Goal: Task Accomplishment & Management: Complete application form

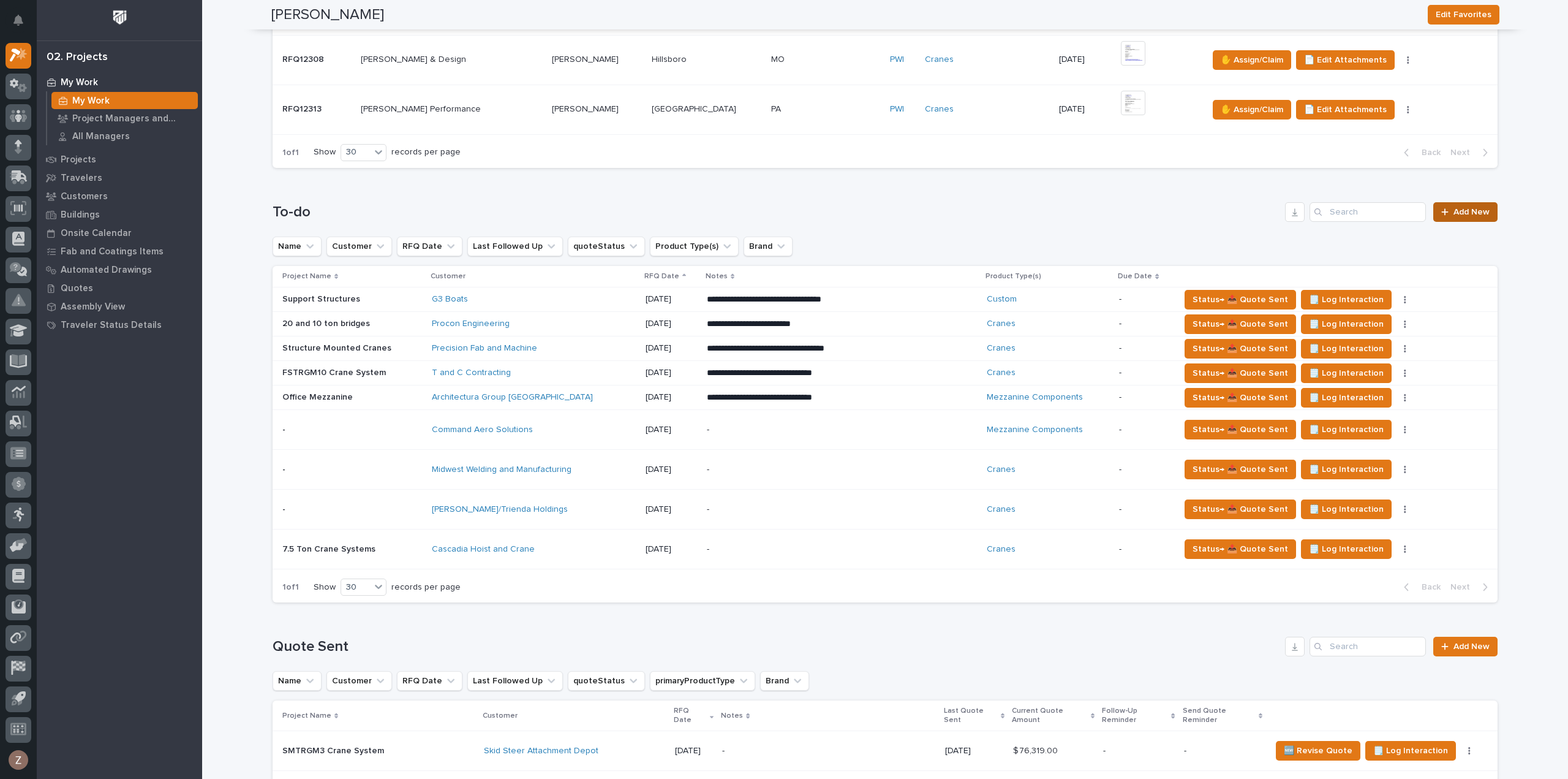
click at [1470, 210] on span "Add New" at bounding box center [1471, 211] width 36 height 8
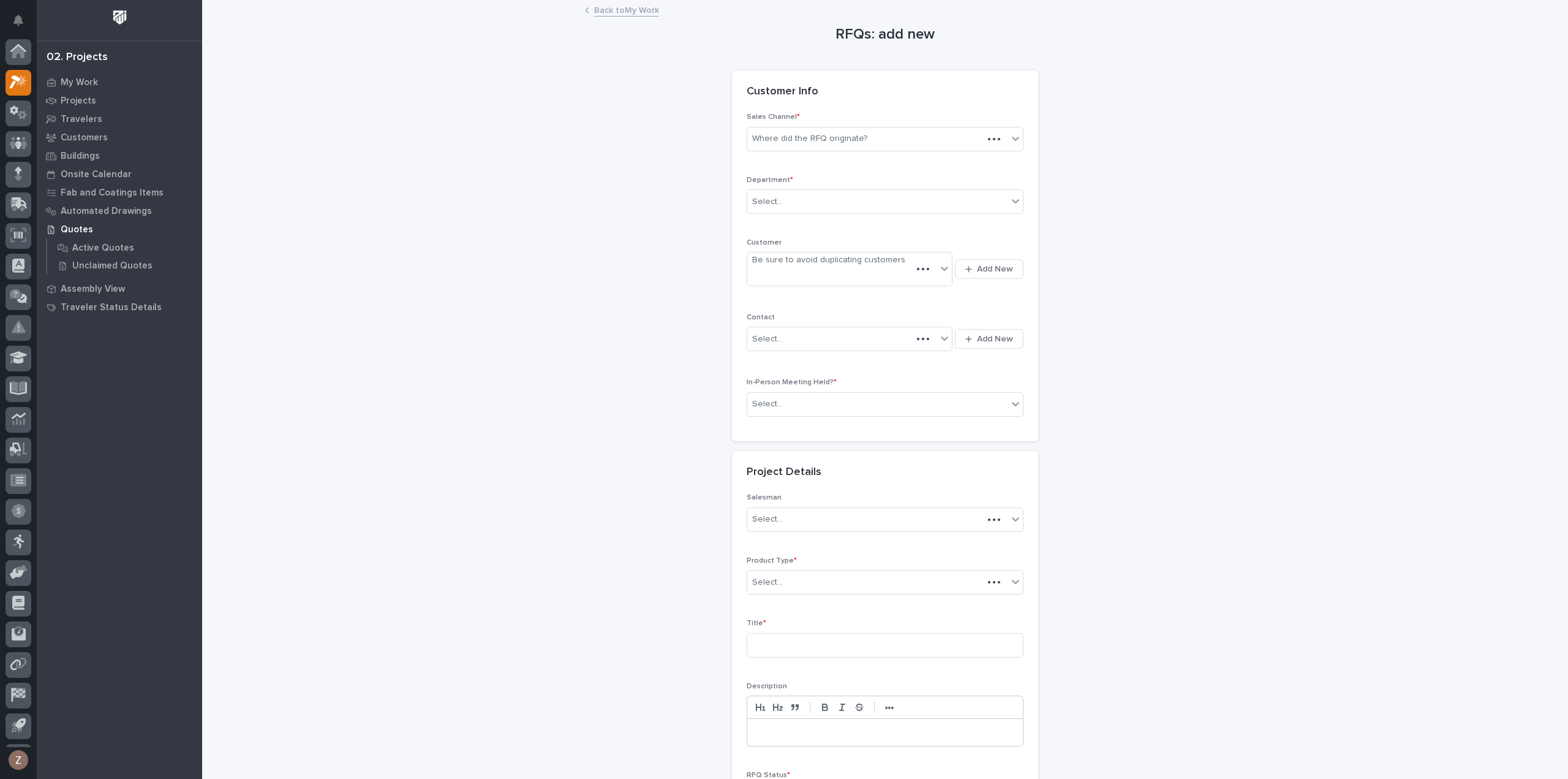
scroll to position [27, 0]
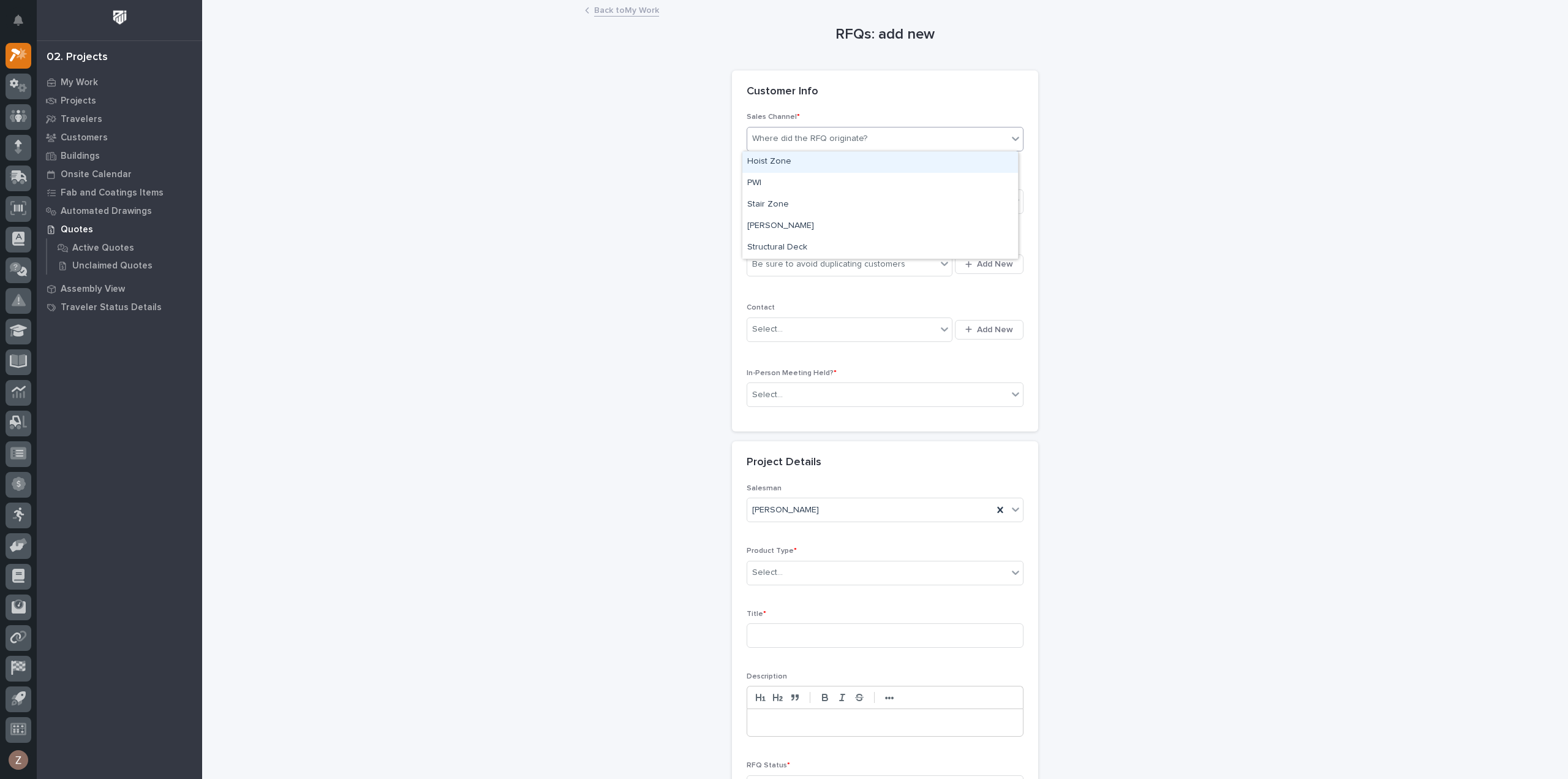
click at [865, 141] on div "Where did the RFQ originate?" at bounding box center [877, 139] width 260 height 21
click at [845, 184] on div "PWI" at bounding box center [879, 183] width 275 height 22
click at [837, 203] on div "Select..." at bounding box center [877, 202] width 260 height 21
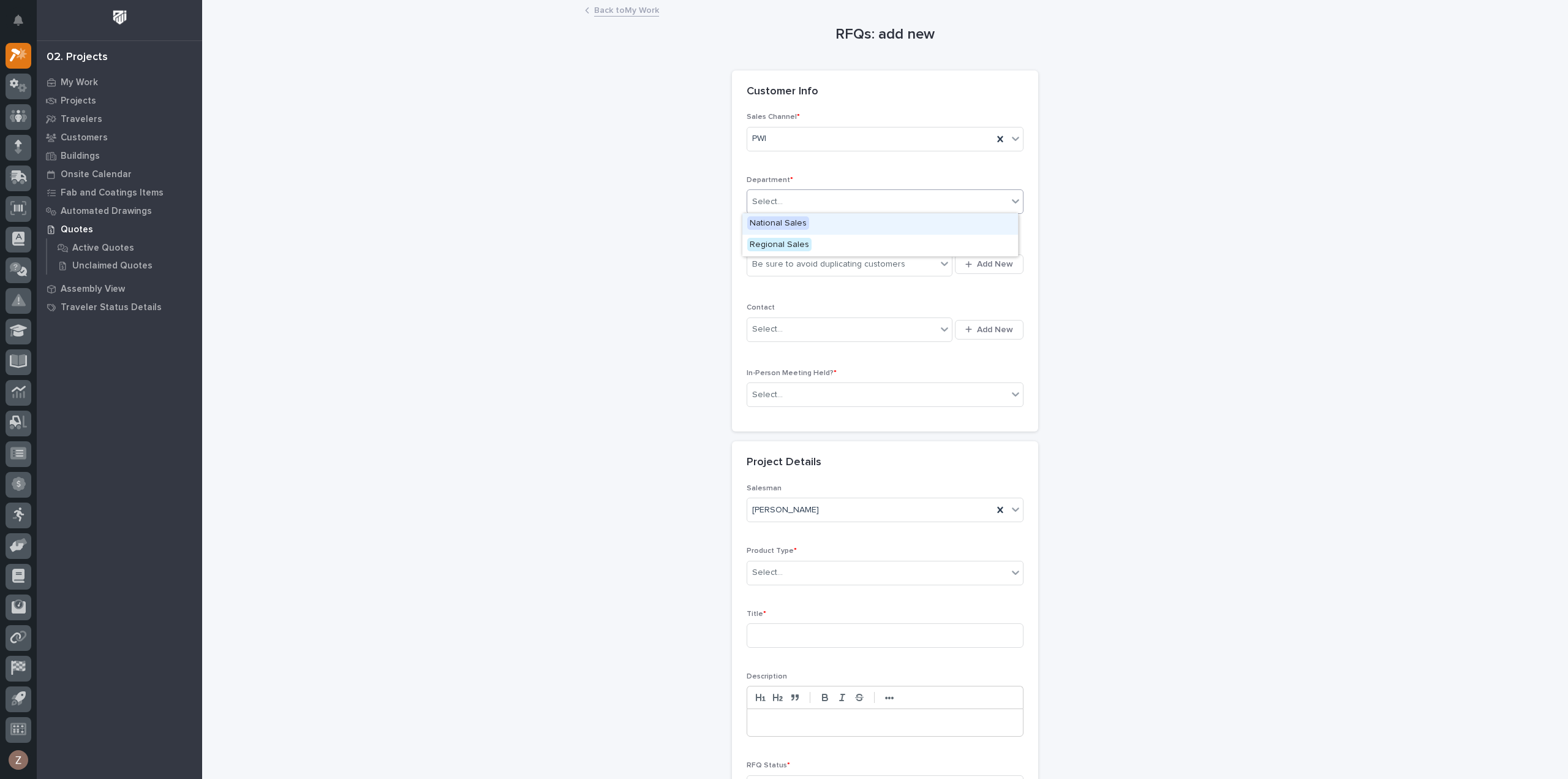
click at [832, 225] on div "National Sales" at bounding box center [879, 224] width 275 height 22
click at [790, 269] on div "Be sure to avoid duplicating customers" at bounding box center [829, 264] width 153 height 13
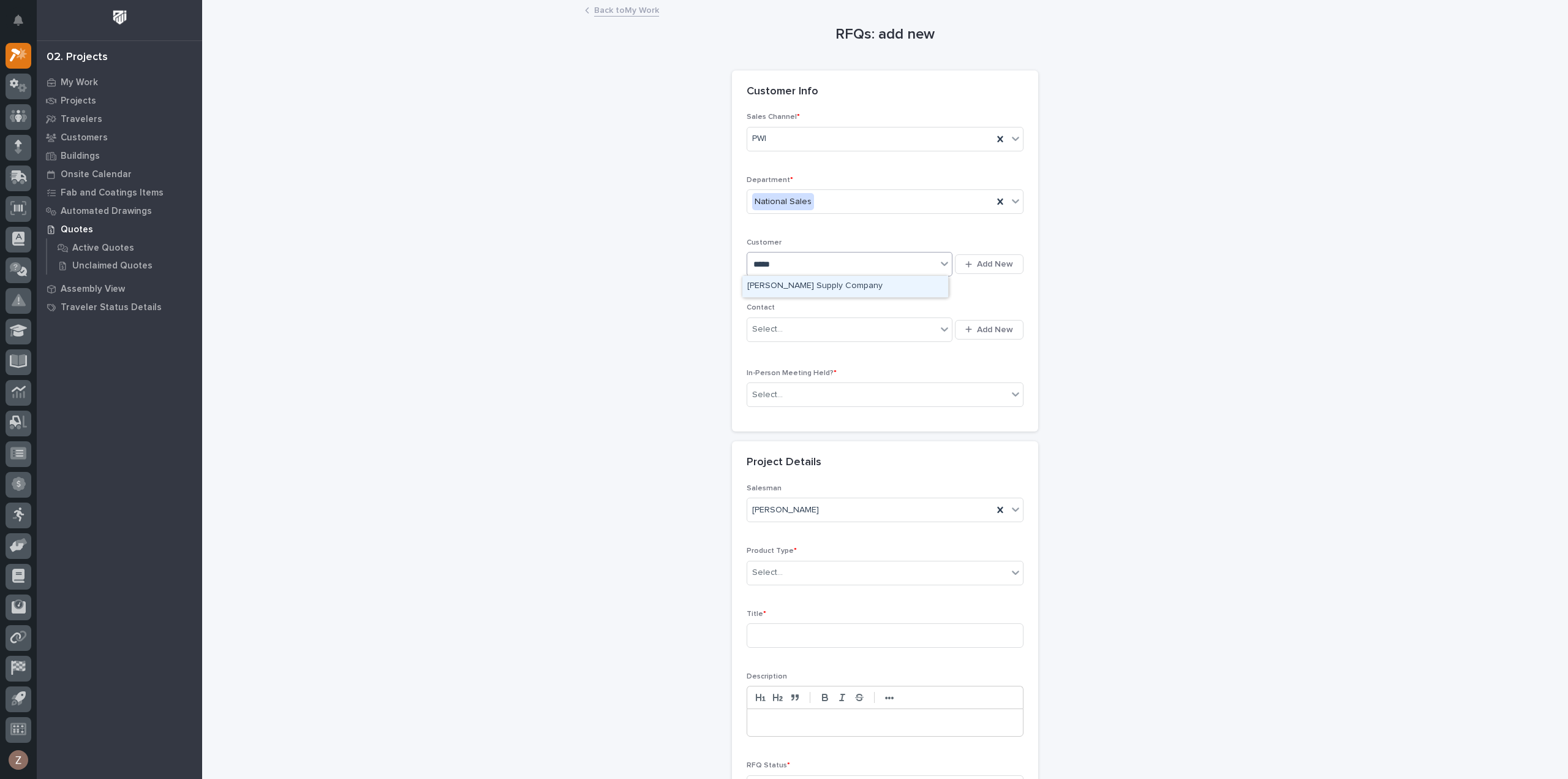
type input "******"
click at [789, 283] on div "Dillon Supply Company" at bounding box center [845, 286] width 206 height 22
click at [799, 330] on div "Select..." at bounding box center [841, 330] width 189 height 21
type input "*******"
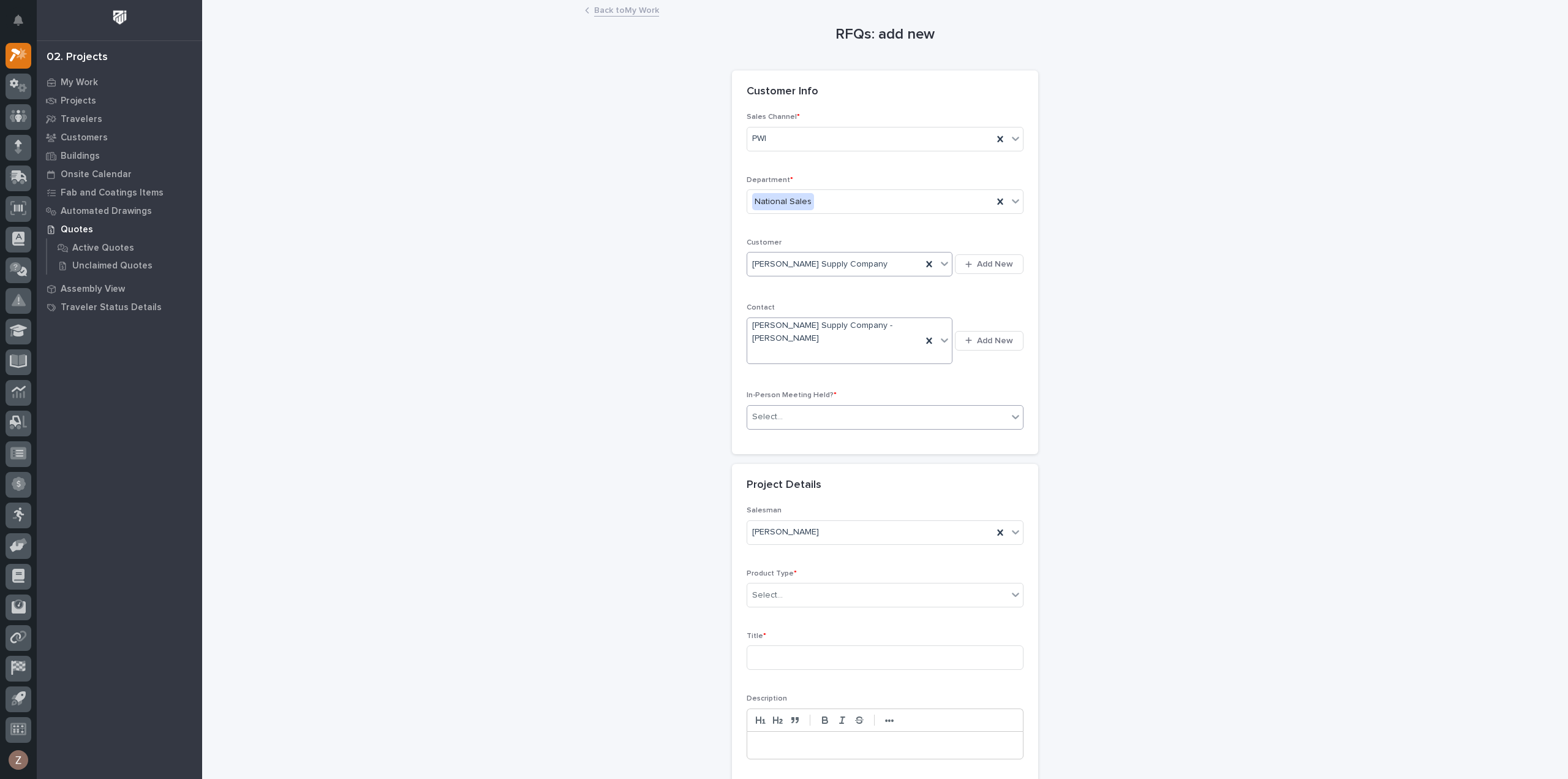
click at [810, 407] on div "Select..." at bounding box center [877, 417] width 260 height 21
click at [790, 439] on div "No" at bounding box center [879, 437] width 275 height 22
click at [803, 585] on div "Select..." at bounding box center [877, 596] width 260 height 21
click at [790, 622] on div "Cranes" at bounding box center [879, 615] width 275 height 22
click at [809, 646] on input at bounding box center [885, 658] width 277 height 24
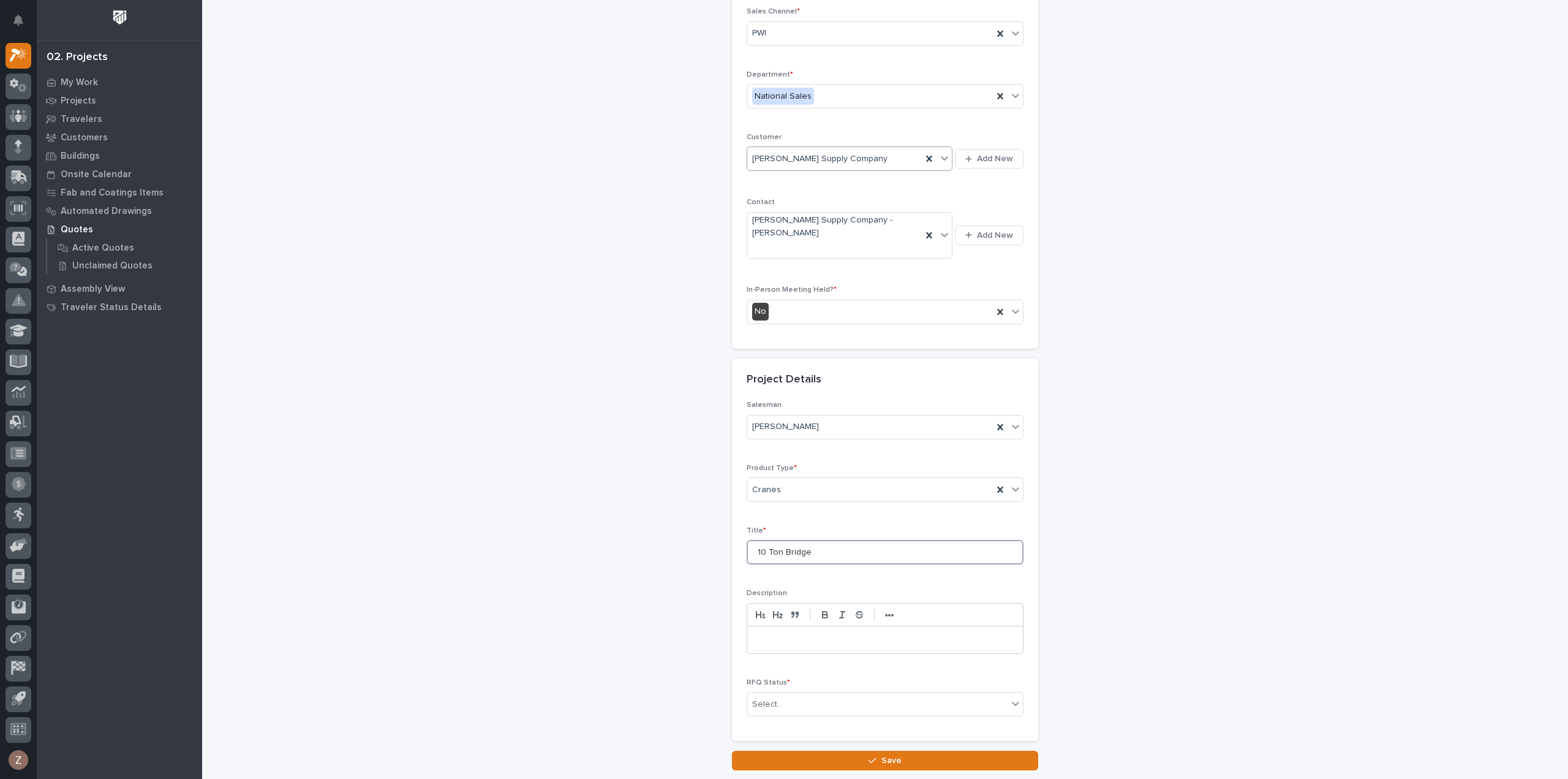
scroll to position [166, 0]
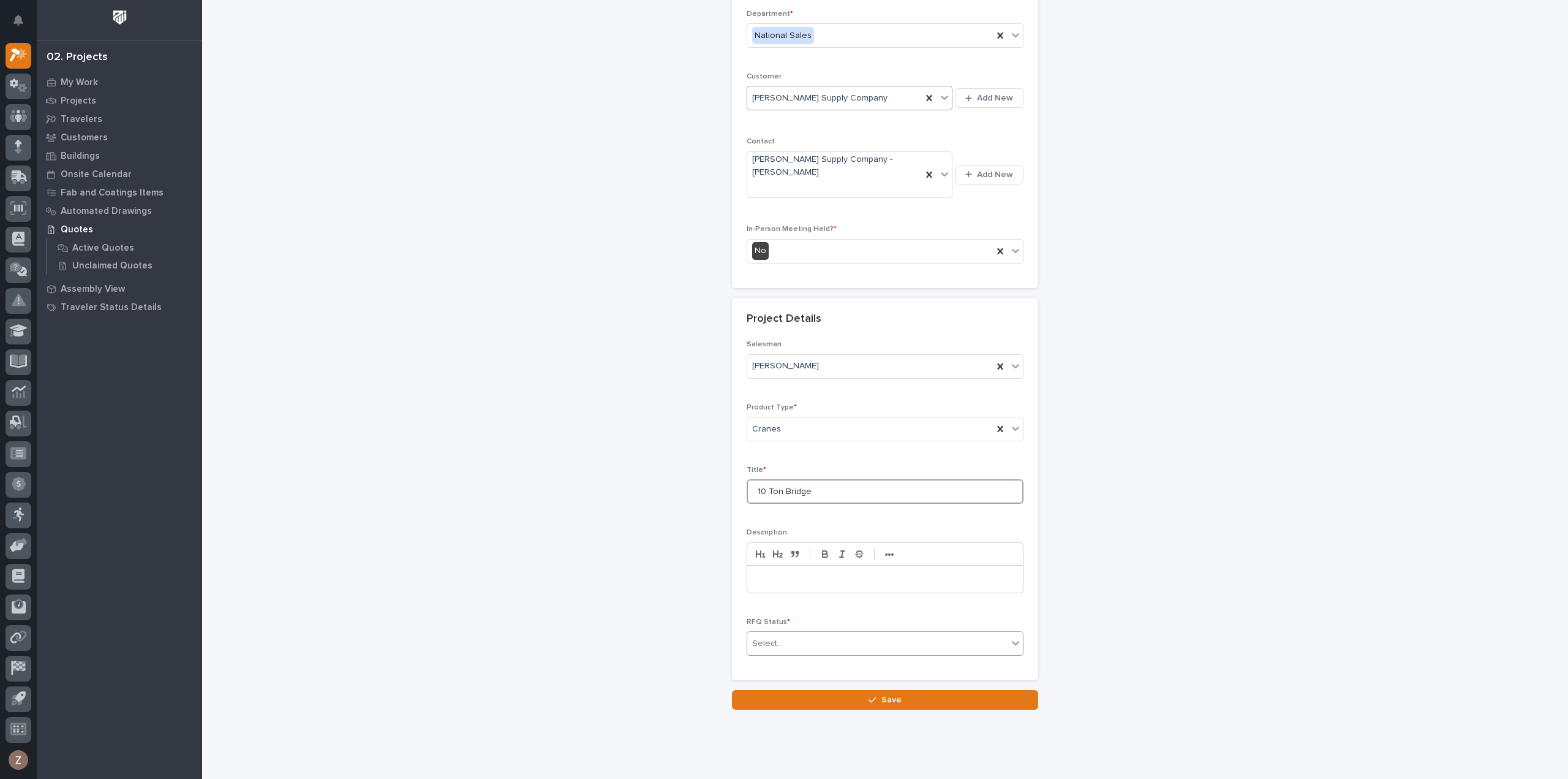
type input "10 Ton Bridge"
click at [815, 633] on div "Select..." at bounding box center [877, 644] width 260 height 21
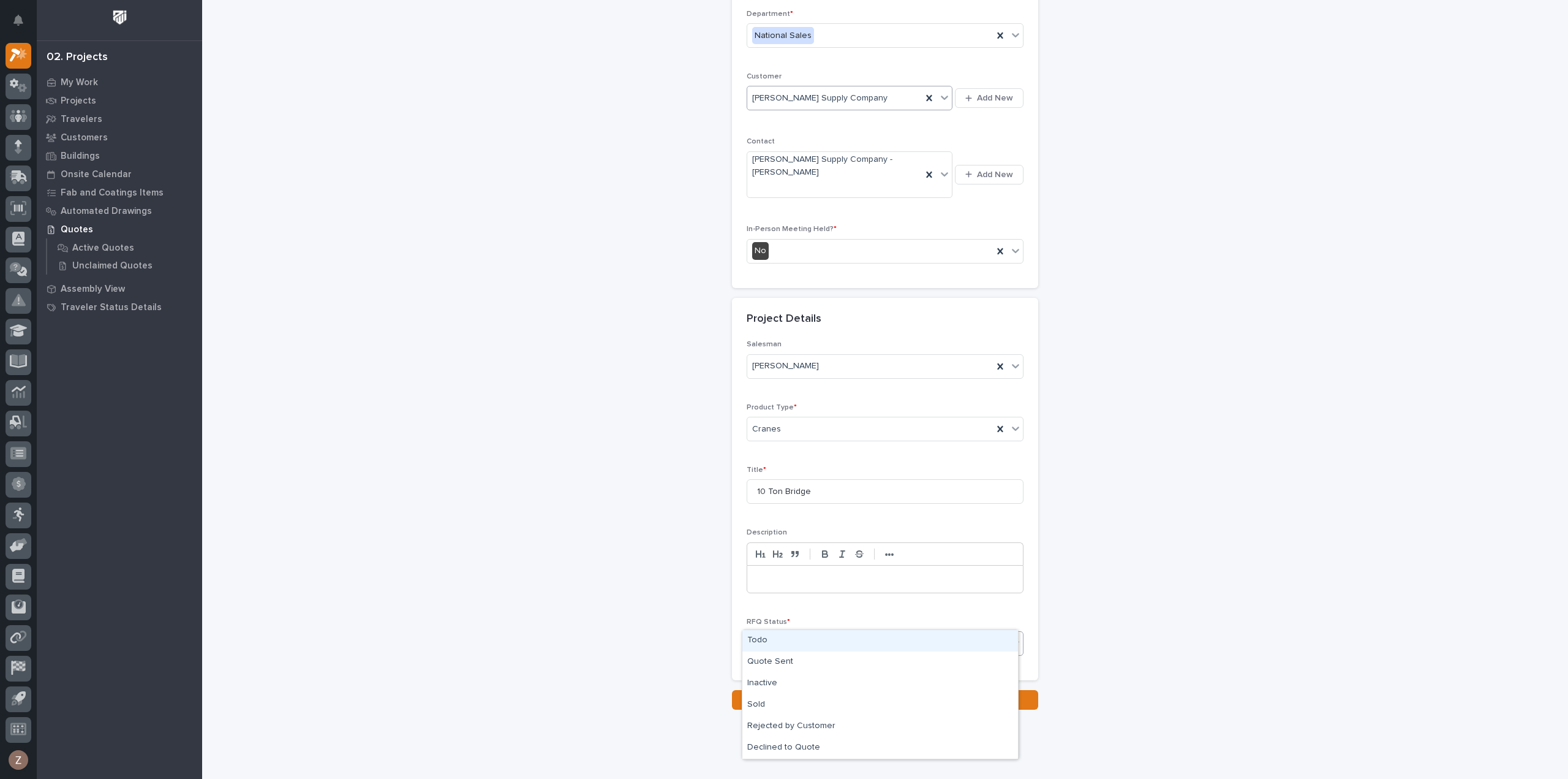
click at [796, 642] on div "Todo" at bounding box center [879, 640] width 275 height 22
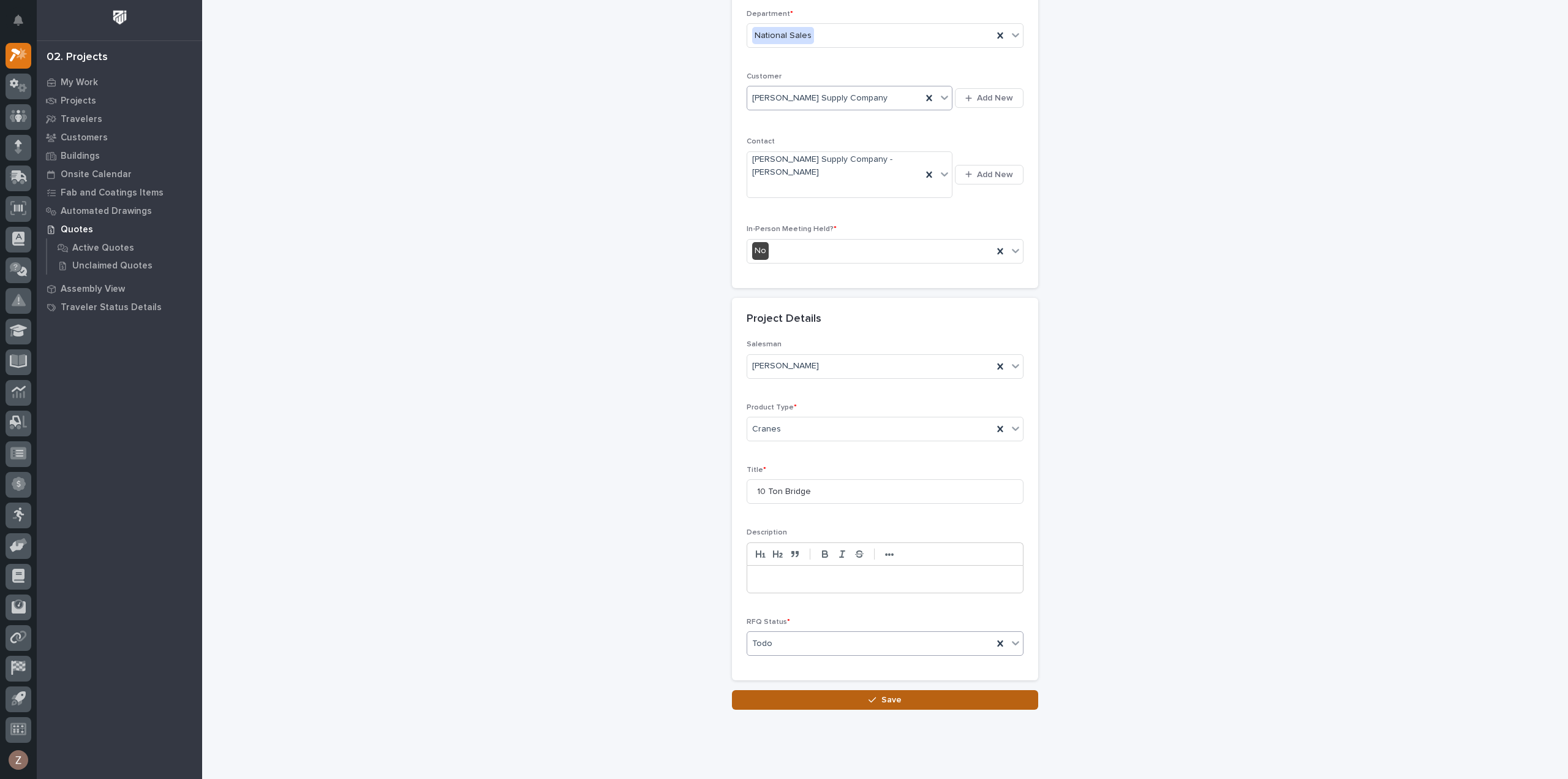
click at [803, 690] on button "Save" at bounding box center [885, 699] width 306 height 20
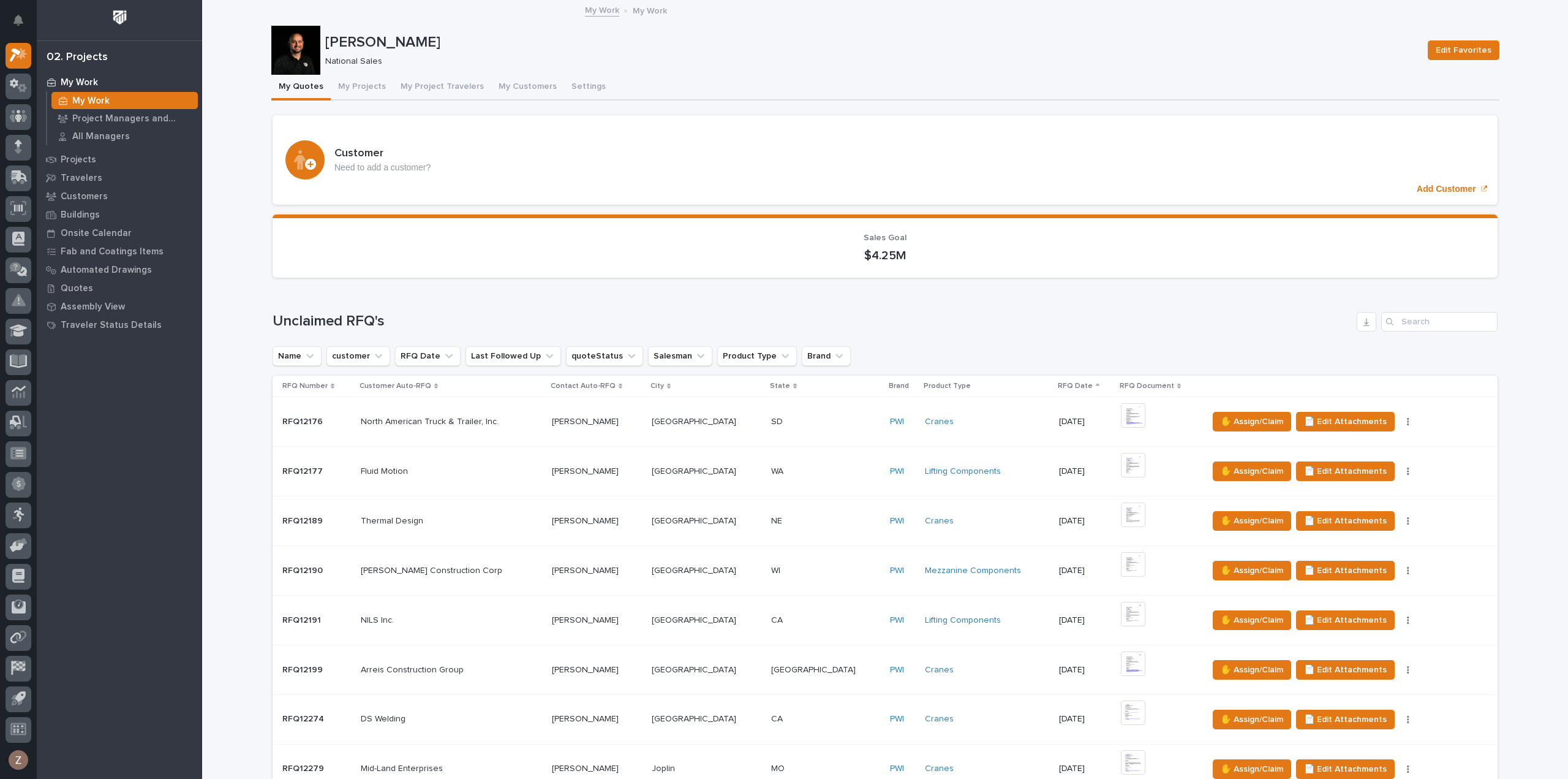
scroll to position [797, 0]
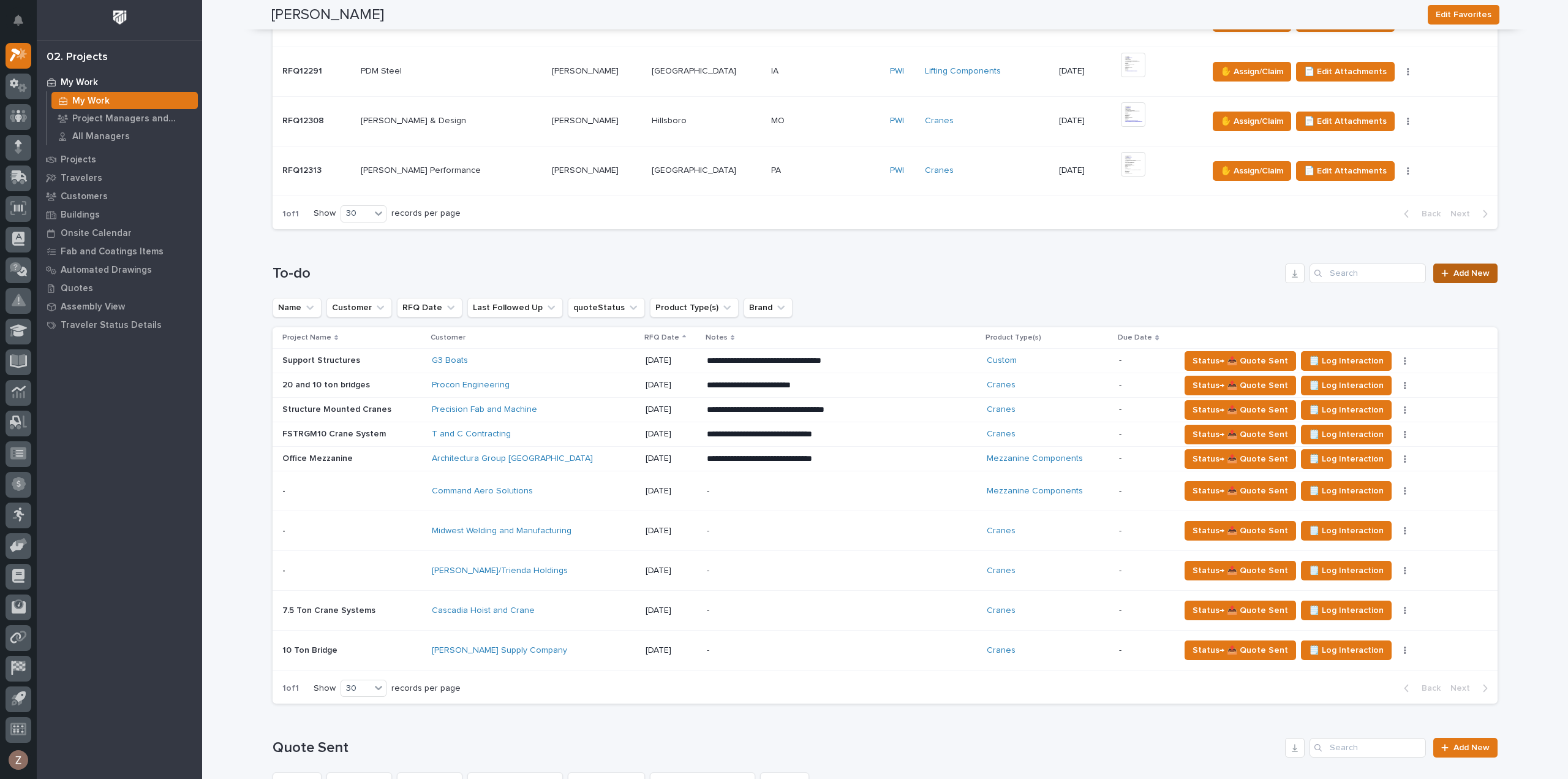
click at [1470, 273] on span "Add New" at bounding box center [1471, 273] width 36 height 8
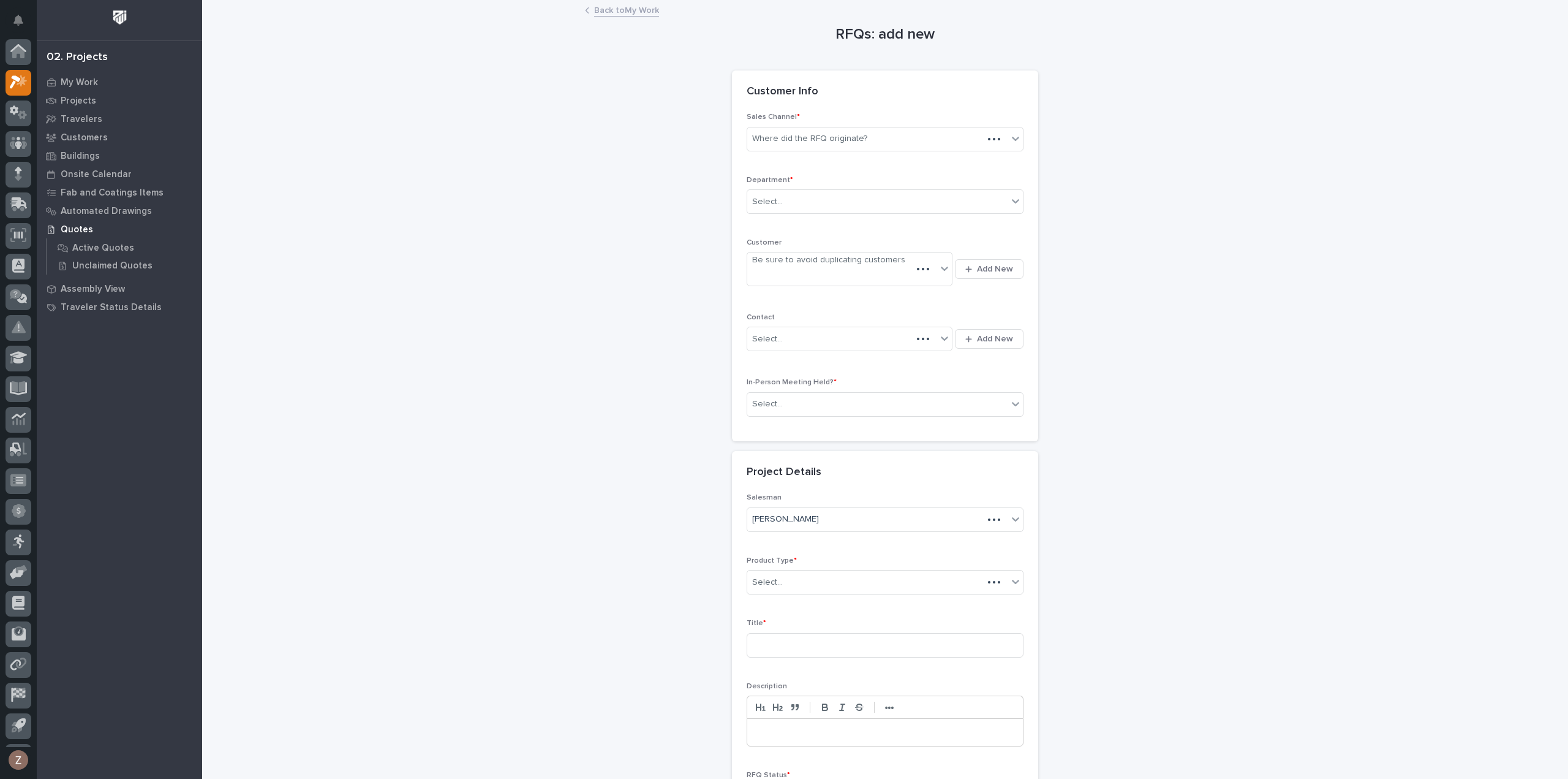
scroll to position [27, 0]
click at [831, 146] on div "Where did the RFQ originate?" at bounding box center [877, 139] width 260 height 21
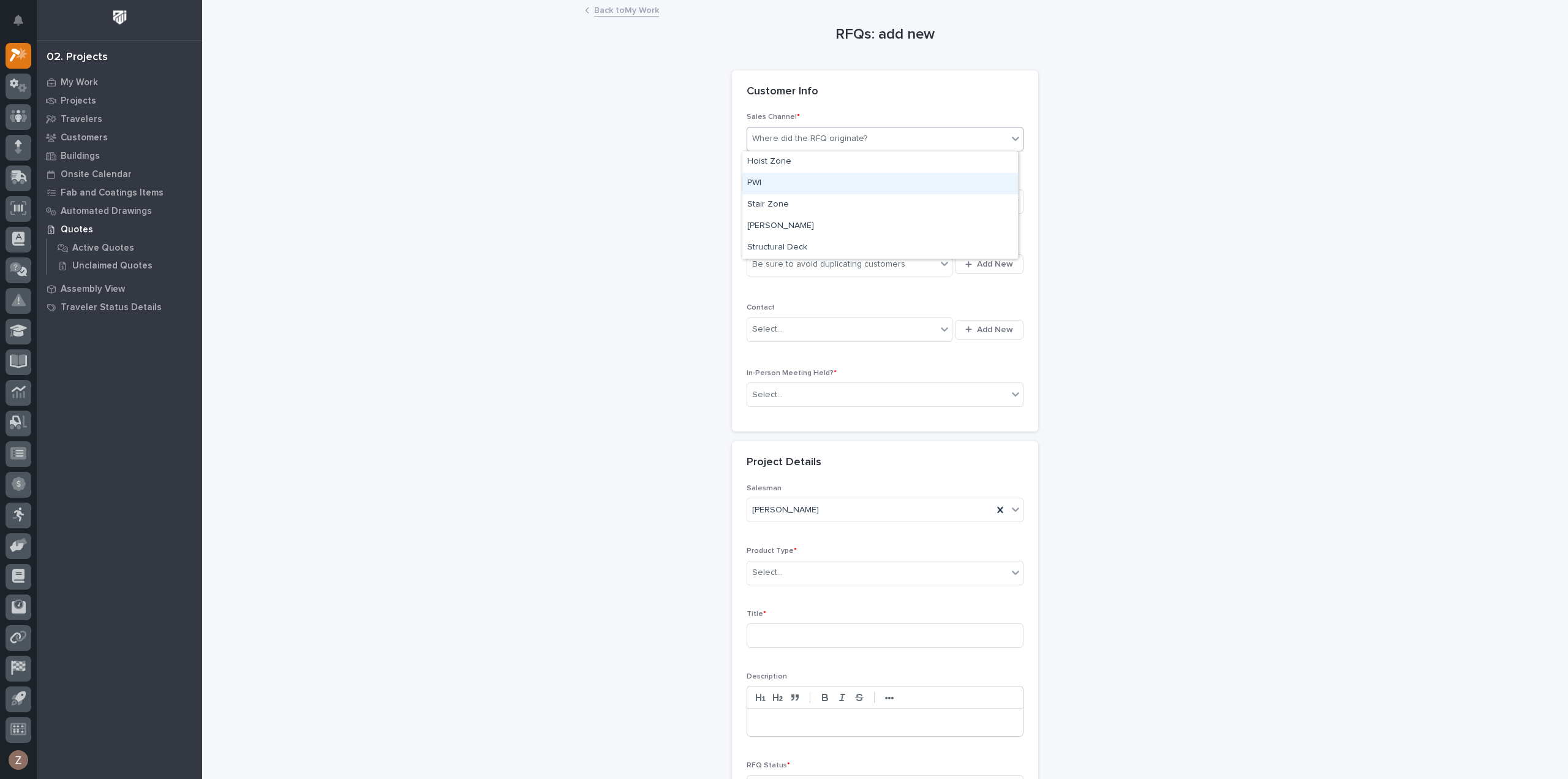
click at [819, 189] on div "PWI" at bounding box center [879, 183] width 275 height 22
click at [812, 209] on div "Select..." at bounding box center [877, 202] width 260 height 21
click at [804, 223] on span "National Sales" at bounding box center [778, 223] width 62 height 13
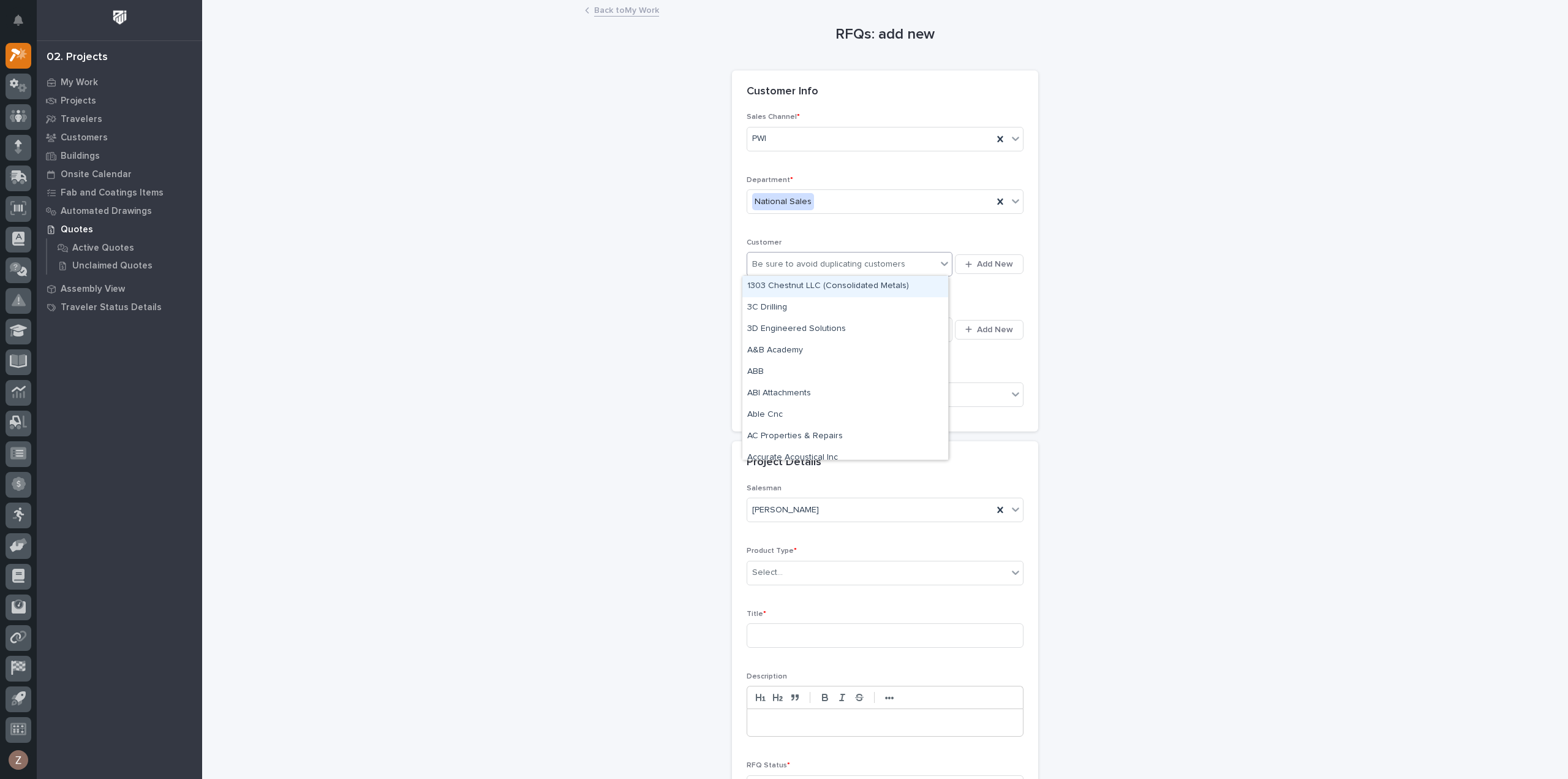
click at [803, 267] on div "Be sure to avoid duplicating customers" at bounding box center [829, 264] width 153 height 13
type input "******"
click at [782, 289] on div "Dillon Supply Company" at bounding box center [845, 286] width 206 height 22
click at [780, 332] on div "Select..." at bounding box center [841, 330] width 189 height 21
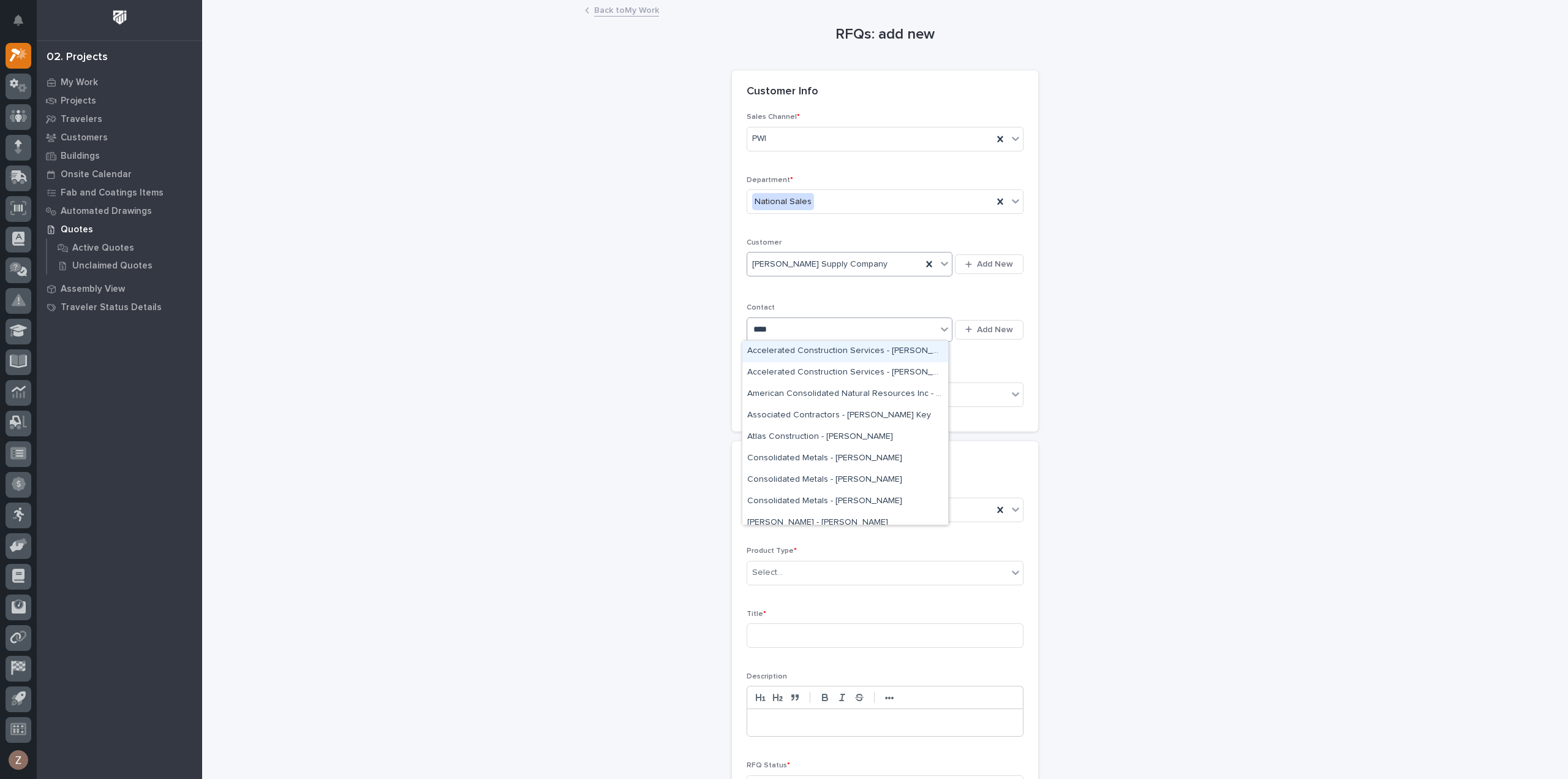
type input "*****"
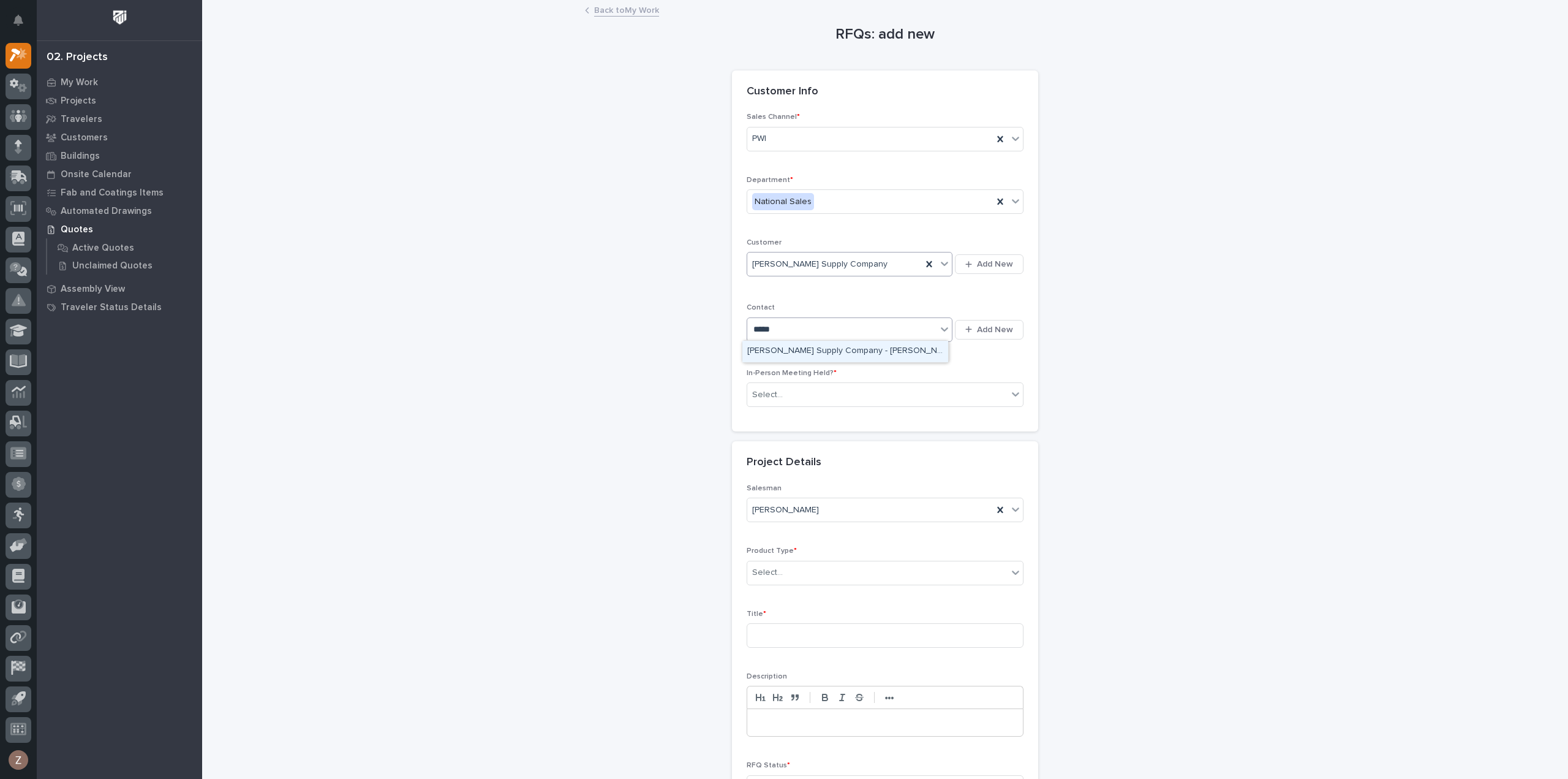
click at [866, 354] on div "Dillon Supply Company - Ted Griffin" at bounding box center [845, 351] width 206 height 22
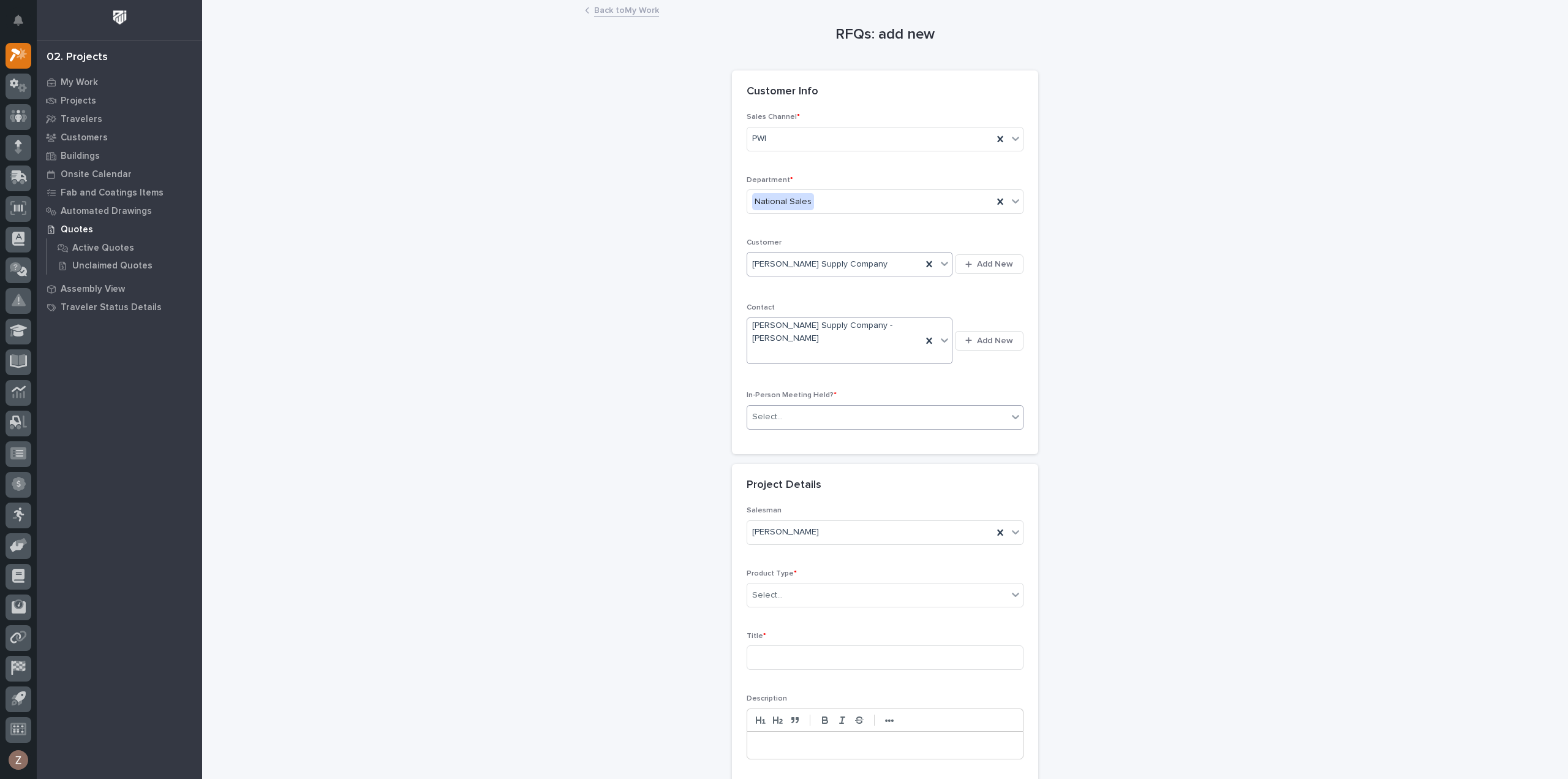
click at [851, 407] on div "Select..." at bounding box center [877, 417] width 260 height 21
click at [831, 443] on div "No" at bounding box center [879, 437] width 275 height 22
click at [840, 585] on div "Select..." at bounding box center [877, 596] width 260 height 21
click at [830, 619] on div "Cranes" at bounding box center [879, 615] width 275 height 22
drag, startPoint x: 806, startPoint y: 636, endPoint x: 800, endPoint y: 604, distance: 32.6
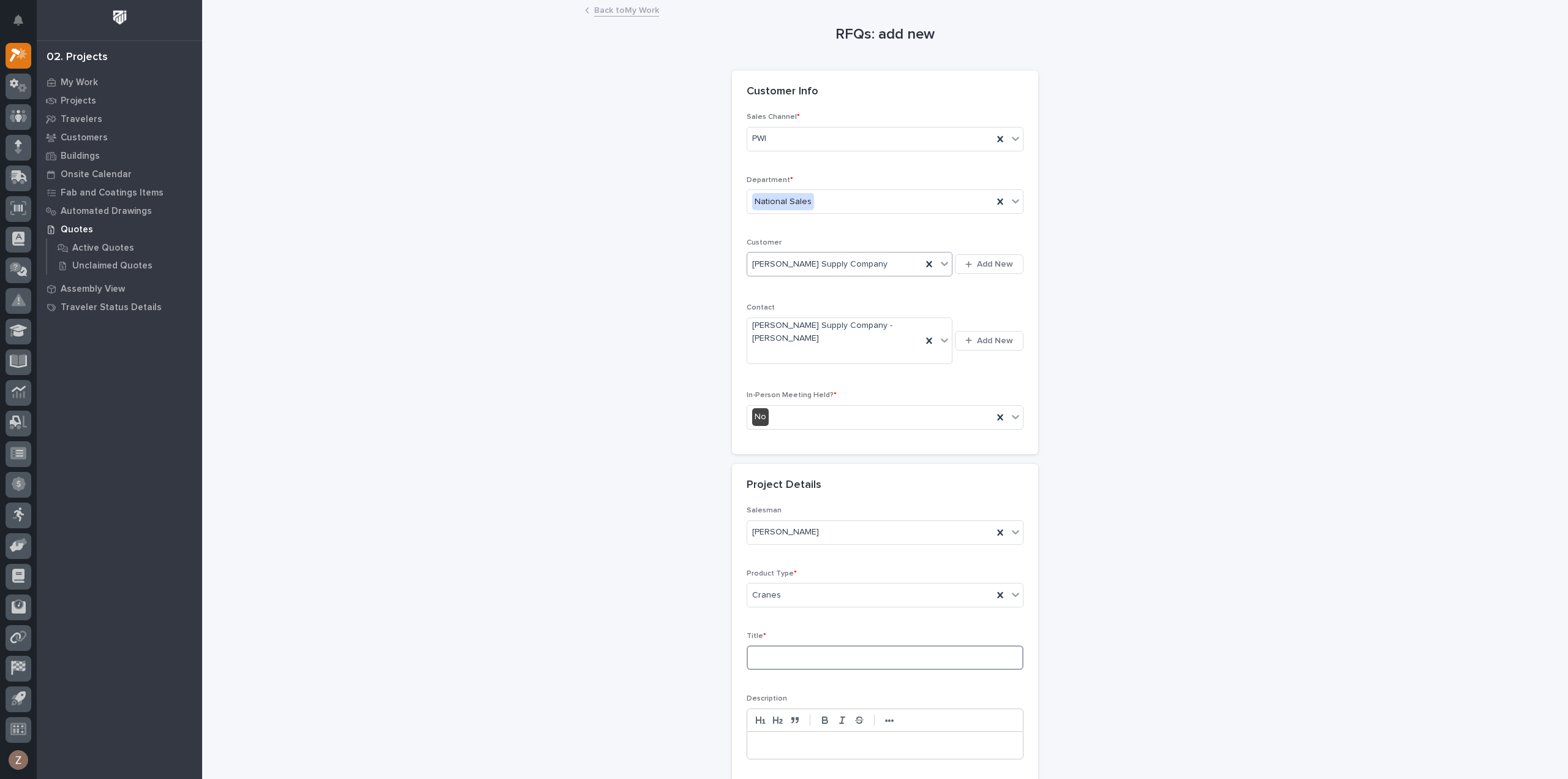
click at [803, 646] on input at bounding box center [885, 658] width 277 height 24
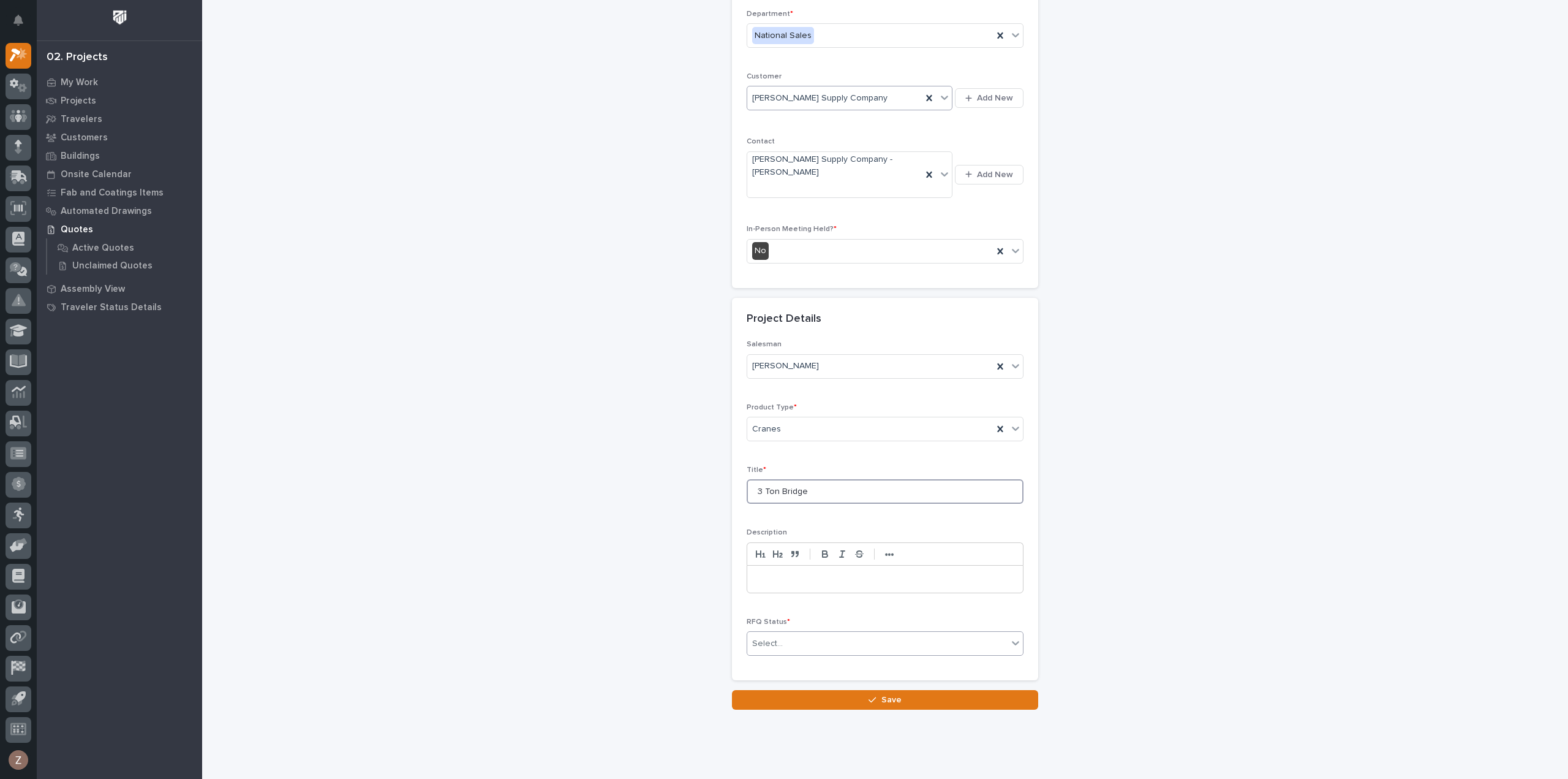
type input "3 Ton Bridge"
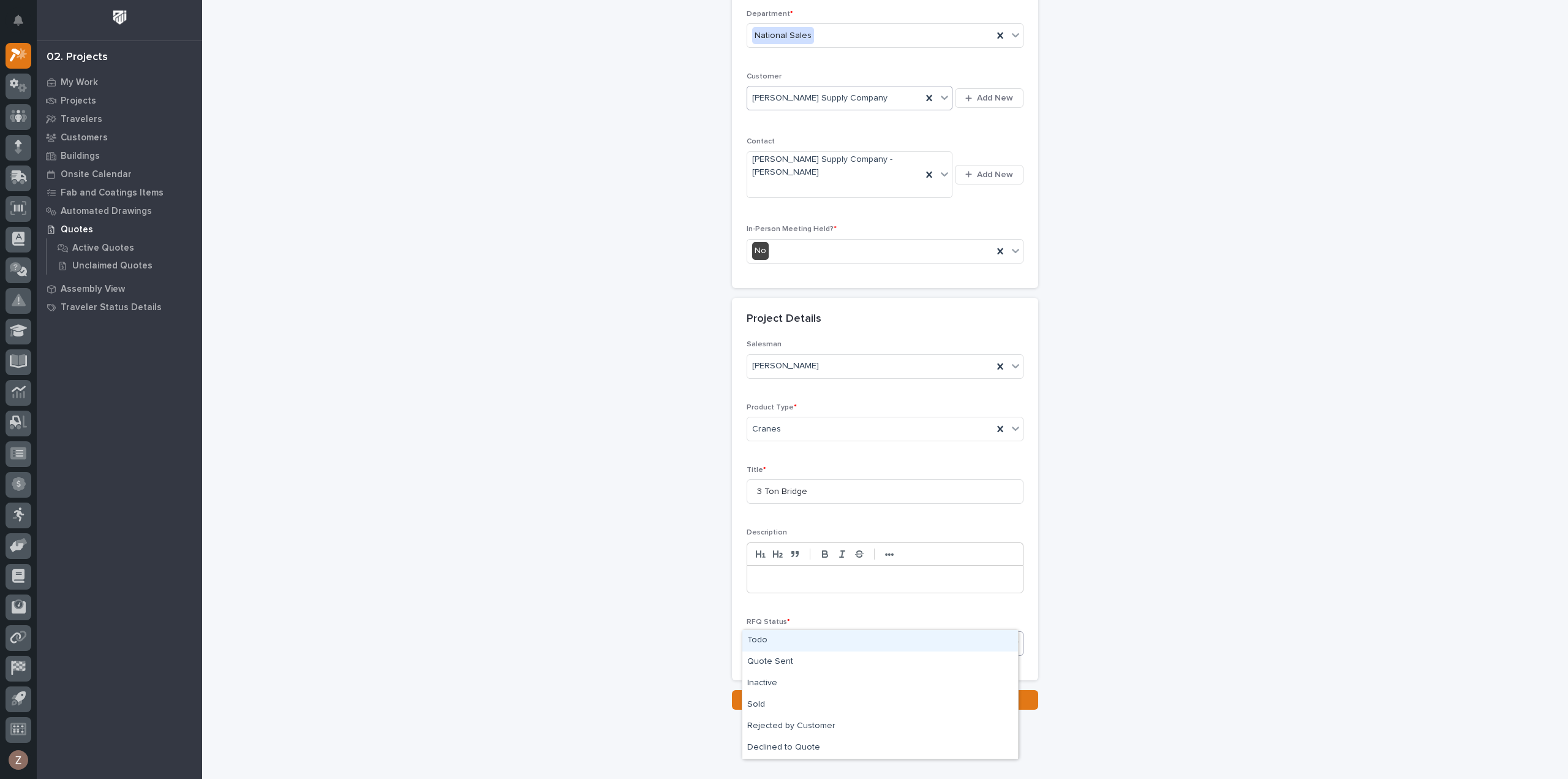
click at [846, 633] on div "Select..." at bounding box center [877, 644] width 260 height 21
click at [831, 645] on div "Todo" at bounding box center [879, 640] width 275 height 22
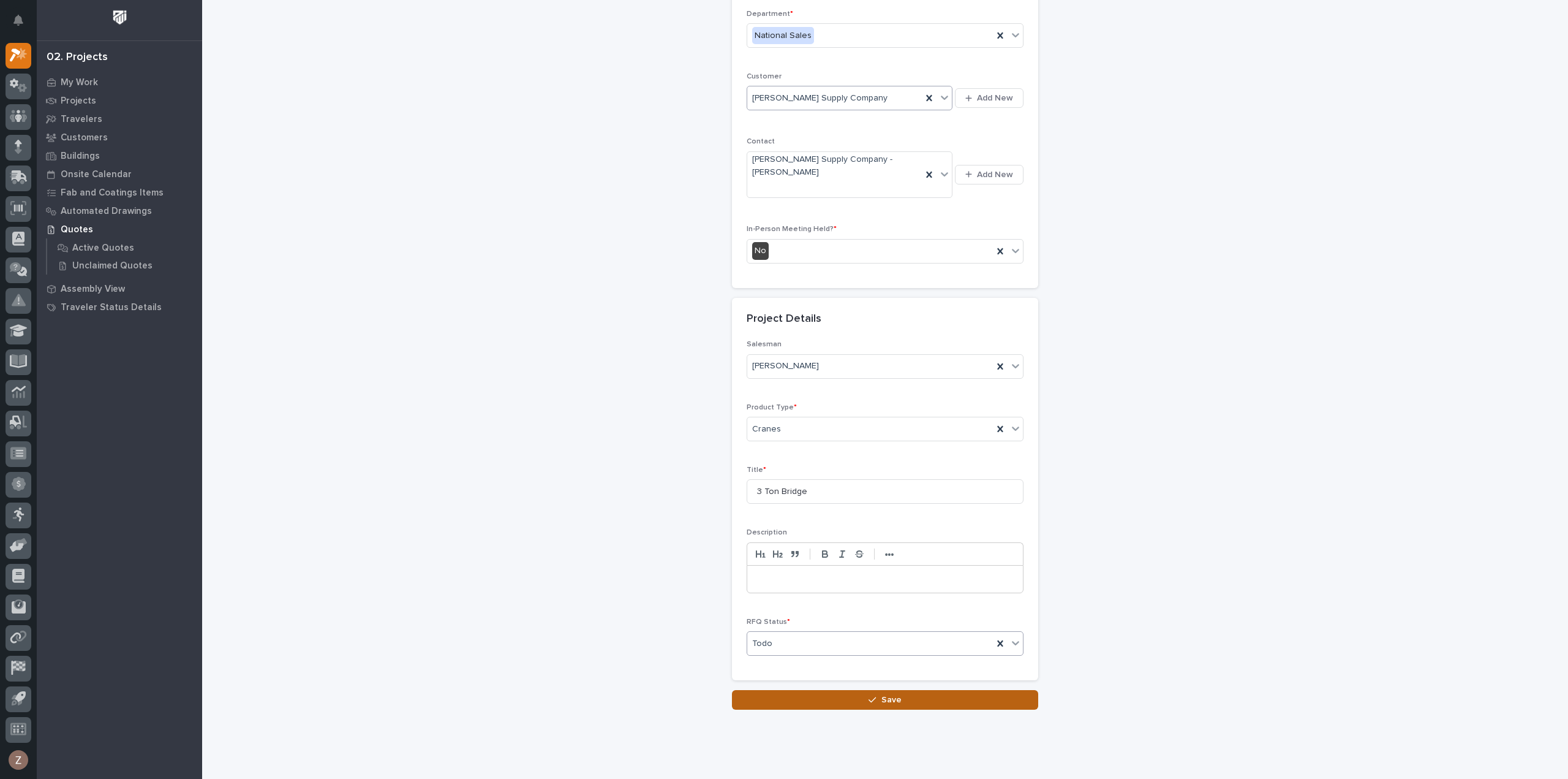
click at [841, 690] on button "Save" at bounding box center [885, 699] width 306 height 20
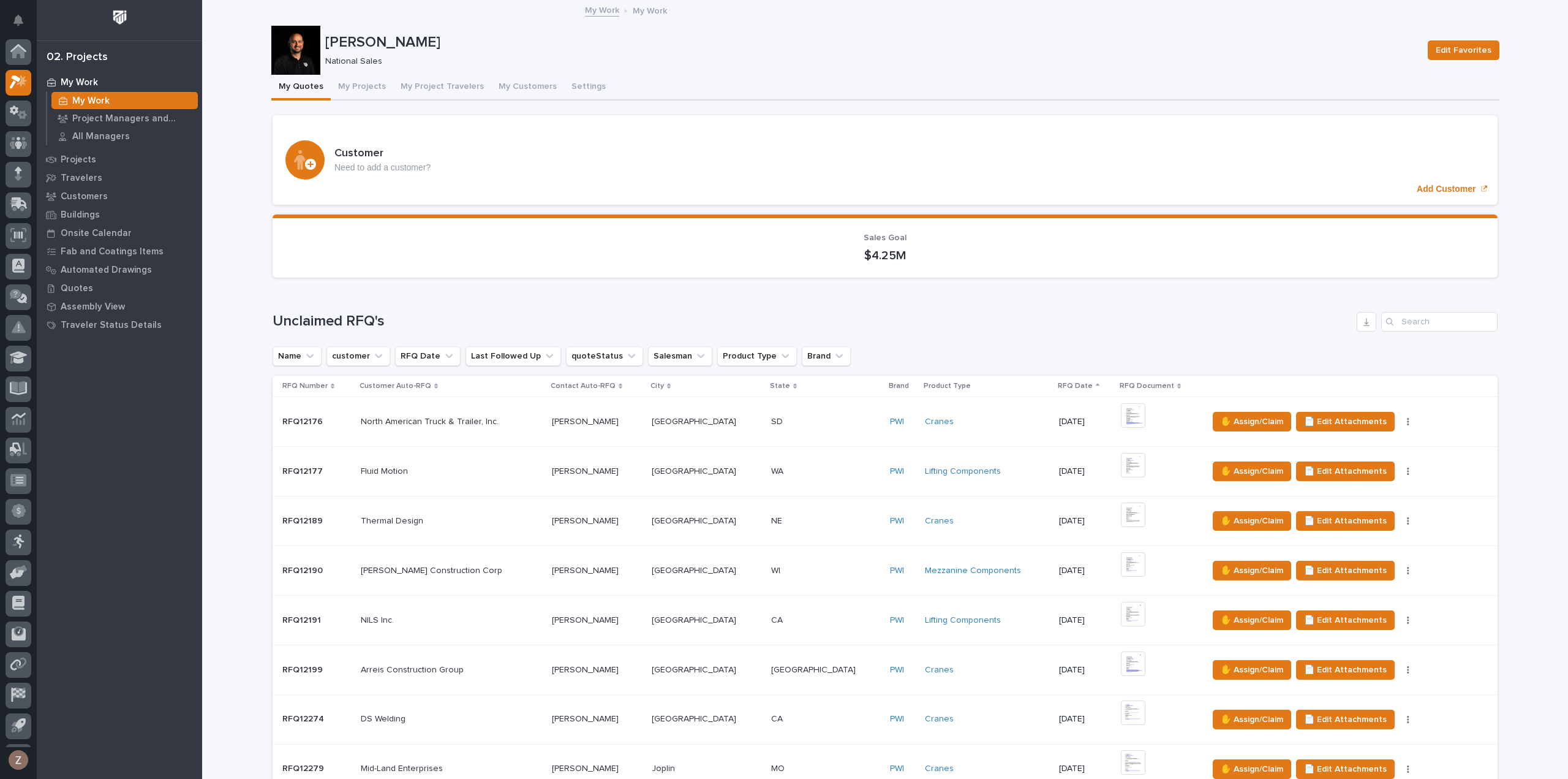
scroll to position [27, 0]
click at [105, 119] on p "Project Managers and Engineers" at bounding box center [132, 119] width 120 height 11
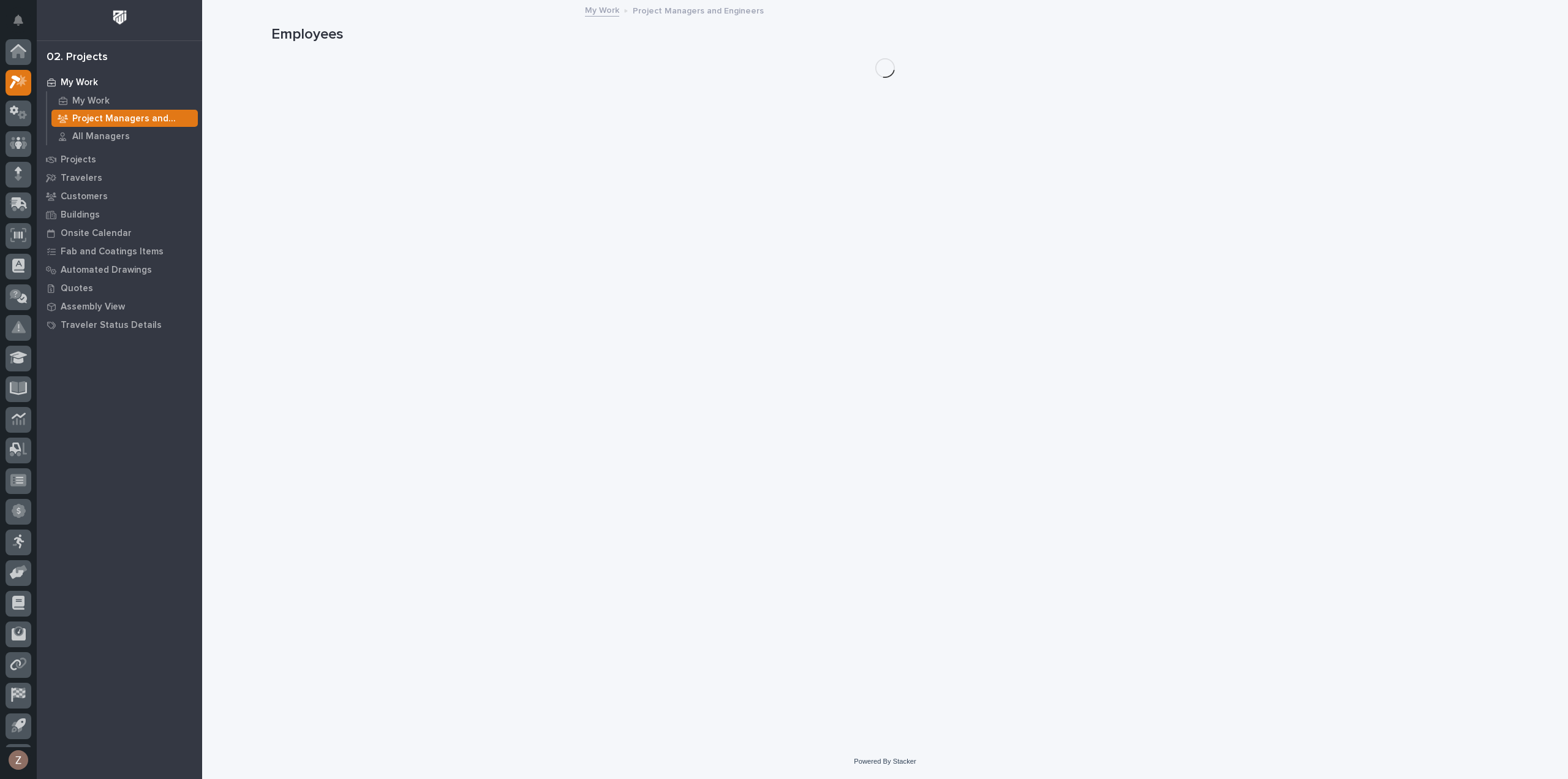
scroll to position [27, 0]
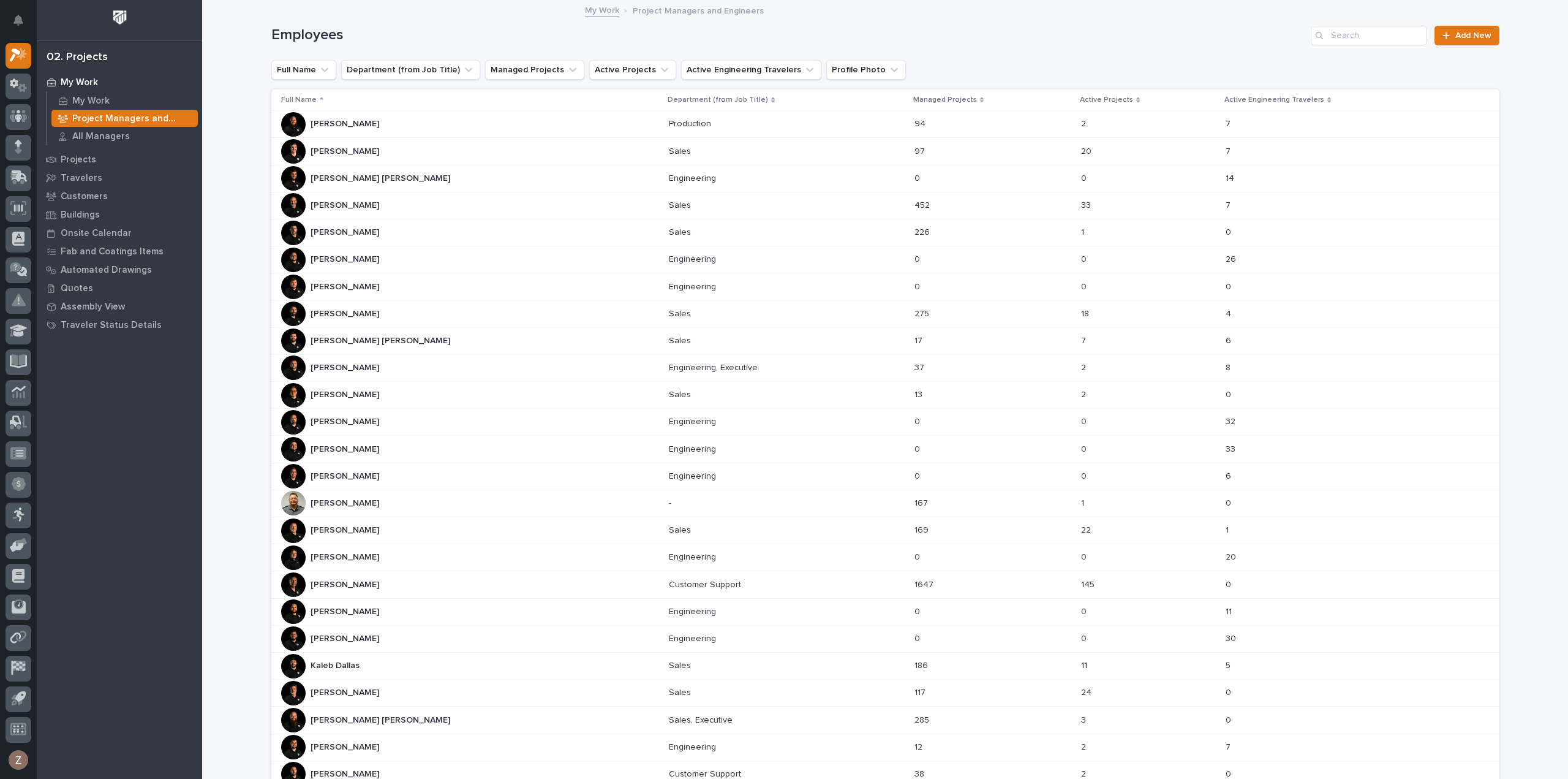
click at [347, 522] on p "Jim Hartung" at bounding box center [347, 529] width 71 height 13
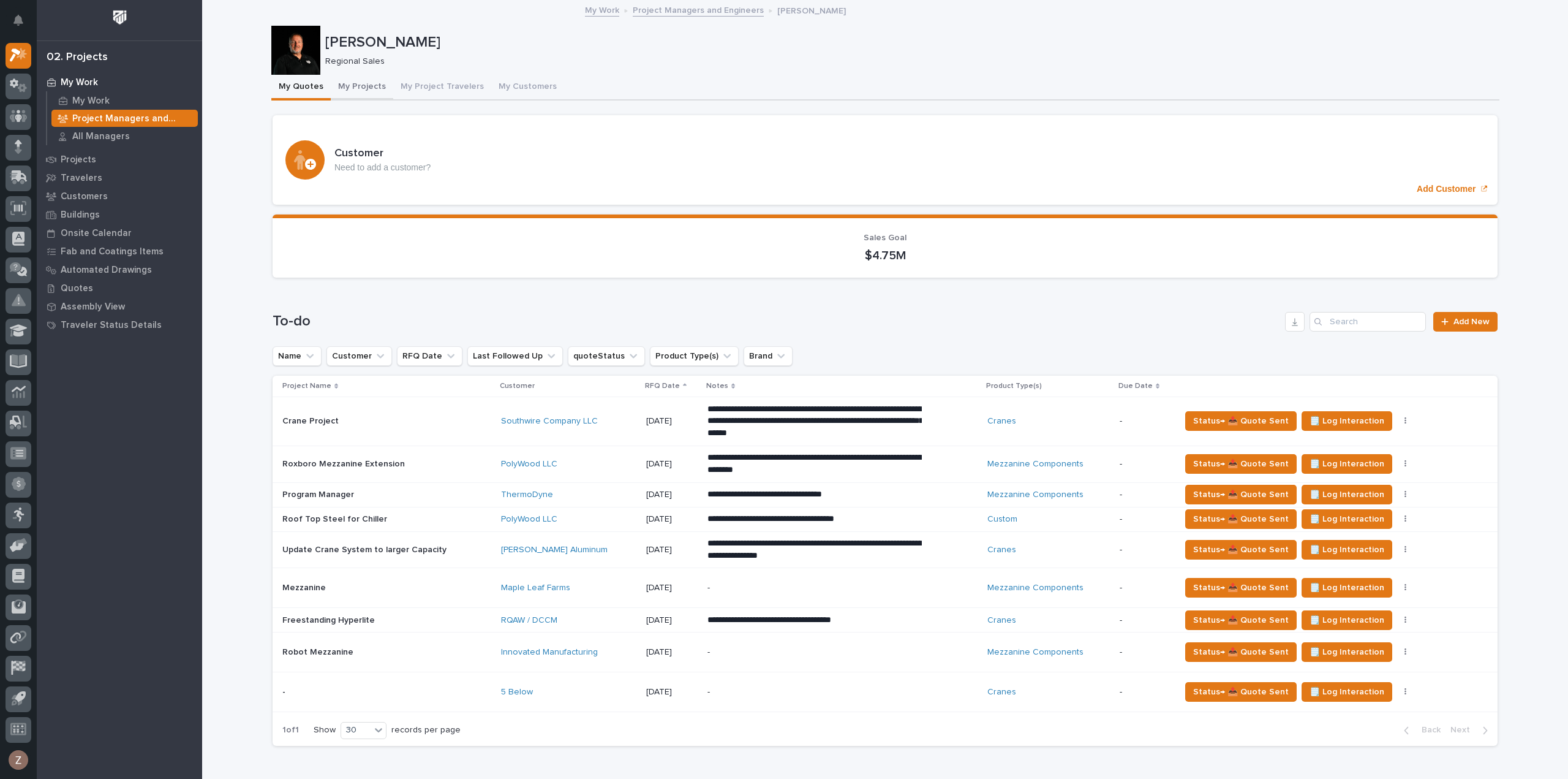
click at [364, 86] on button "My Projects" at bounding box center [362, 87] width 63 height 25
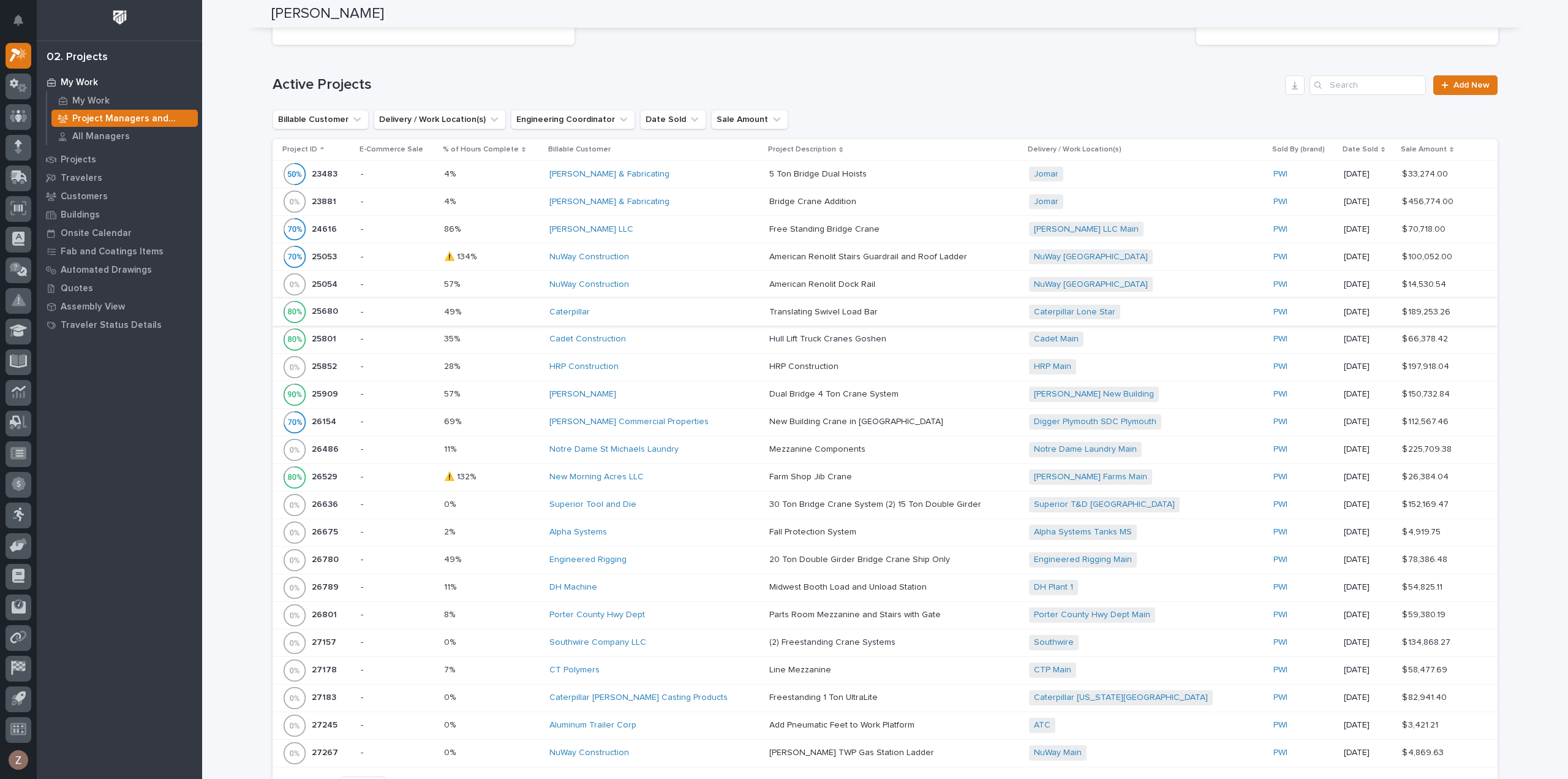
scroll to position [245, 0]
click at [719, 684] on div "Caterpillar Hodges Casting Products" at bounding box center [655, 694] width 210 height 21
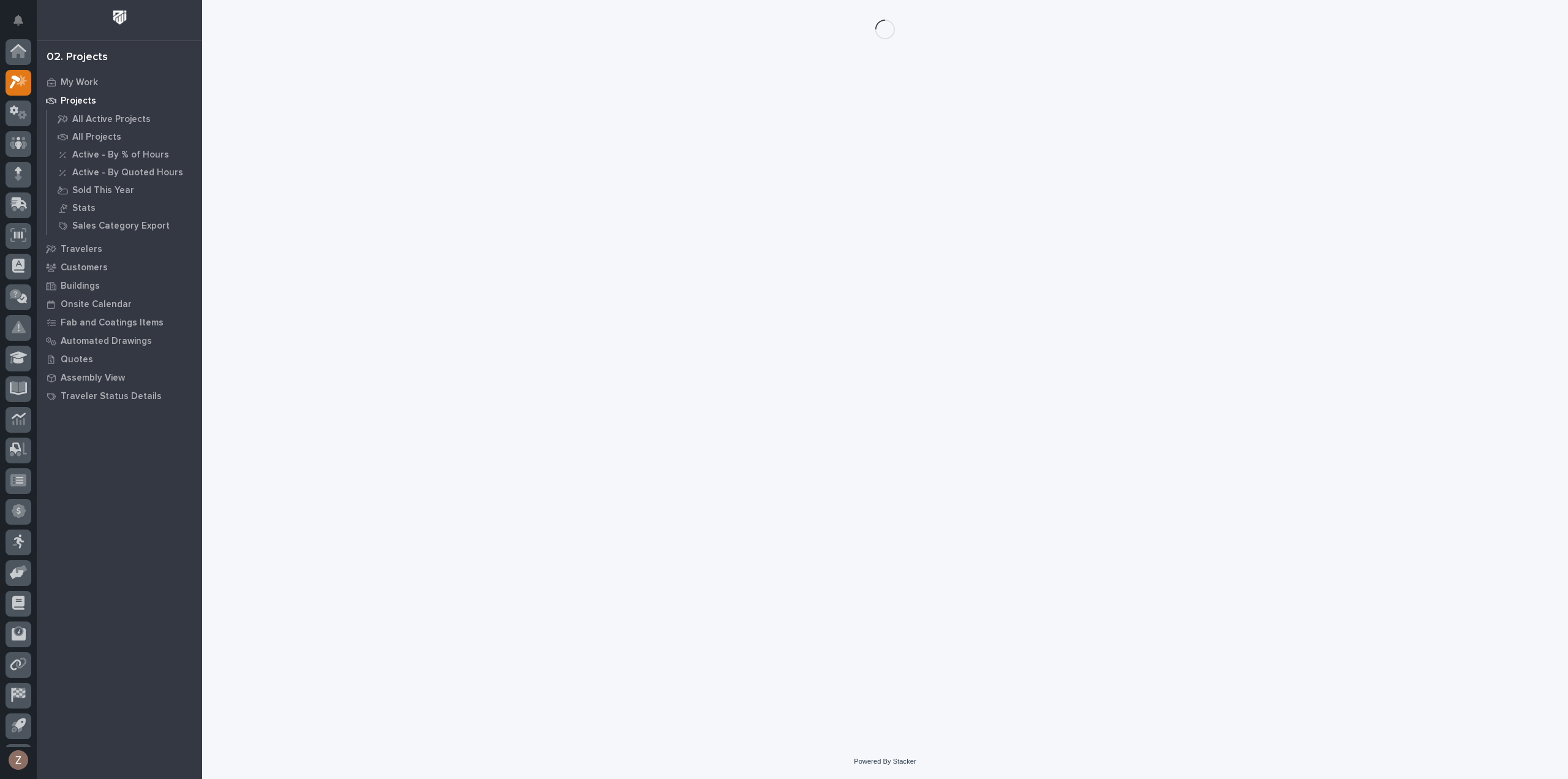
scroll to position [27, 0]
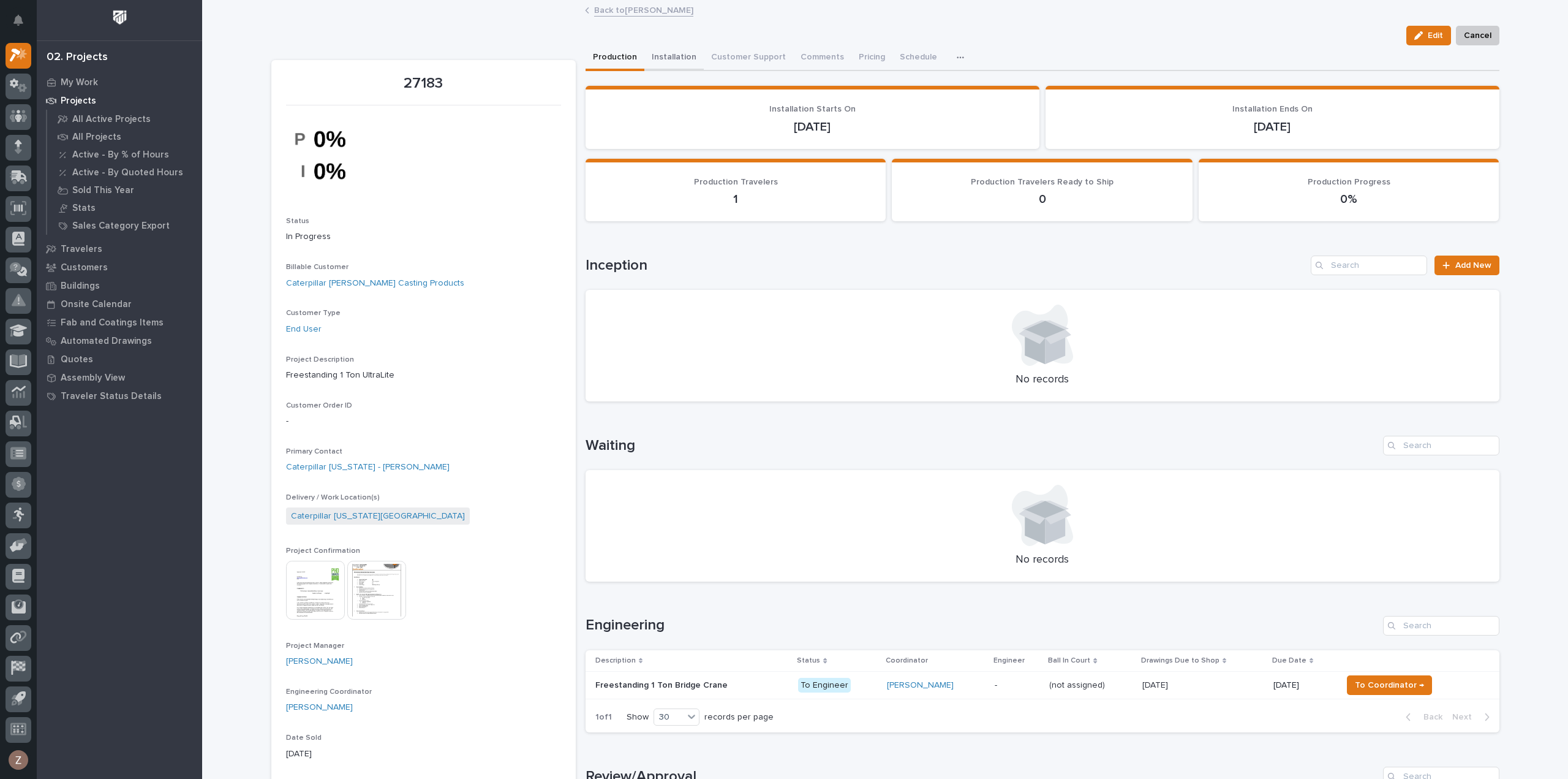
click at [677, 54] on button "Installation" at bounding box center [674, 57] width 59 height 25
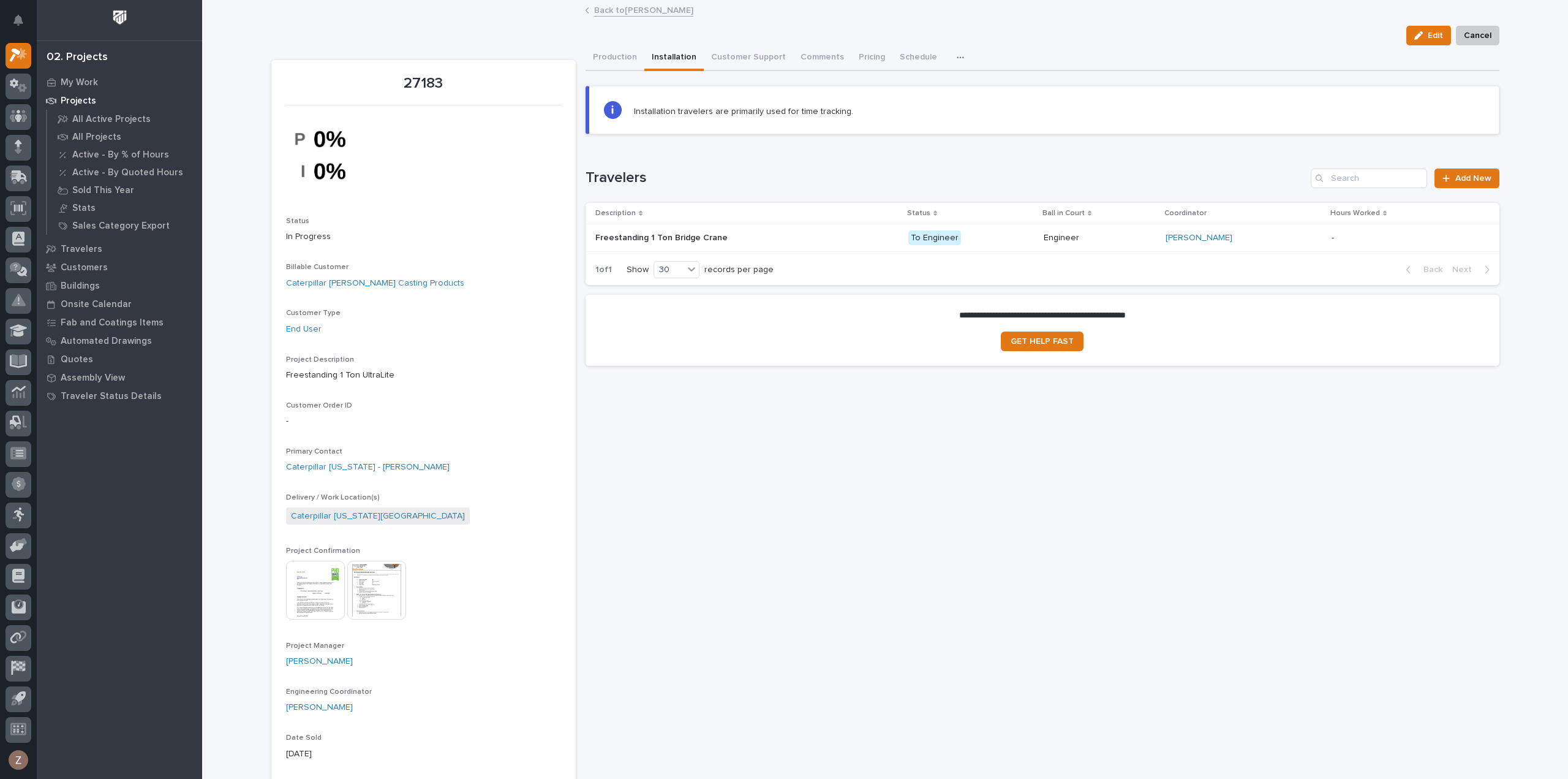
click at [773, 233] on p at bounding box center [703, 238] width 214 height 10
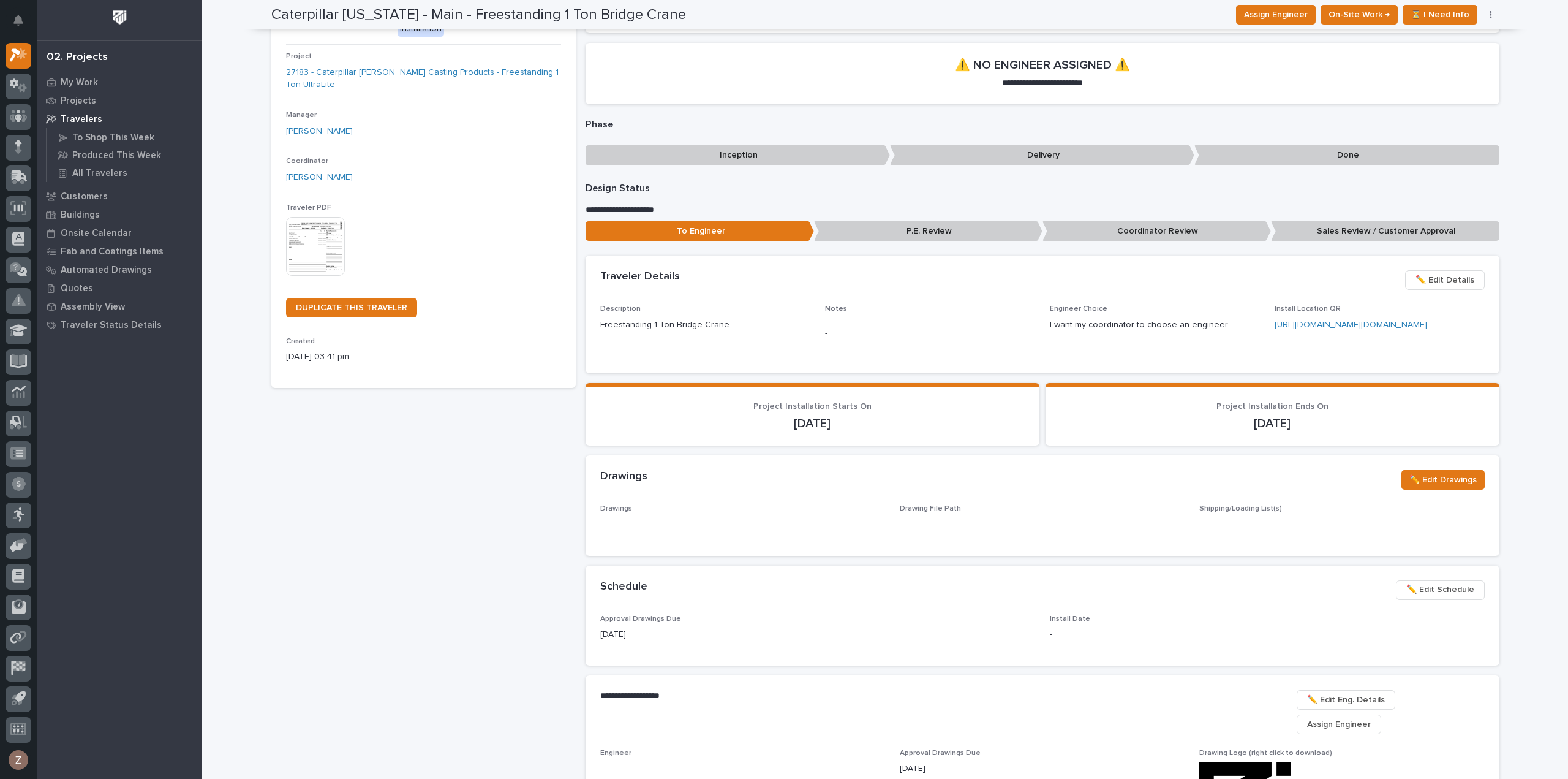
scroll to position [21, 0]
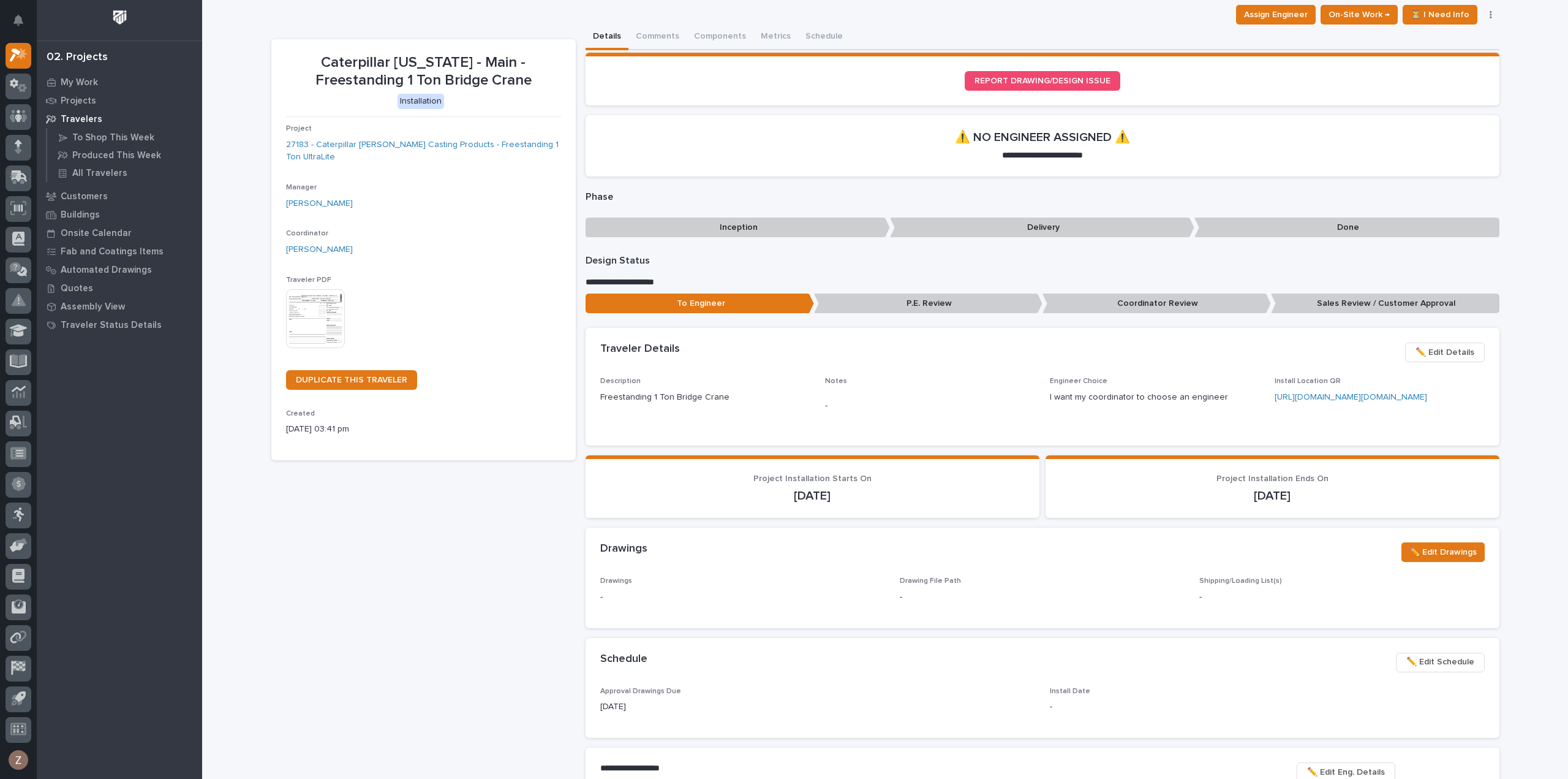
click at [1342, 401] on link "https://api.qrserver.com/v1/create-qr-code/?size=120x120&data=https%3A%2F%2Fwww…" at bounding box center [1351, 397] width 152 height 8
click at [27, 52] on div at bounding box center [18, 55] width 25 height 25
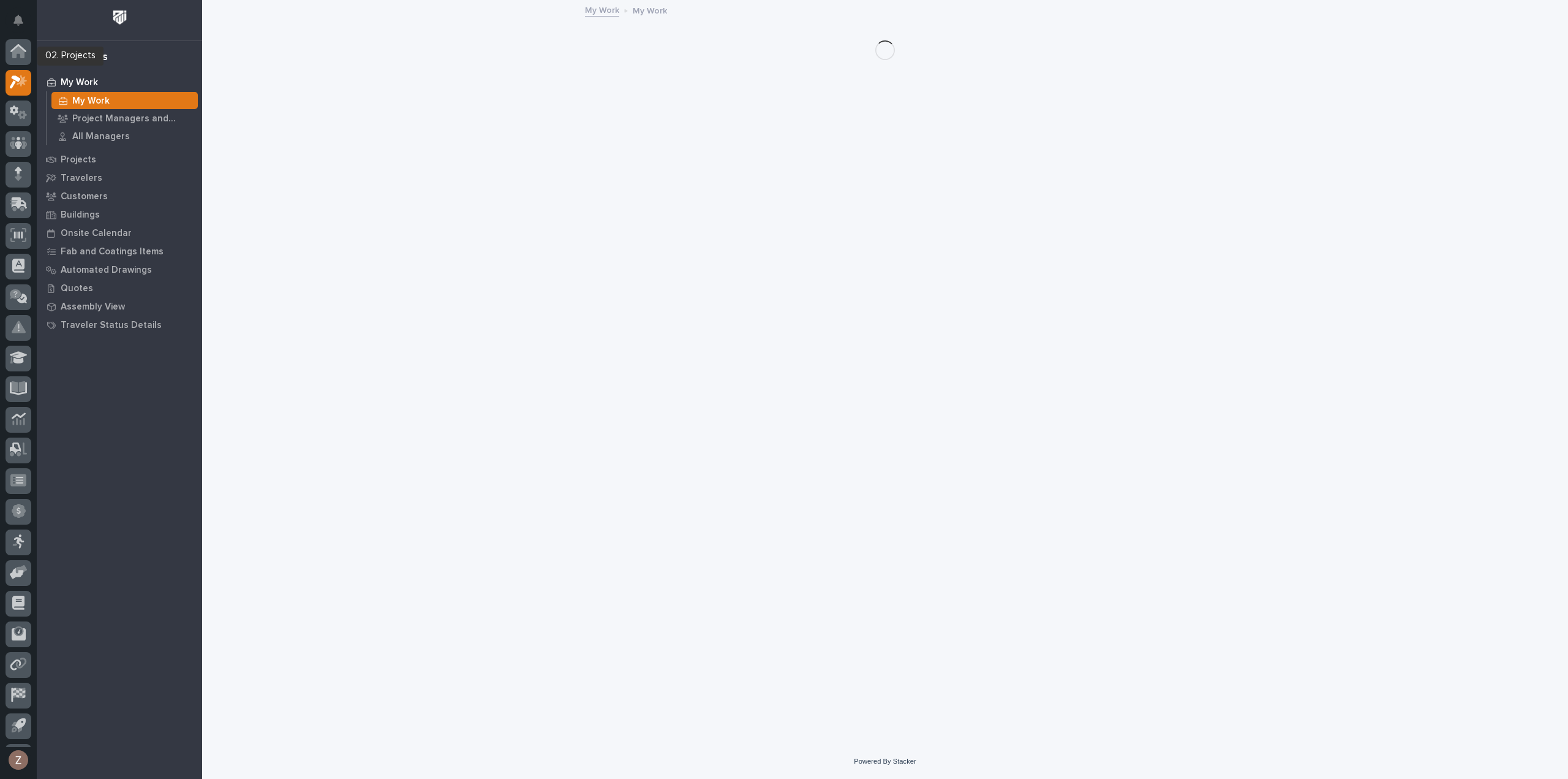
scroll to position [27, 0]
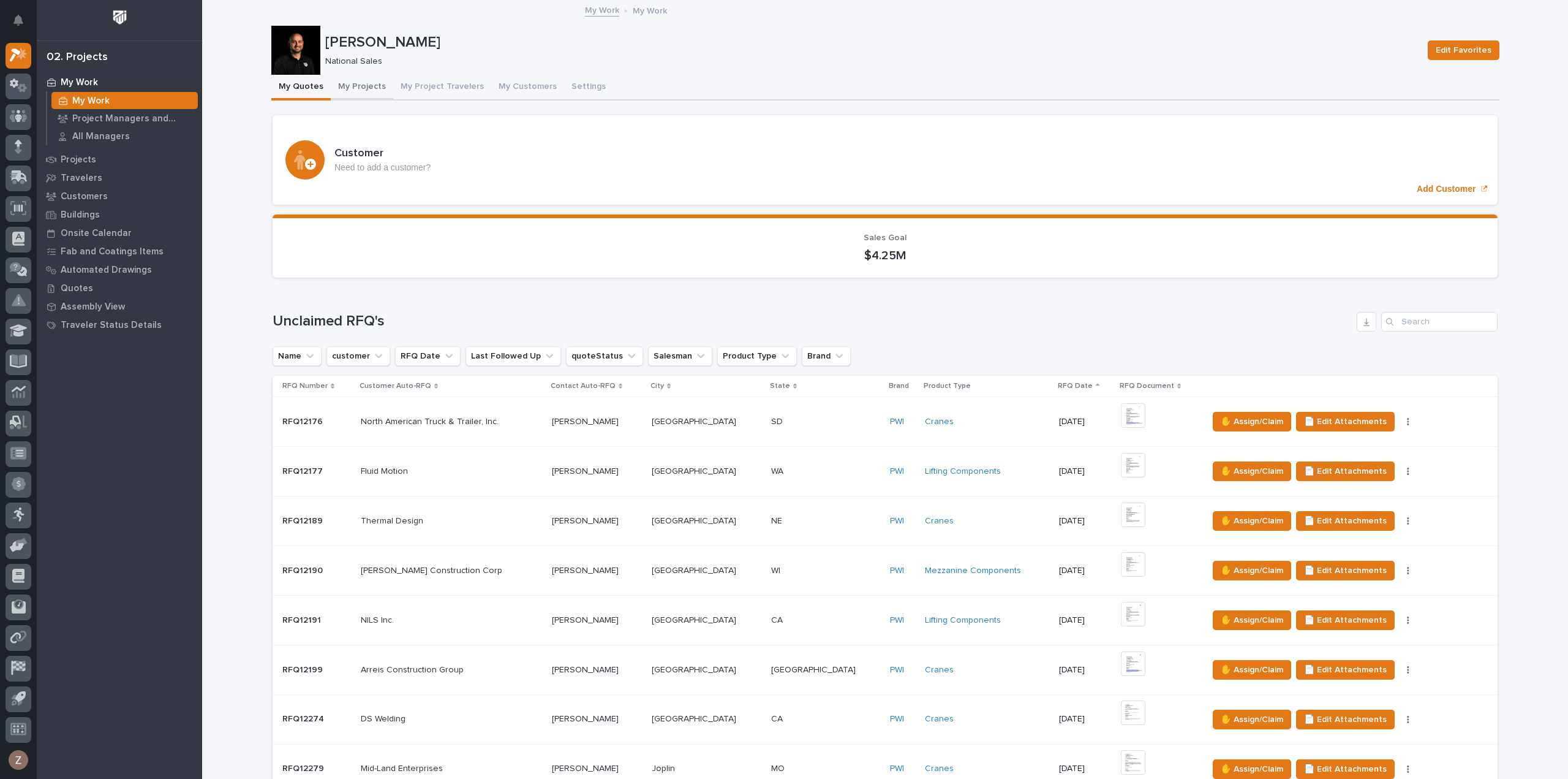
click at [337, 82] on button "My Projects" at bounding box center [362, 87] width 63 height 25
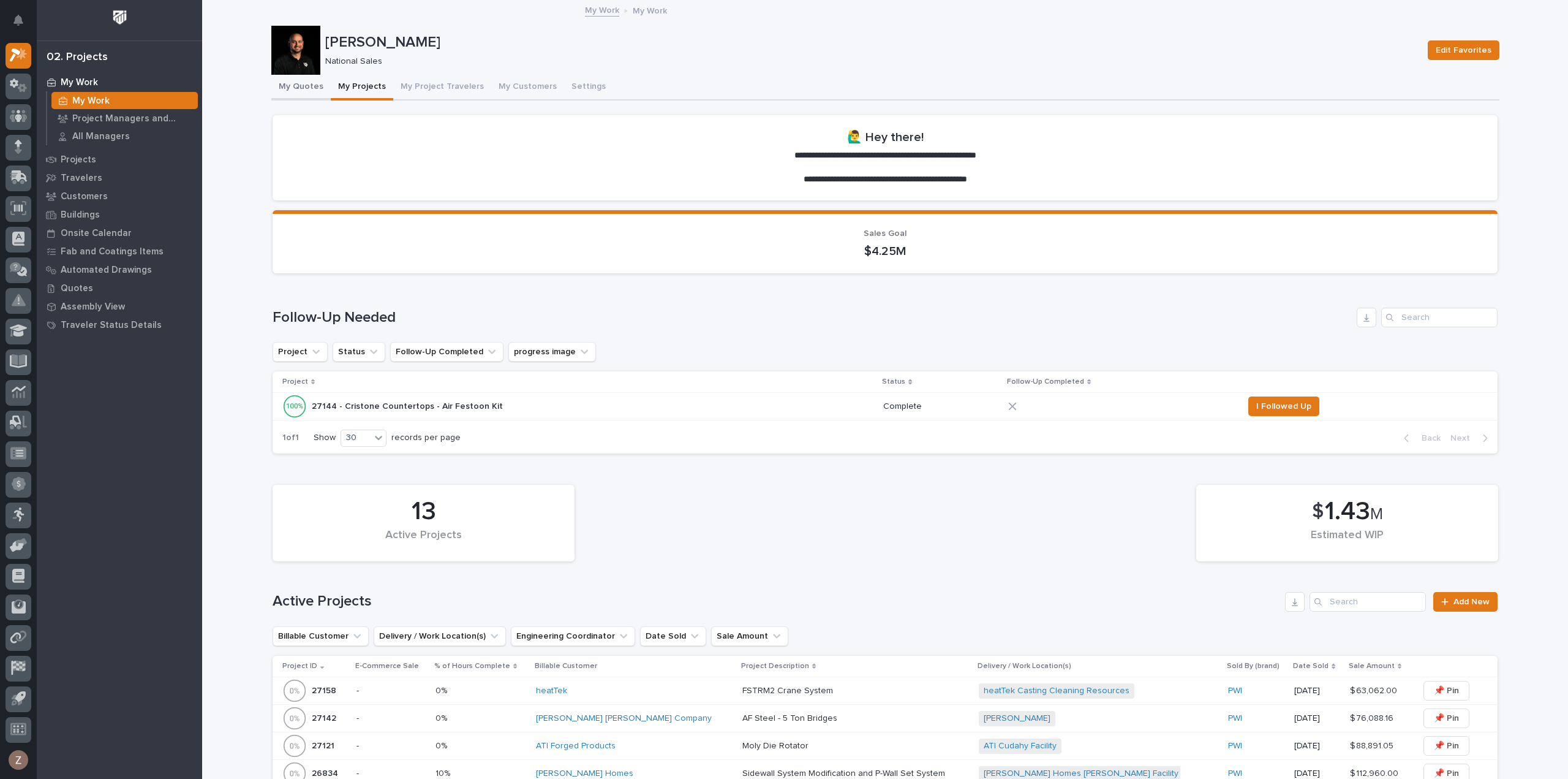
click at [303, 82] on button "My Quotes" at bounding box center [301, 87] width 59 height 25
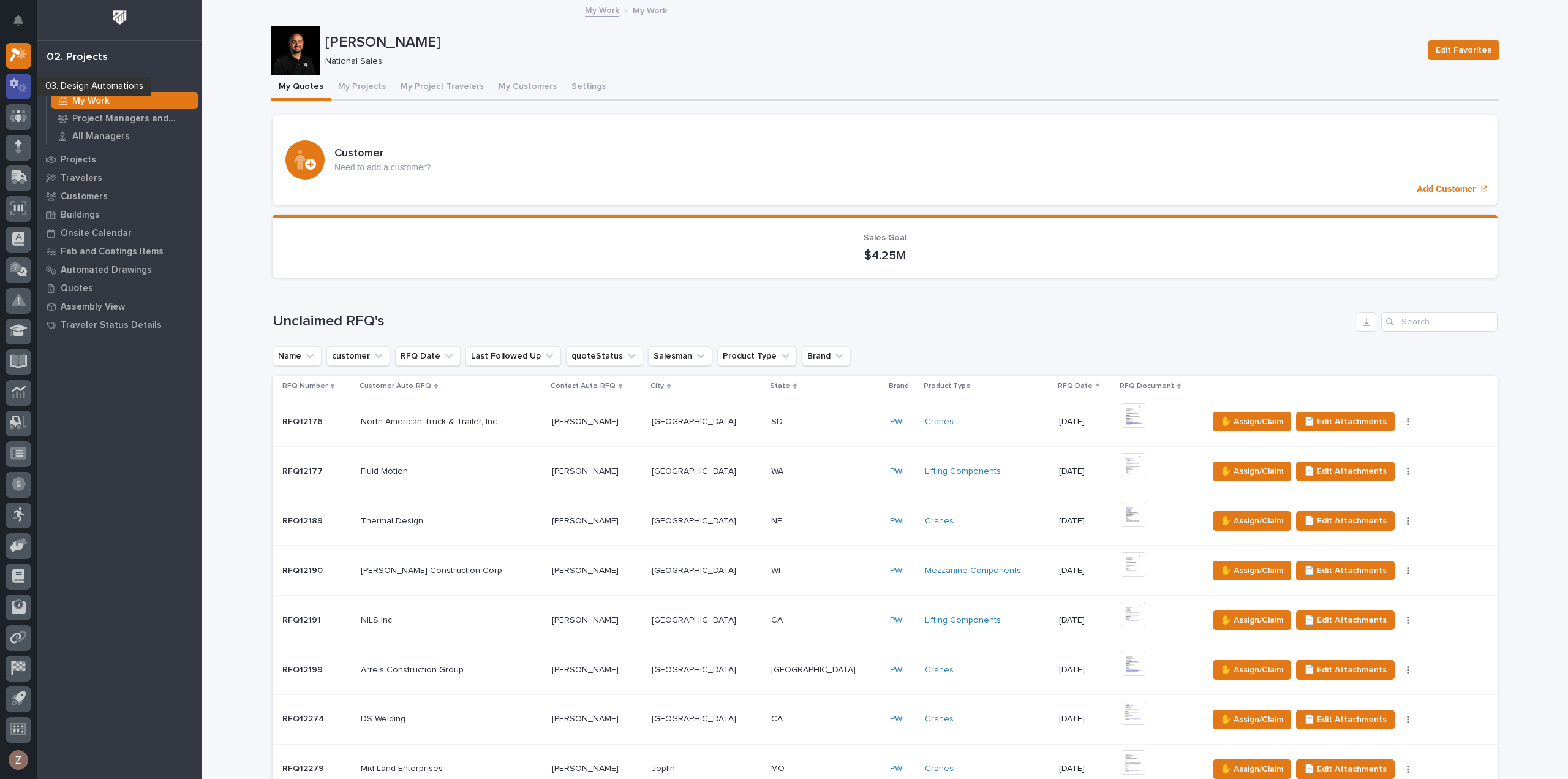
click at [21, 84] on icon at bounding box center [23, 87] width 9 height 8
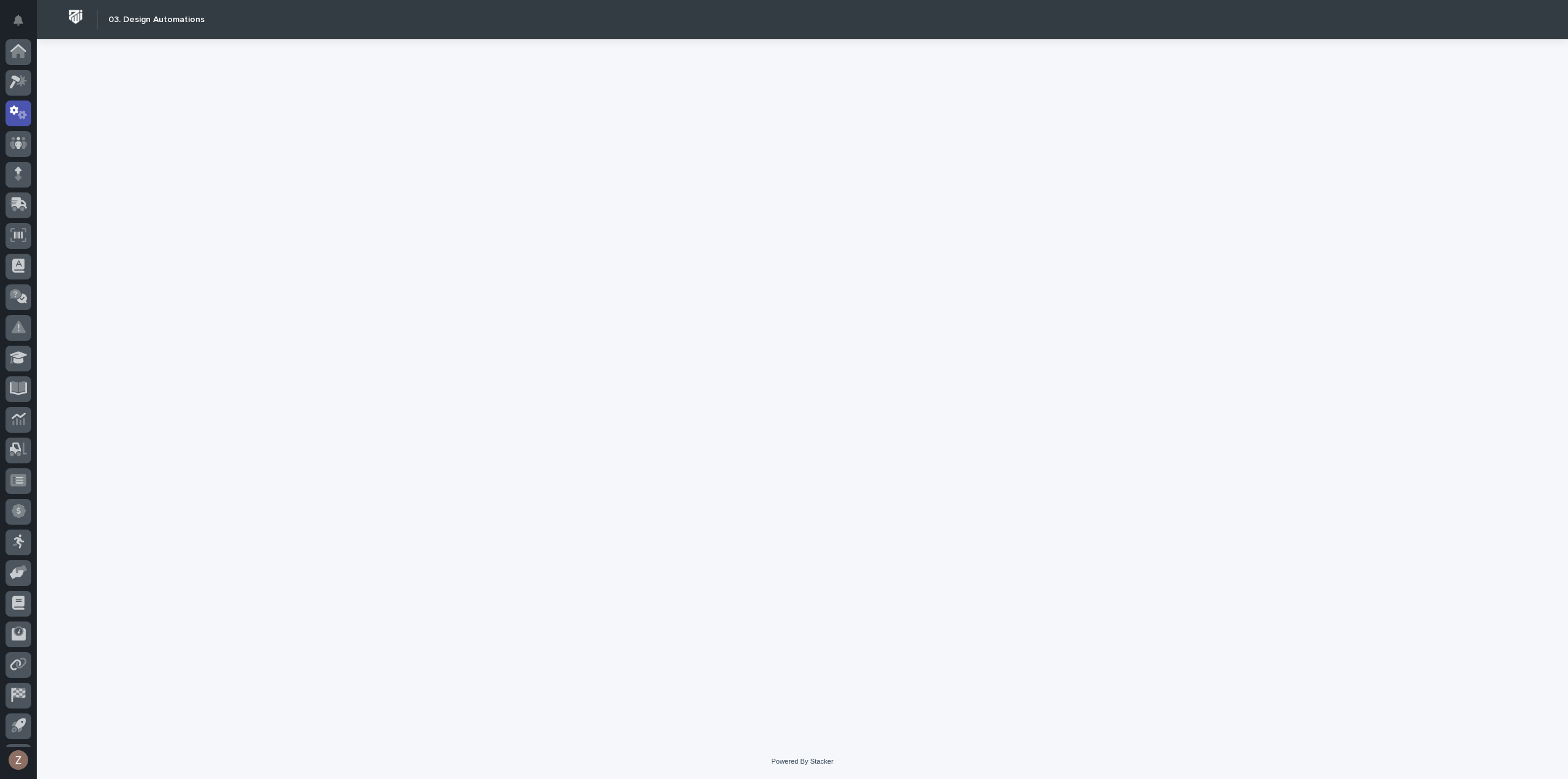
scroll to position [27, 0]
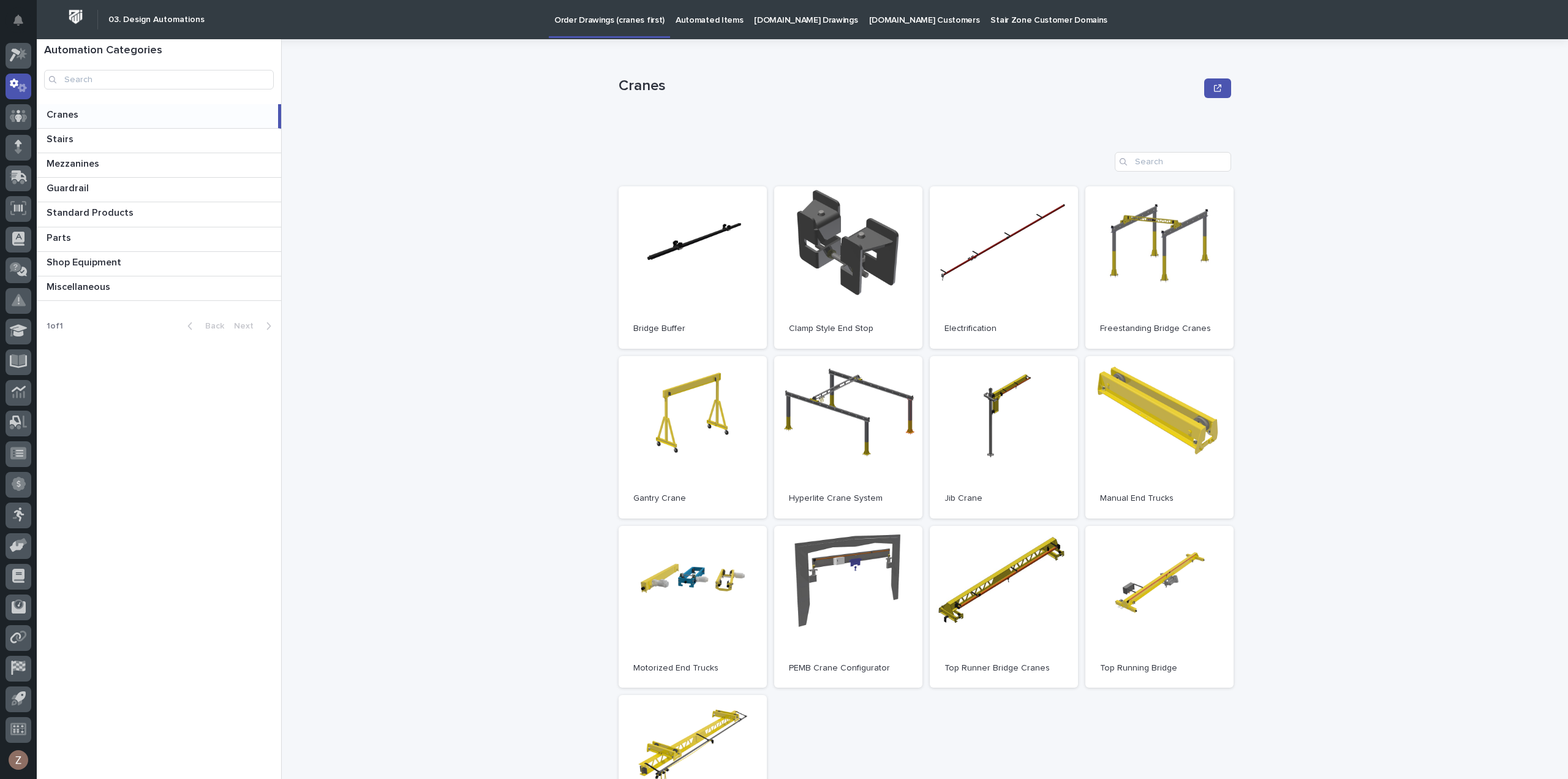
click at [698, 22] on p "Automated Items" at bounding box center [709, 12] width 68 height 25
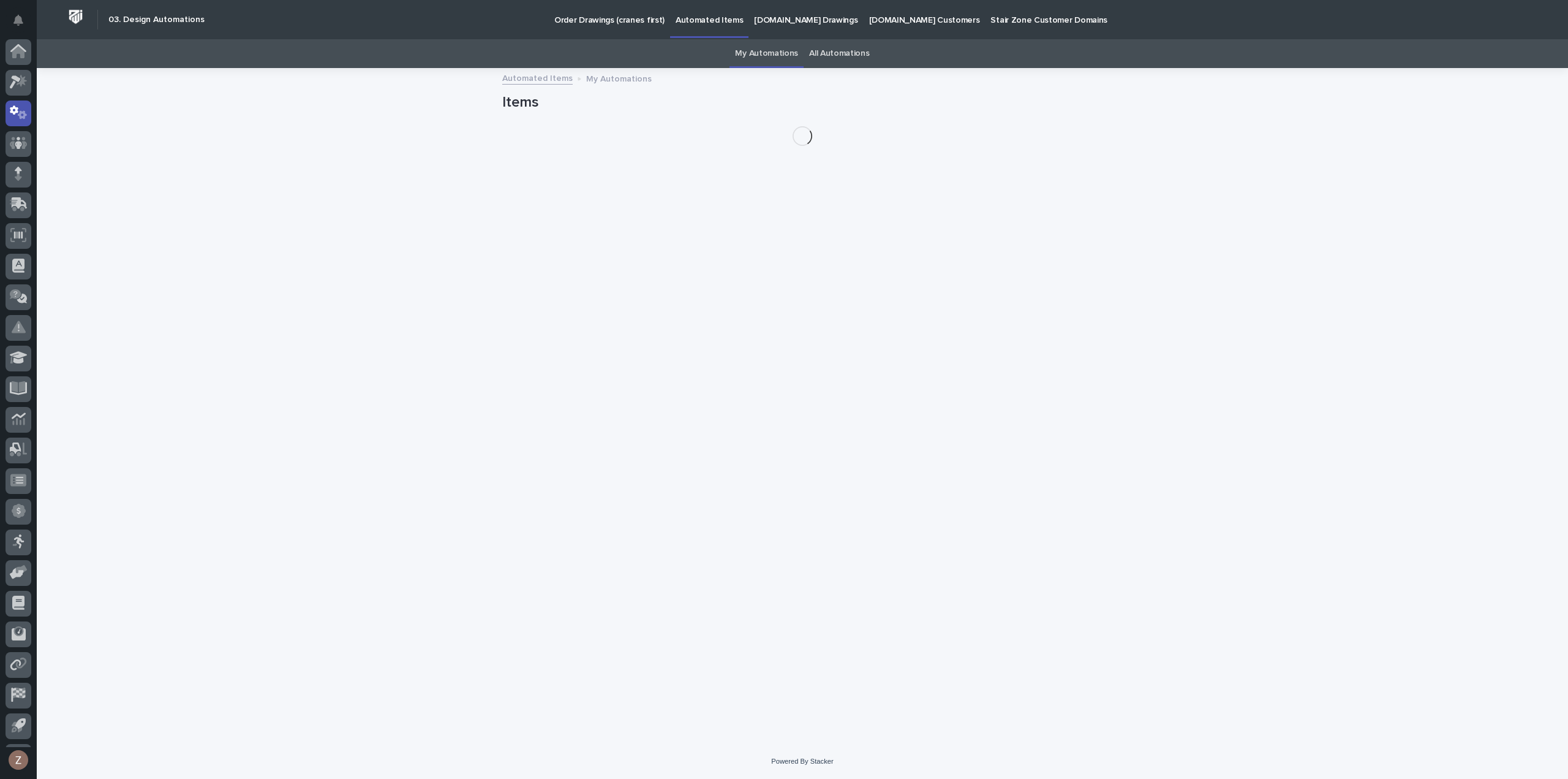
scroll to position [27, 0]
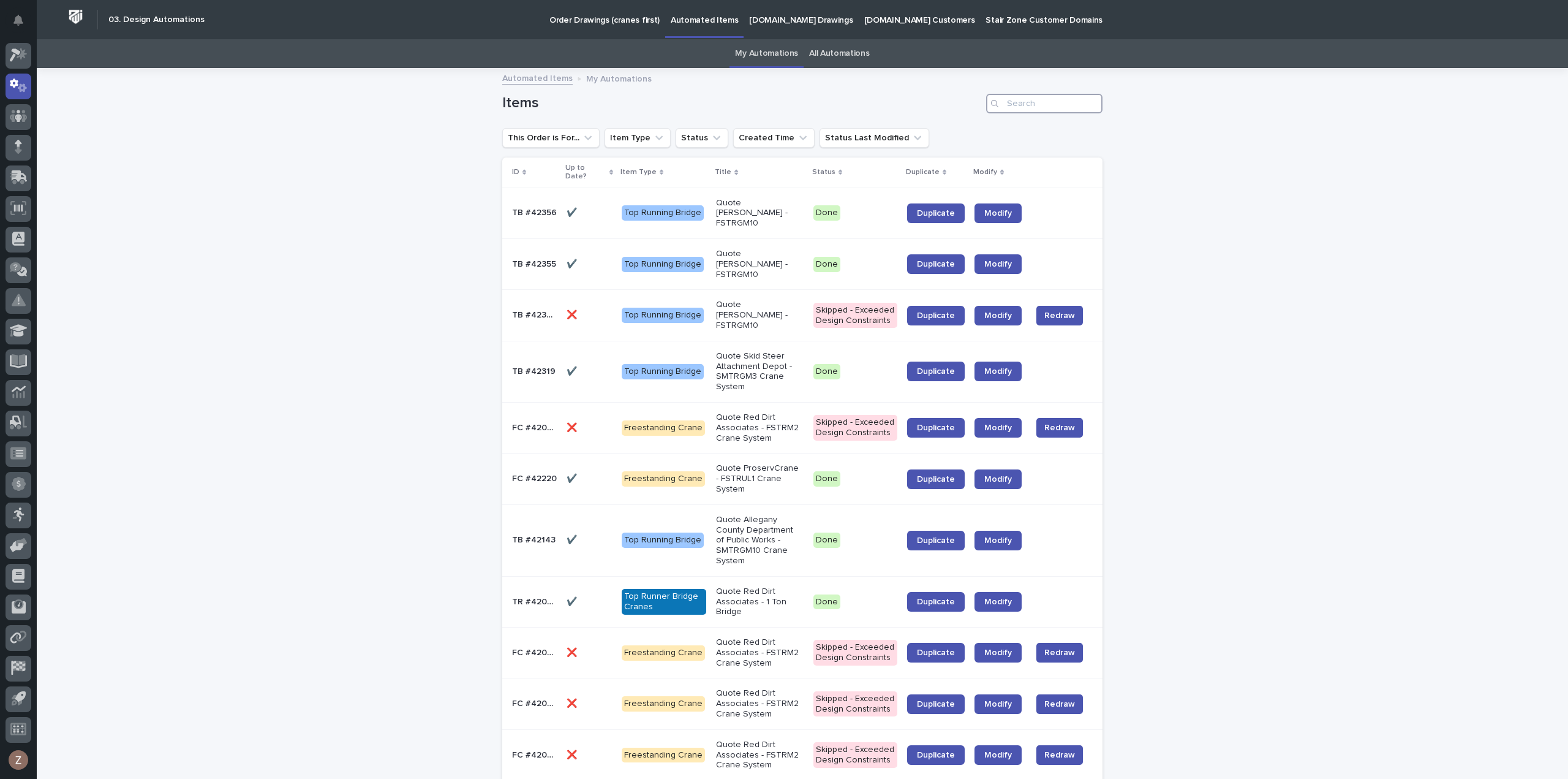
click at [1045, 100] on input "Search" at bounding box center [1045, 103] width 116 height 20
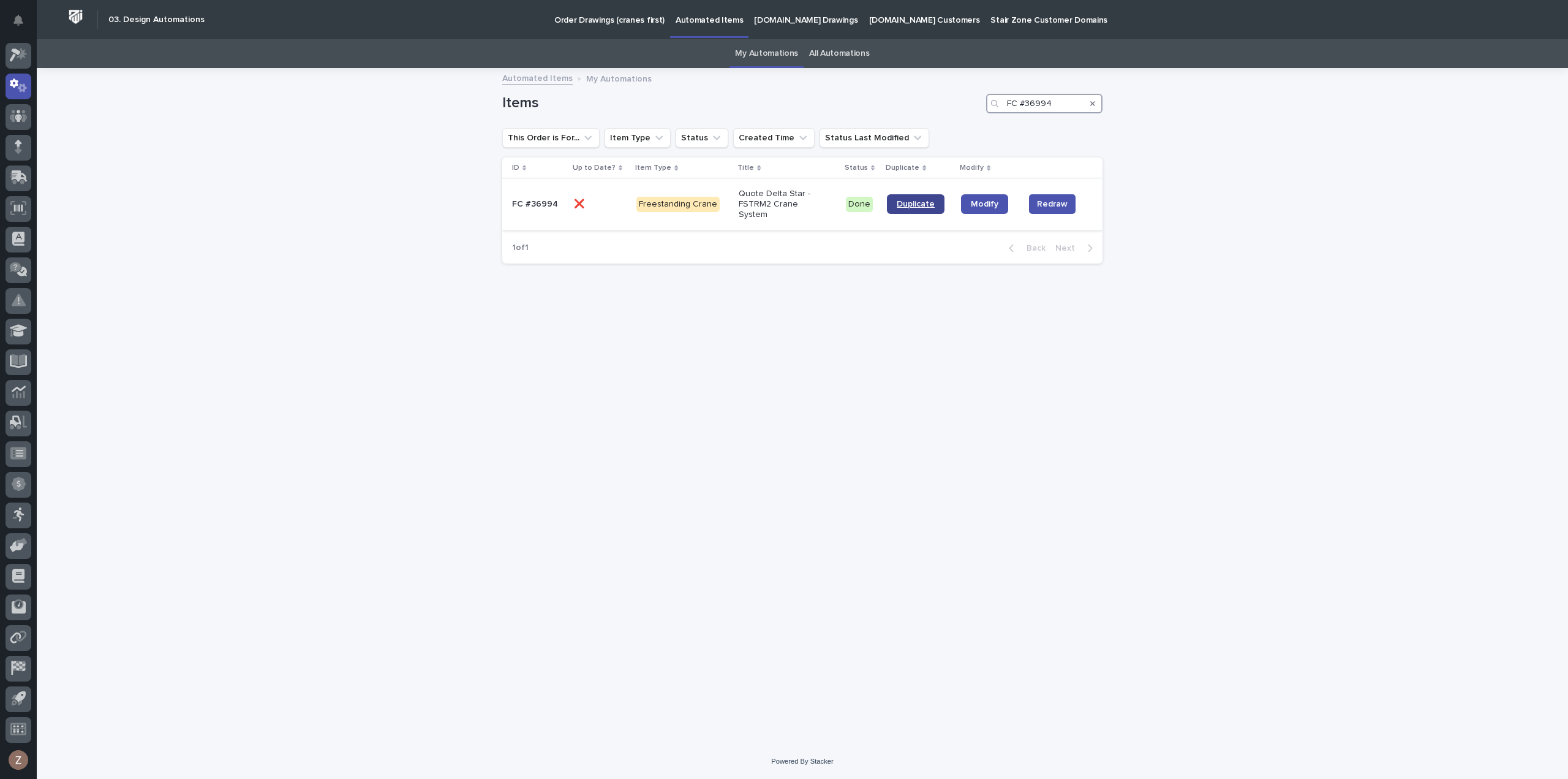
type input "FC #36994"
click at [916, 200] on span "Duplicate" at bounding box center [916, 204] width 38 height 8
click at [17, 55] on icon at bounding box center [18, 55] width 18 height 14
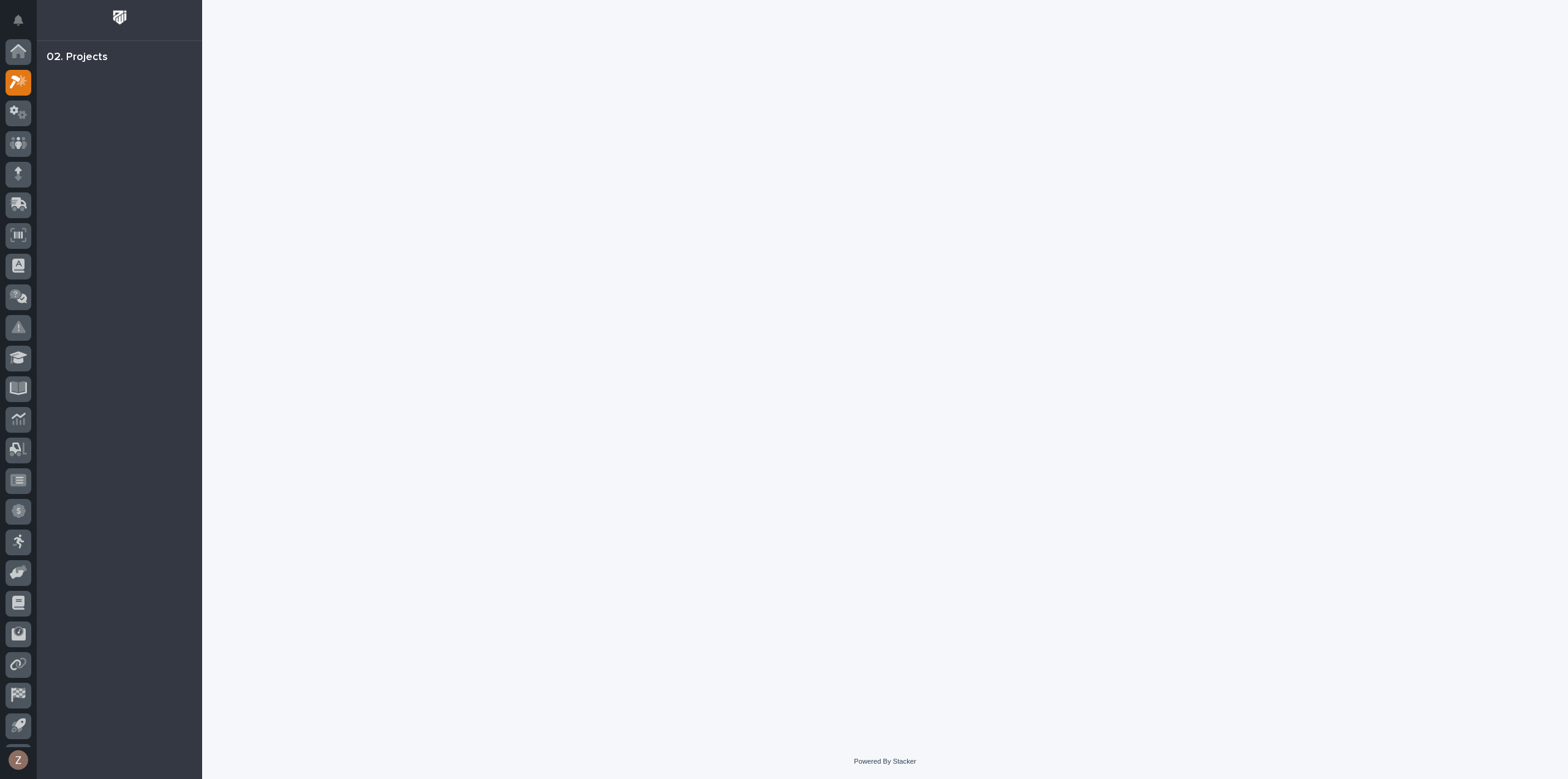
scroll to position [27, 0]
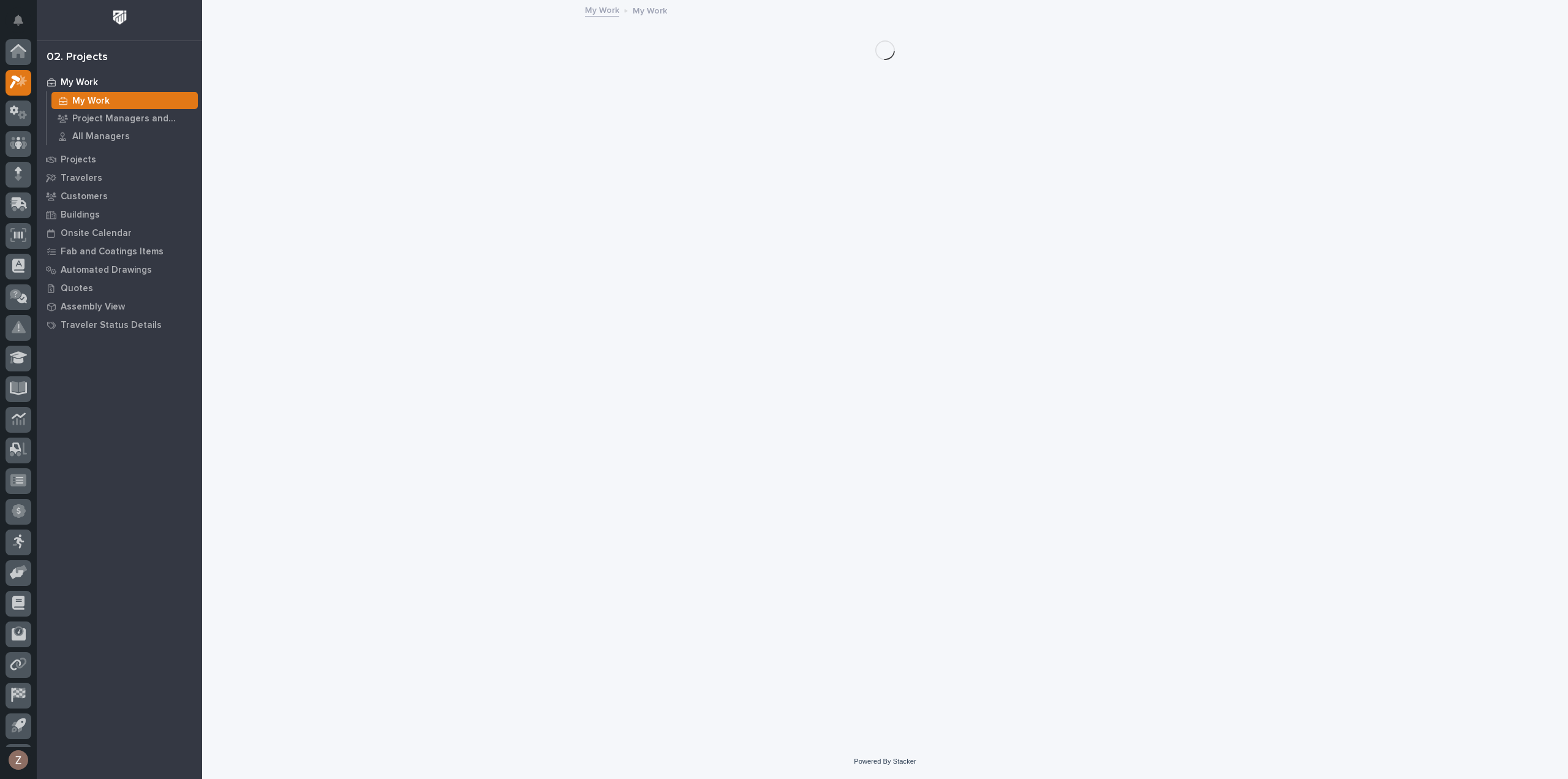
scroll to position [27, 0]
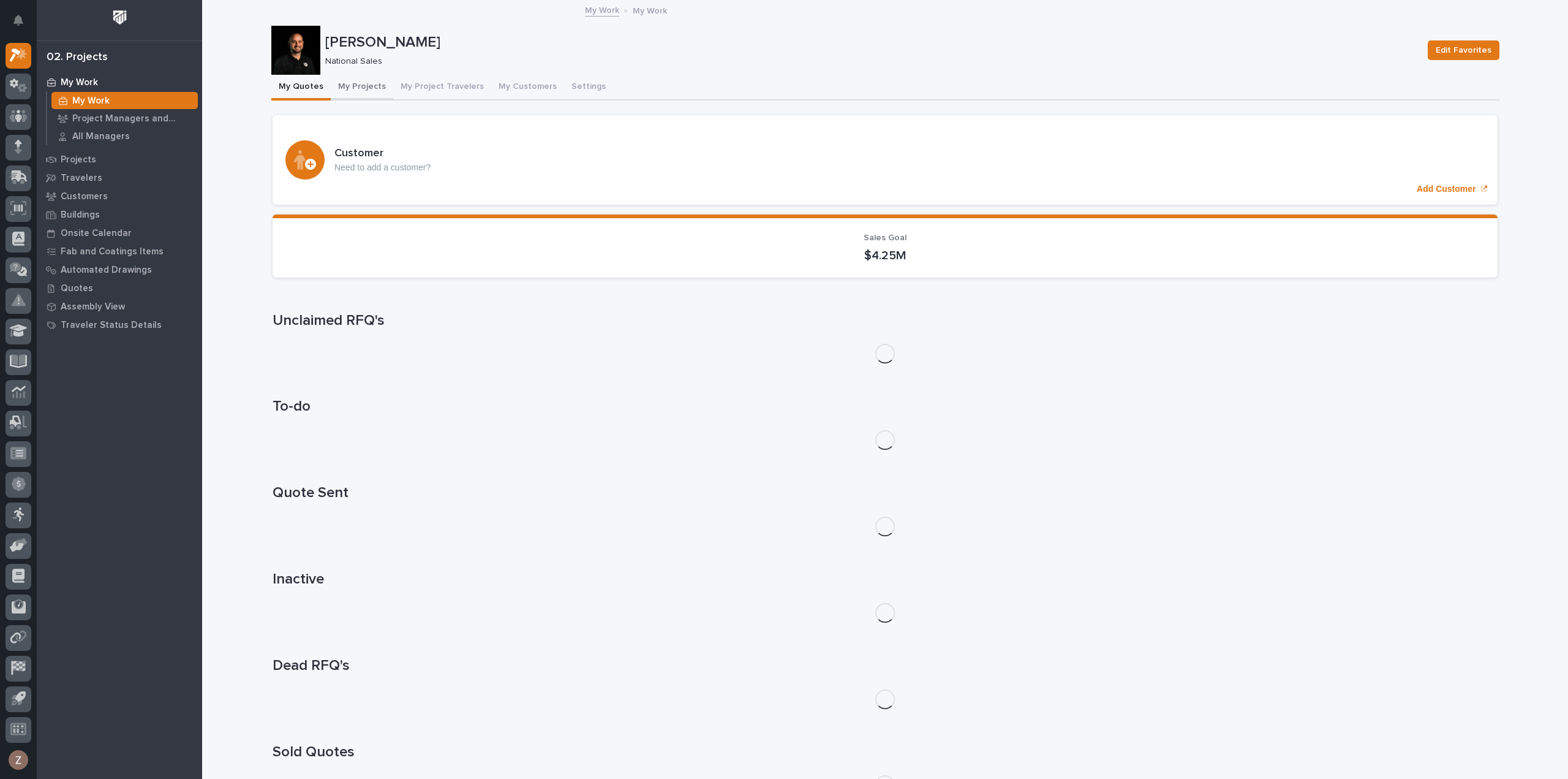
click at [349, 80] on button "My Projects" at bounding box center [362, 87] width 63 height 25
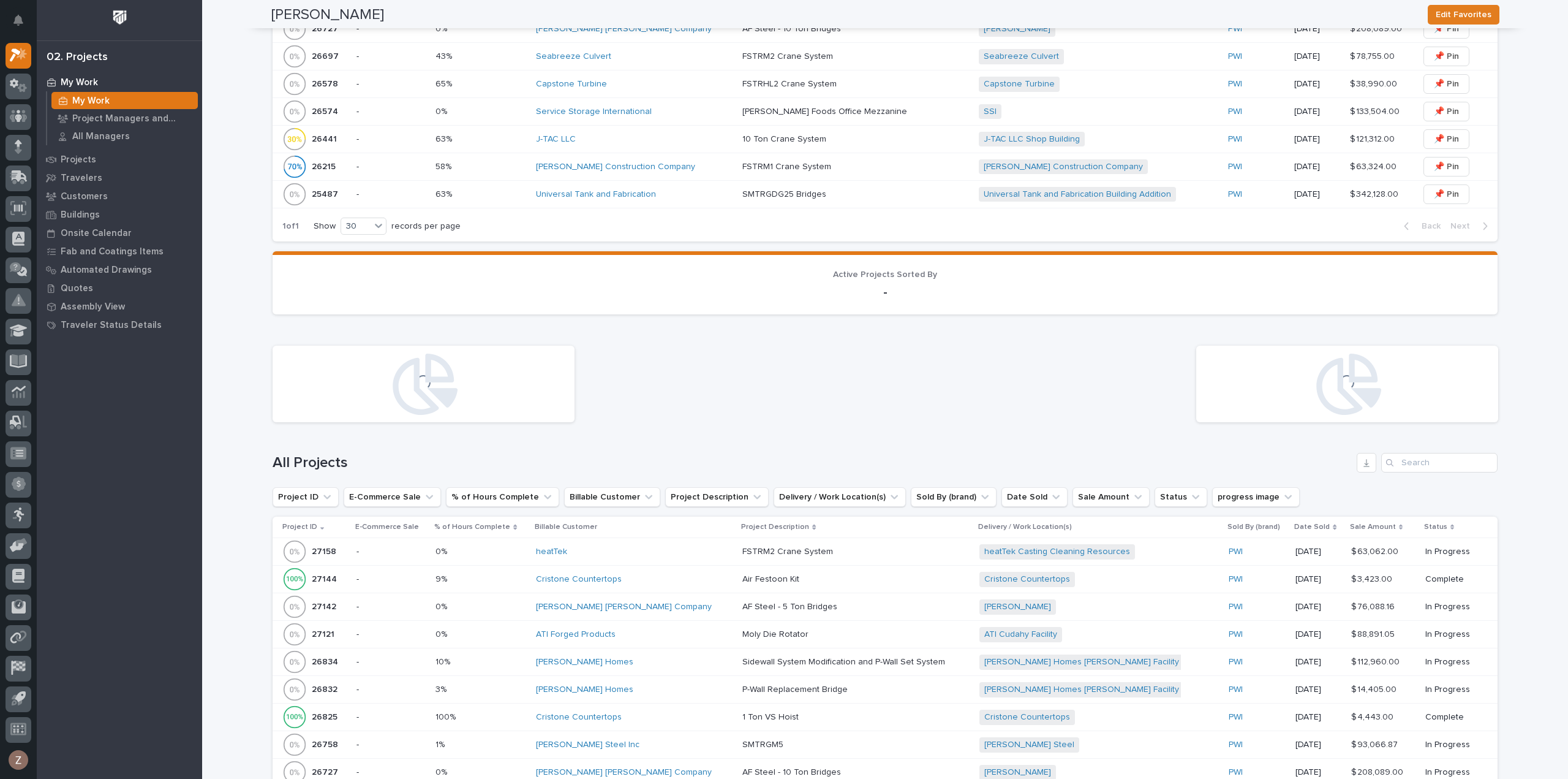
scroll to position [1225, 0]
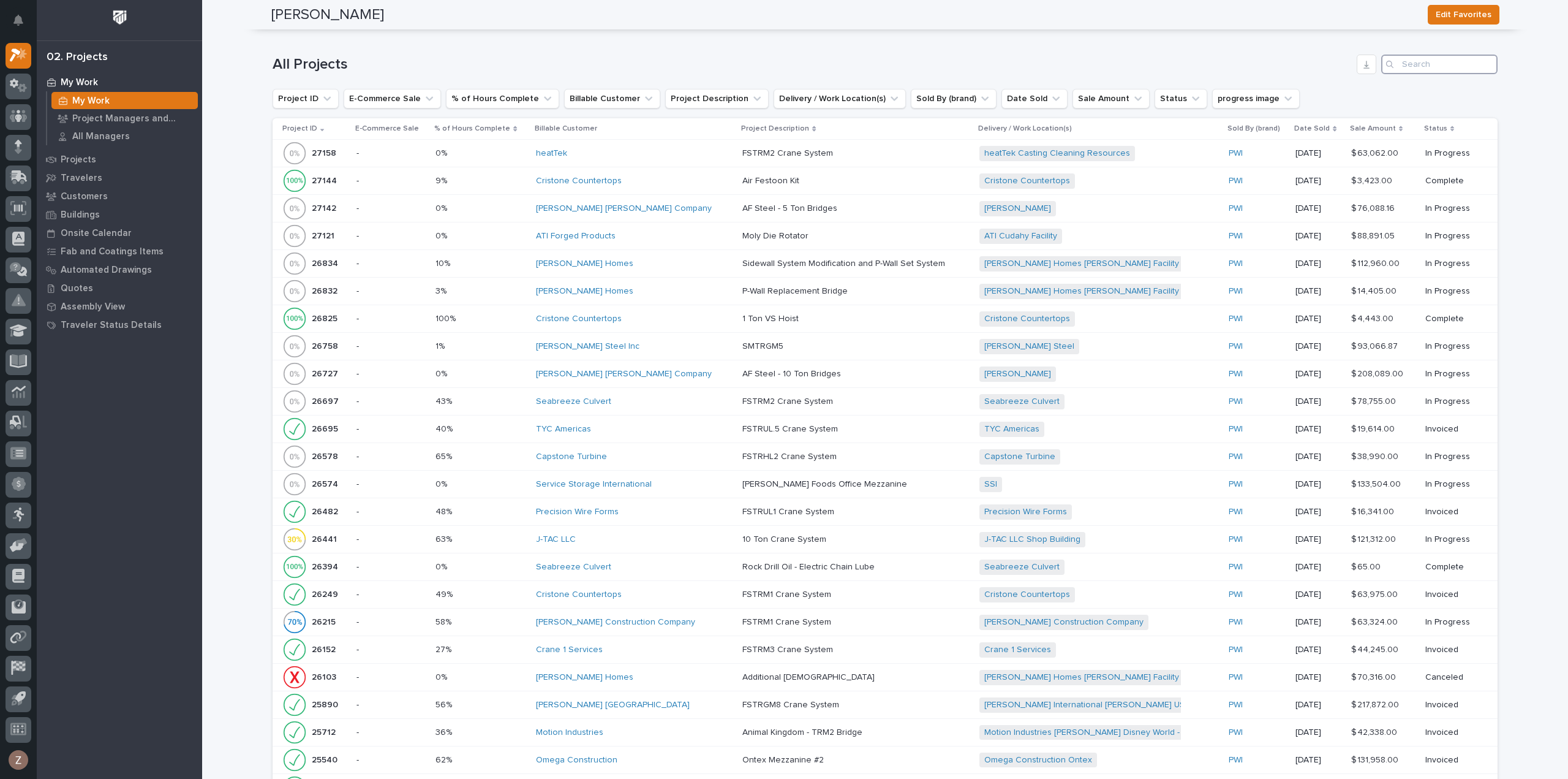
click at [1419, 58] on input "Search" at bounding box center [1439, 64] width 116 height 20
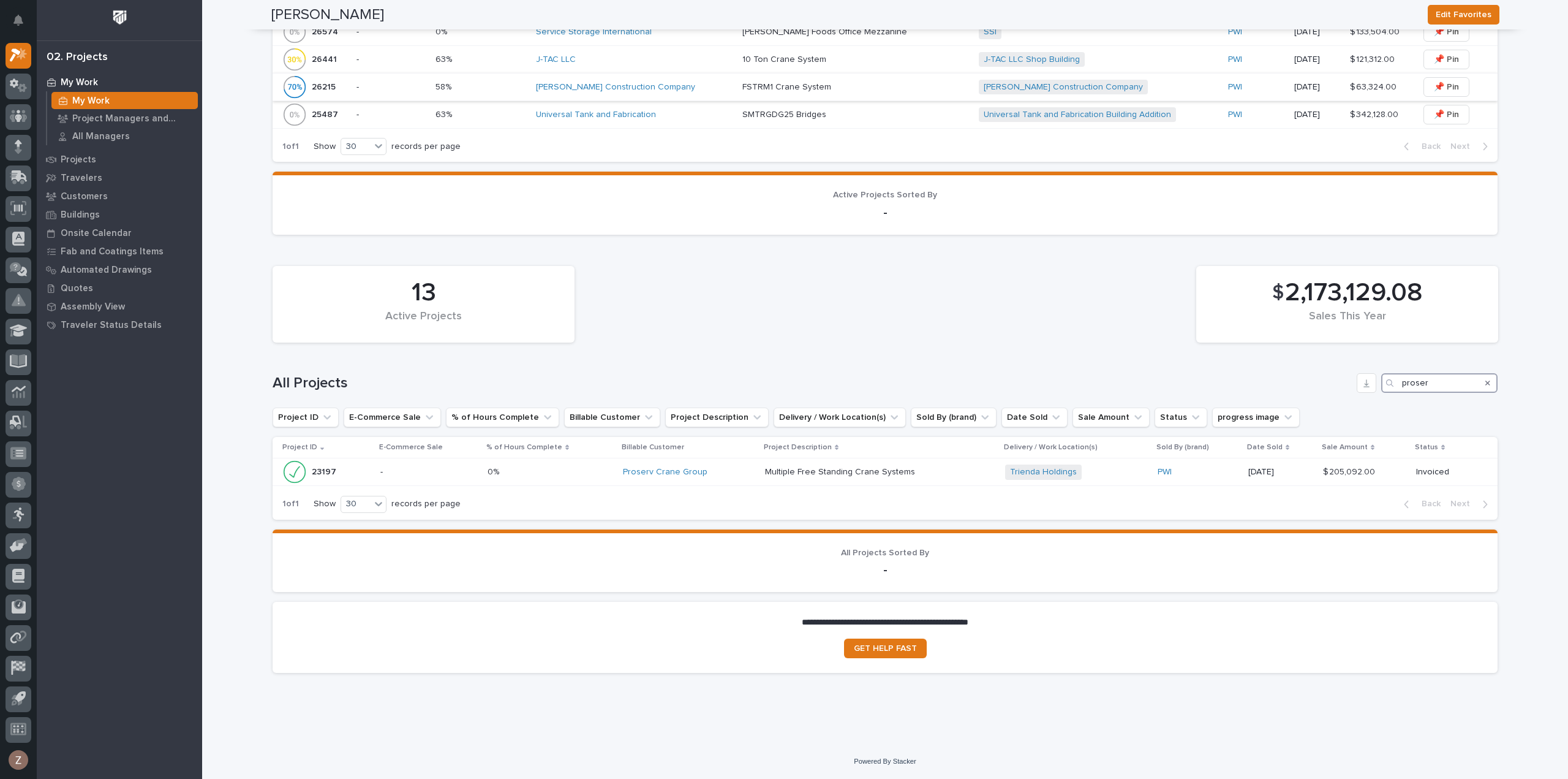
scroll to position [904, 0]
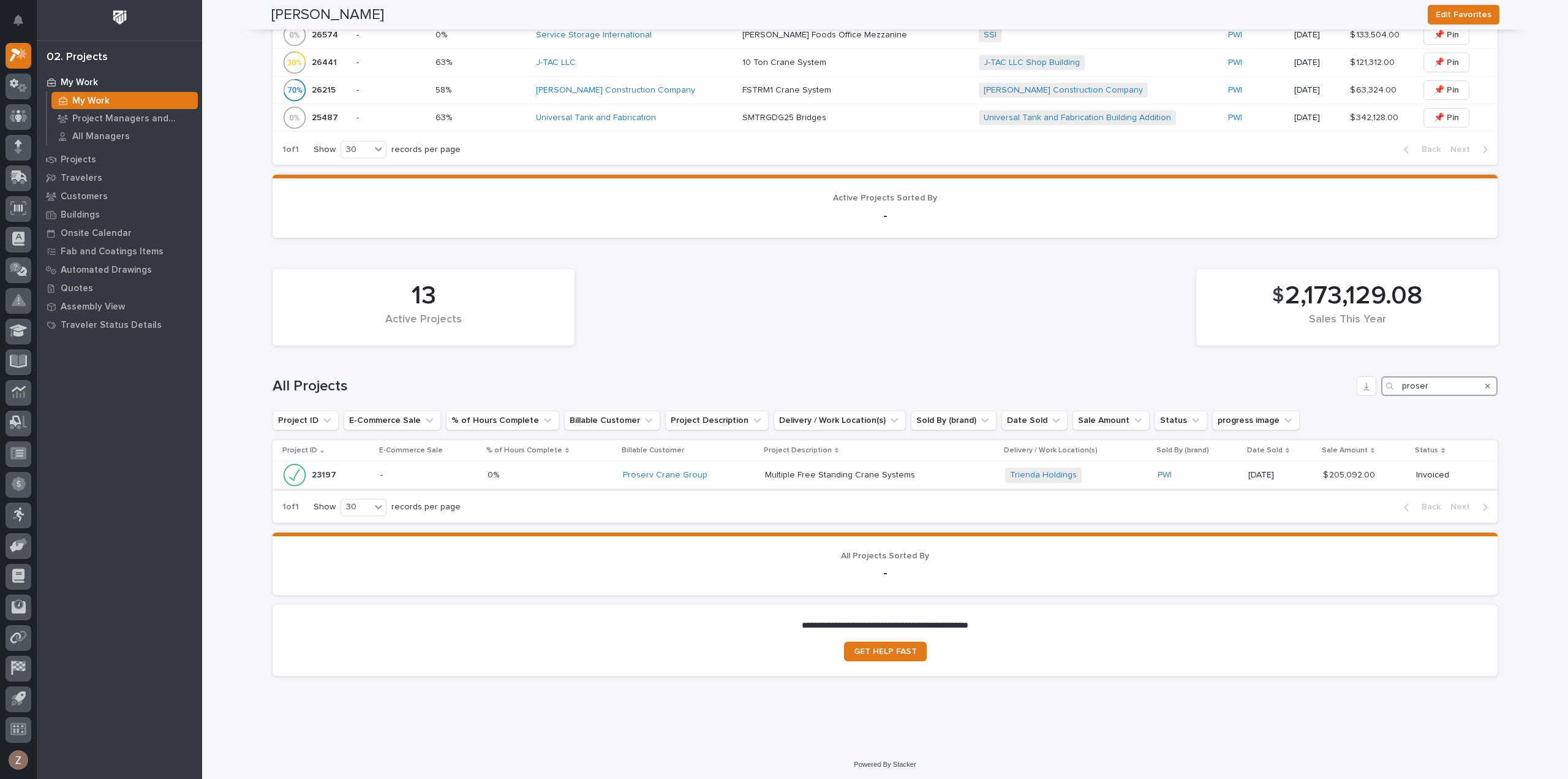
type input "proser"
click at [765, 475] on p "Multiple Free Standing Crane Systems" at bounding box center [841, 474] width 152 height 13
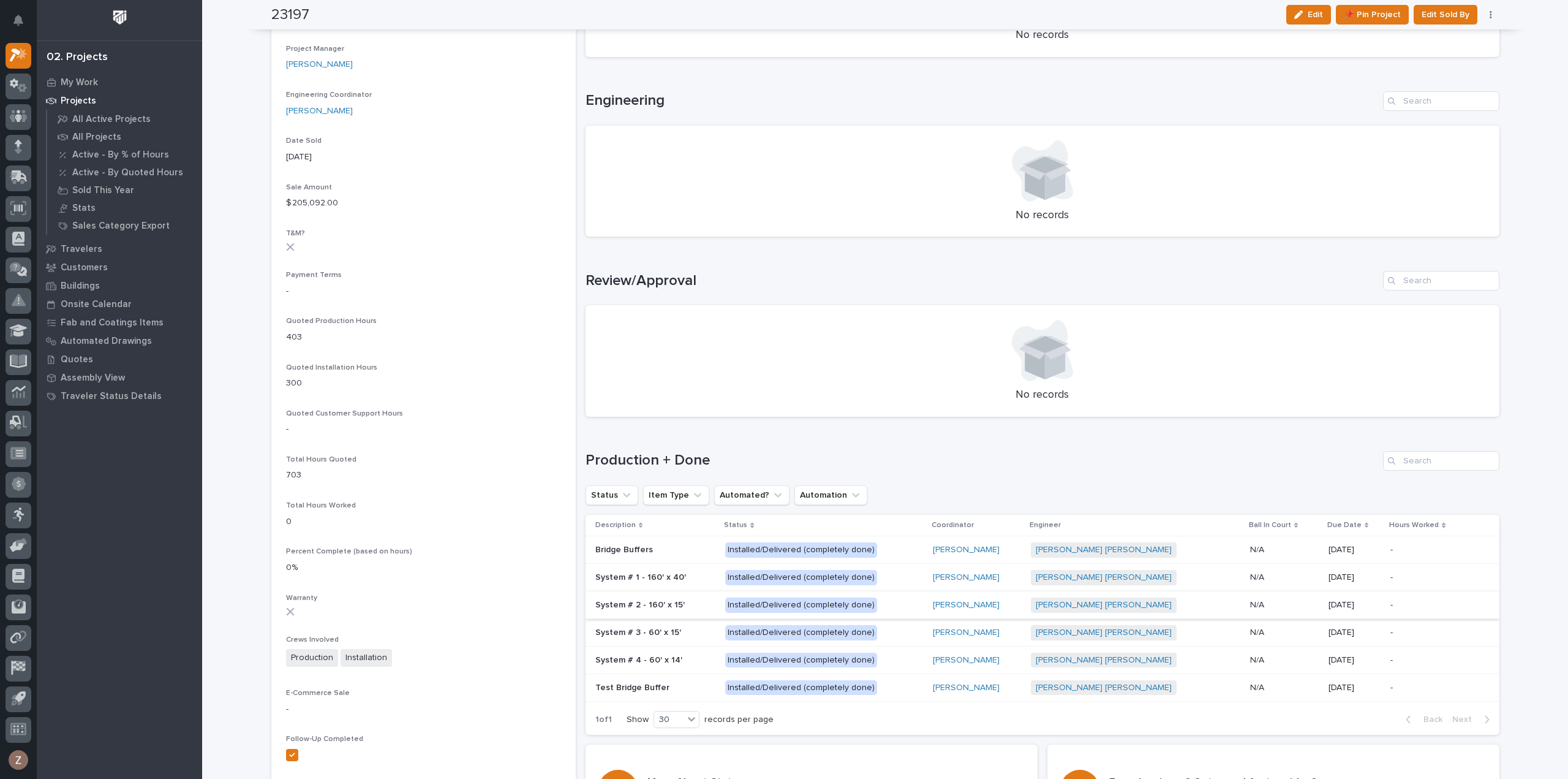
scroll to position [242, 0]
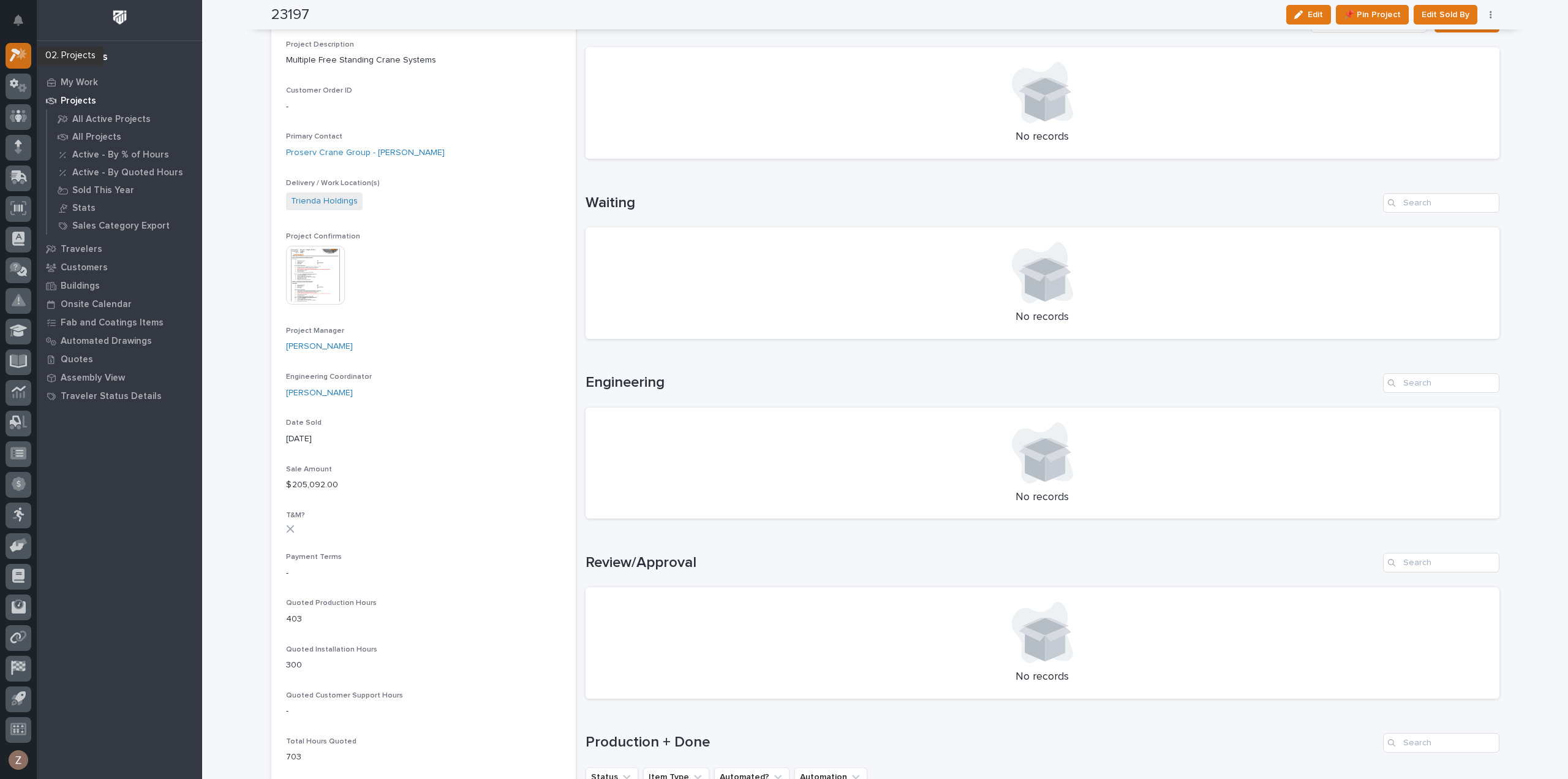
click at [15, 50] on icon at bounding box center [15, 55] width 11 height 13
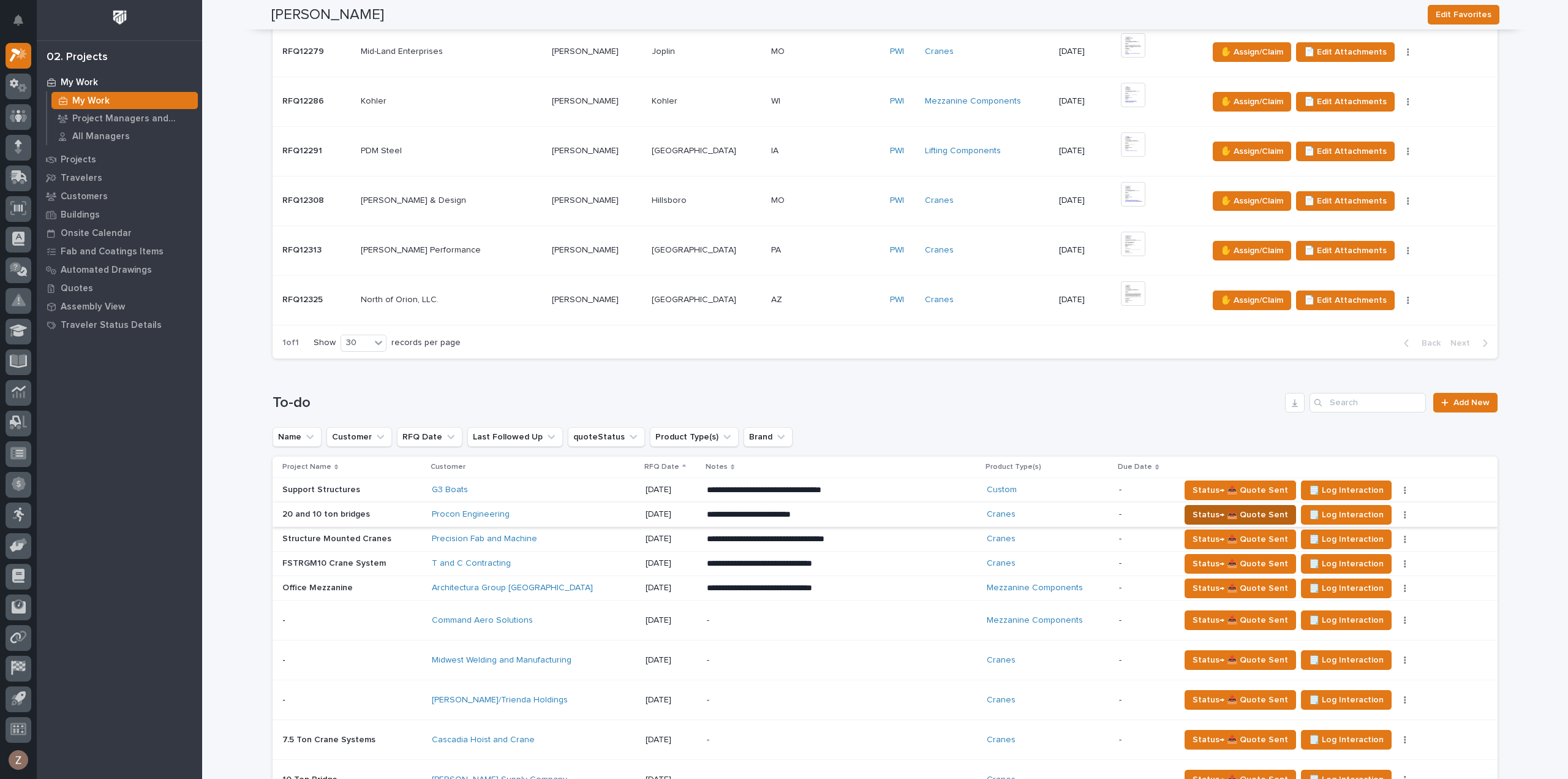
scroll to position [735, 0]
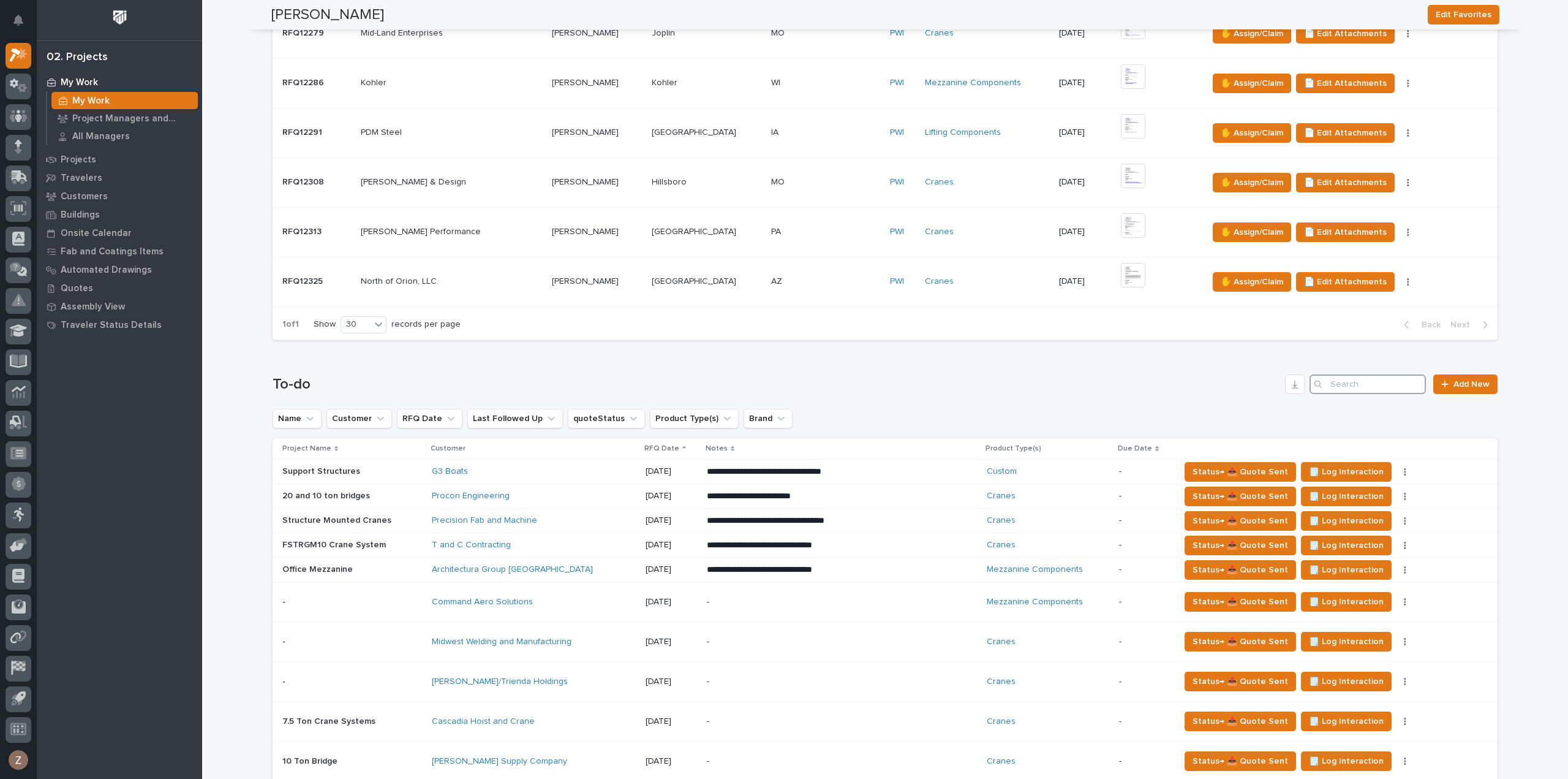
click at [1335, 382] on input "Search" at bounding box center [1368, 383] width 116 height 20
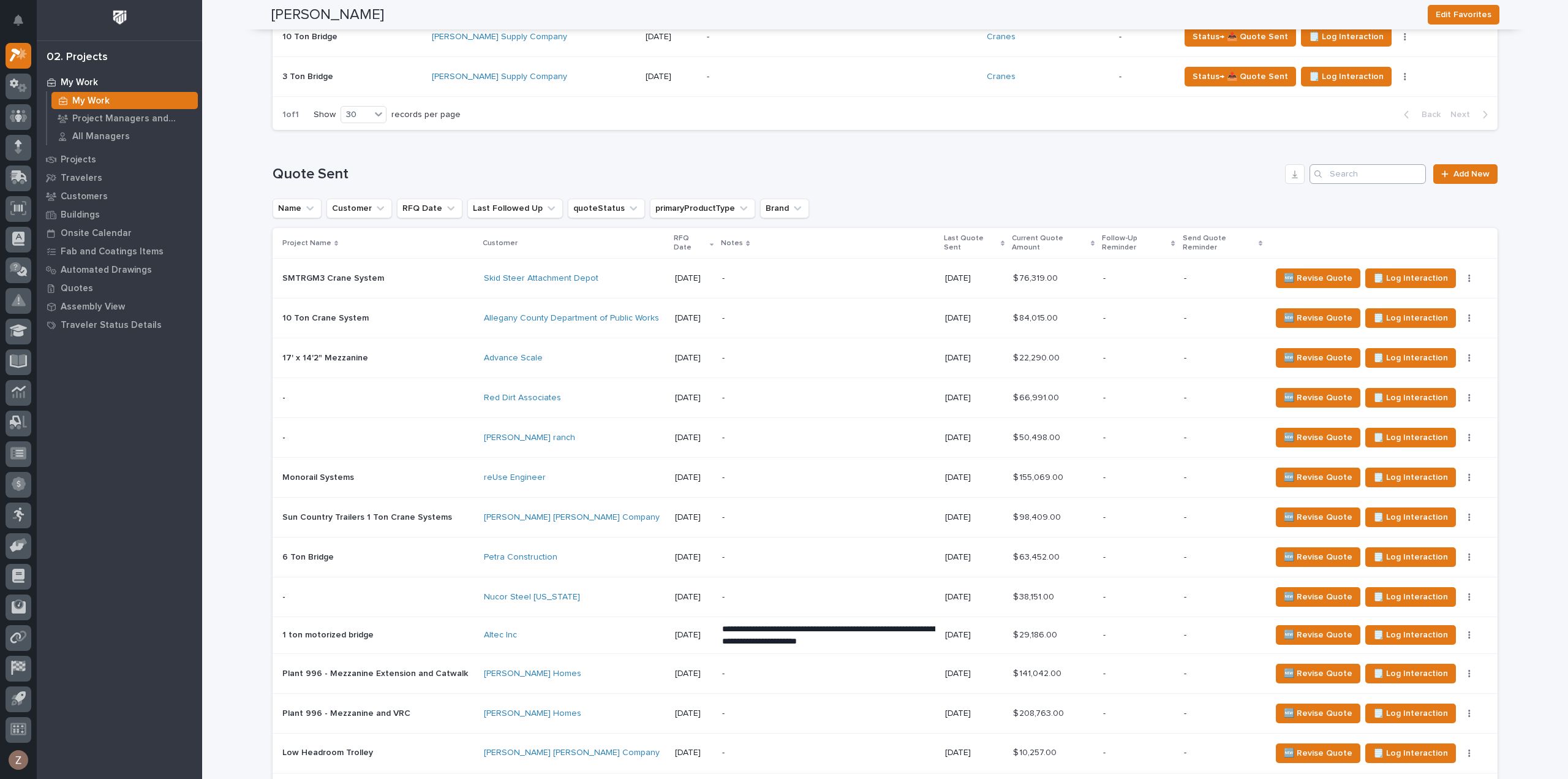
scroll to position [1348, 0]
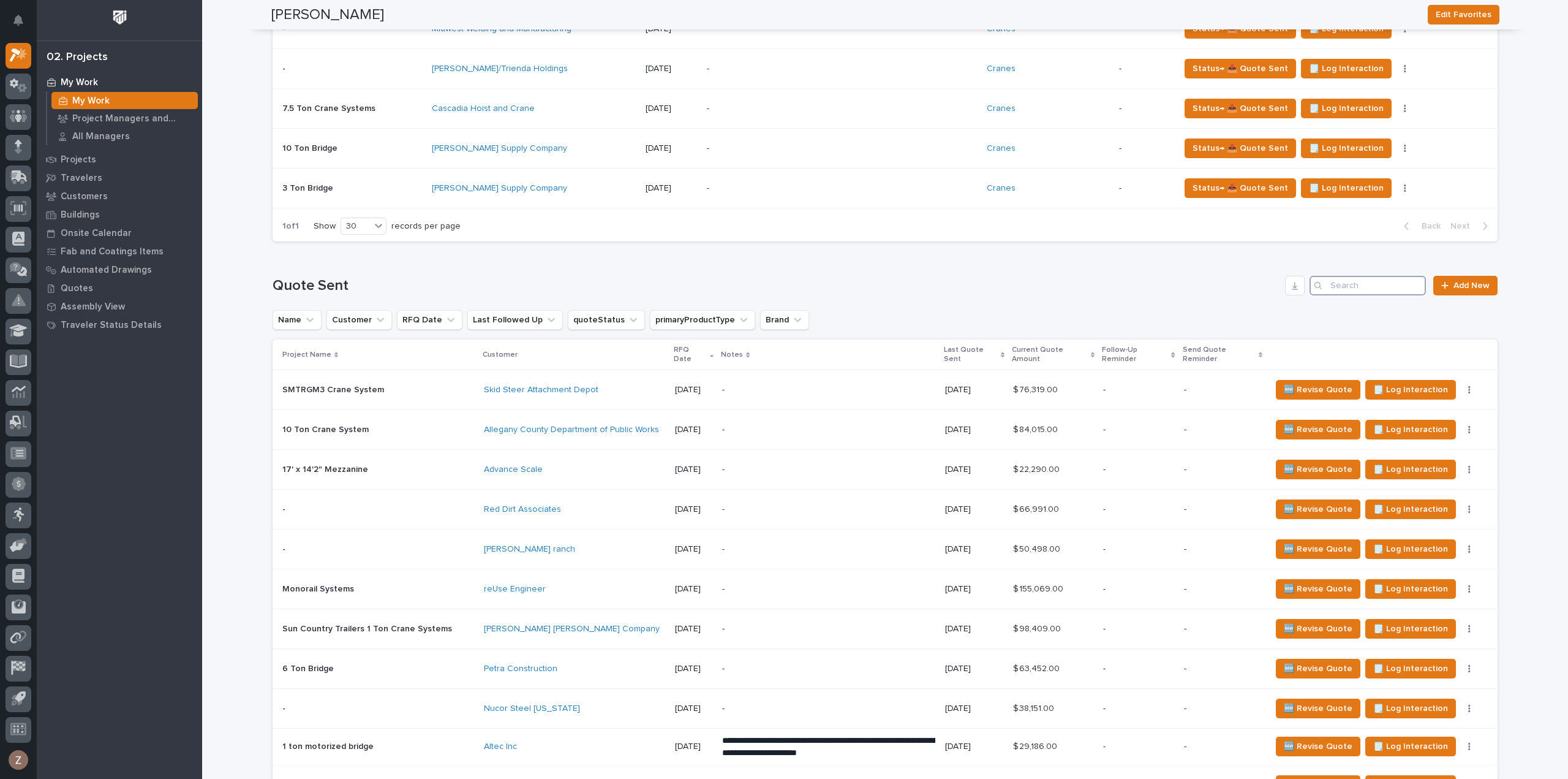
click at [1355, 279] on input "Search" at bounding box center [1368, 285] width 116 height 20
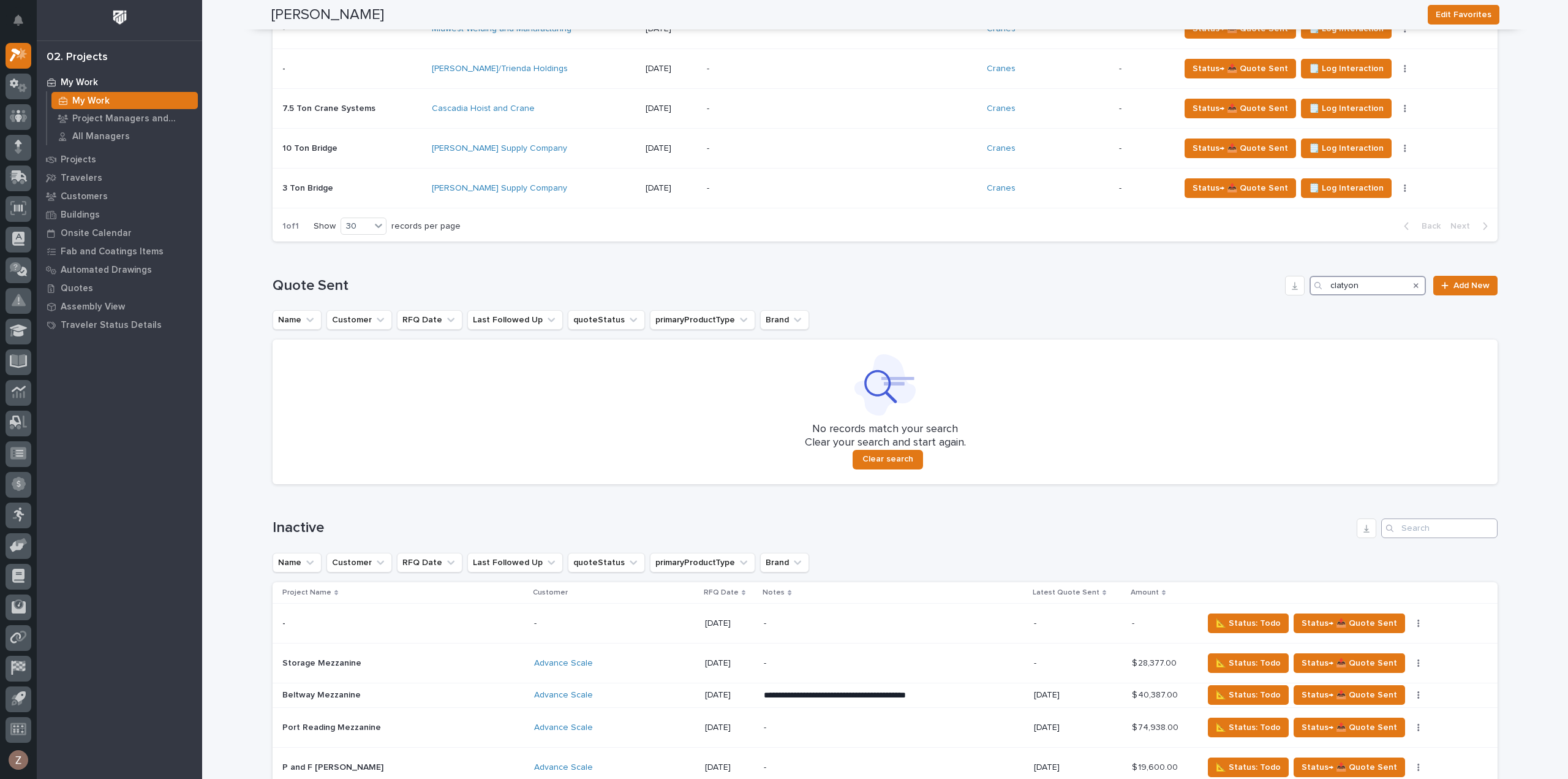
type input "clatyon"
click at [1420, 525] on input "Search" at bounding box center [1439, 528] width 116 height 20
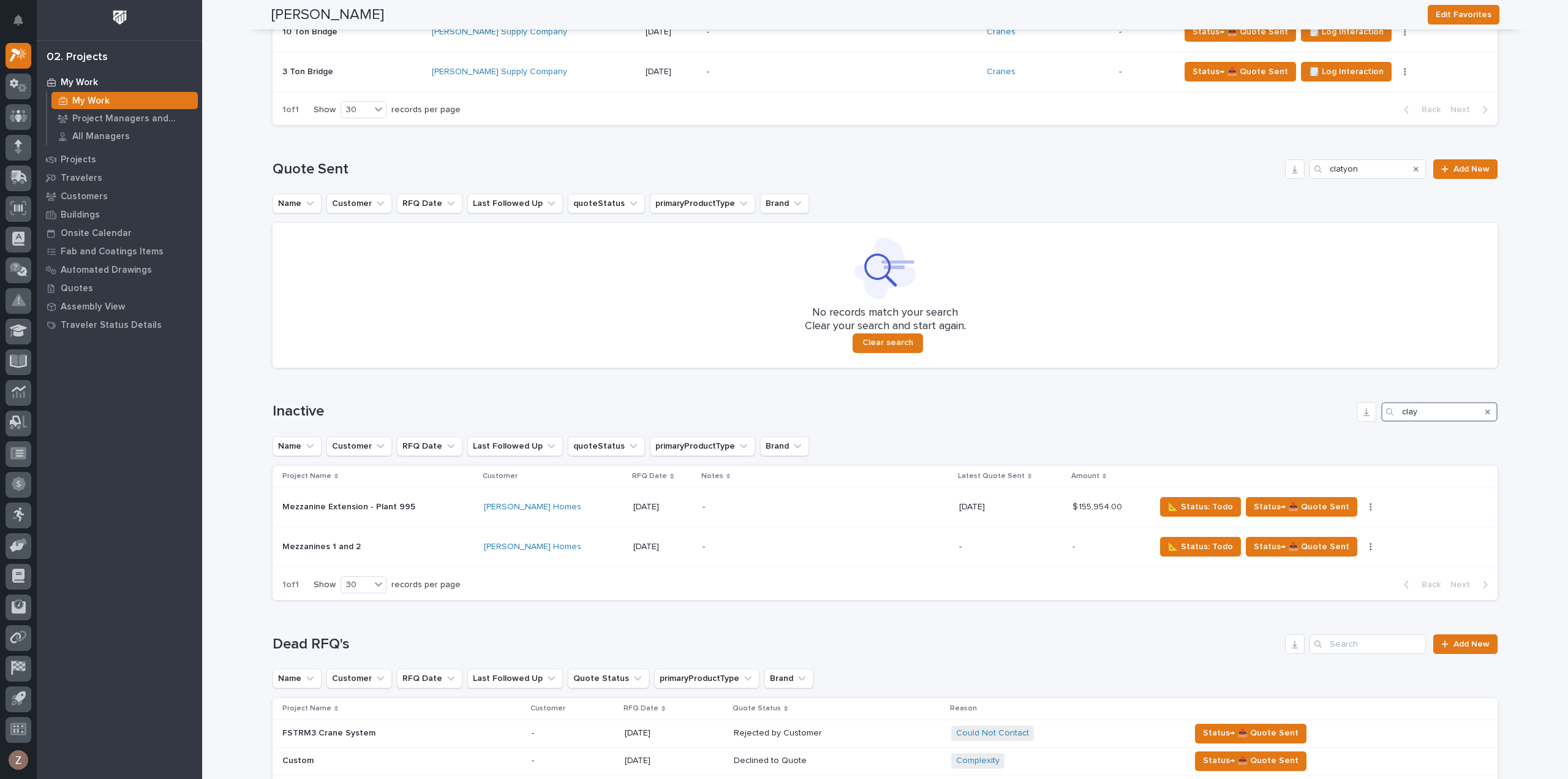
scroll to position [1463, 0]
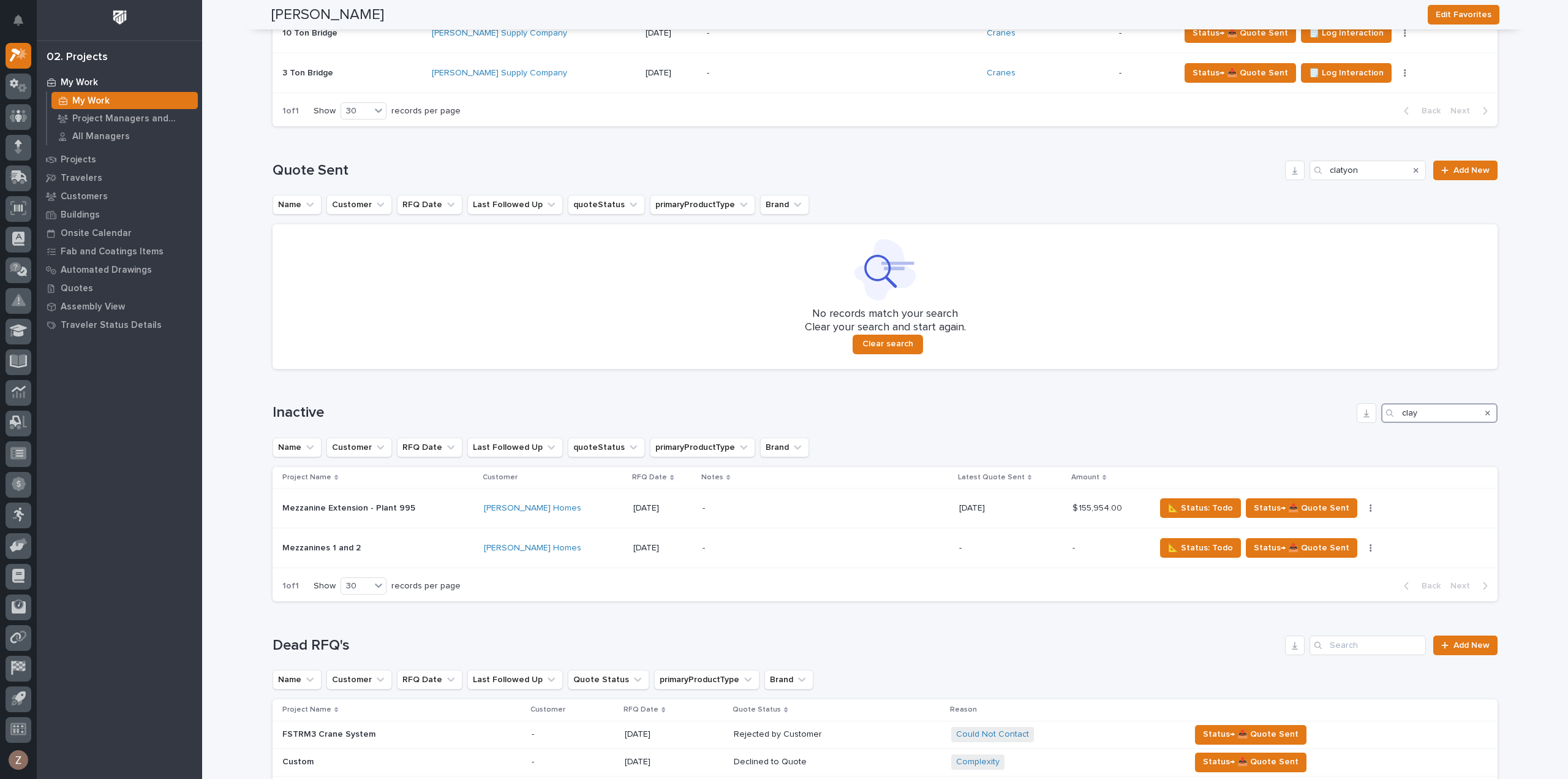
drag, startPoint x: 1449, startPoint y: 406, endPoint x: 1326, endPoint y: 406, distance: 123.0
click at [1326, 406] on div "Inactive clay" at bounding box center [885, 413] width 1225 height 20
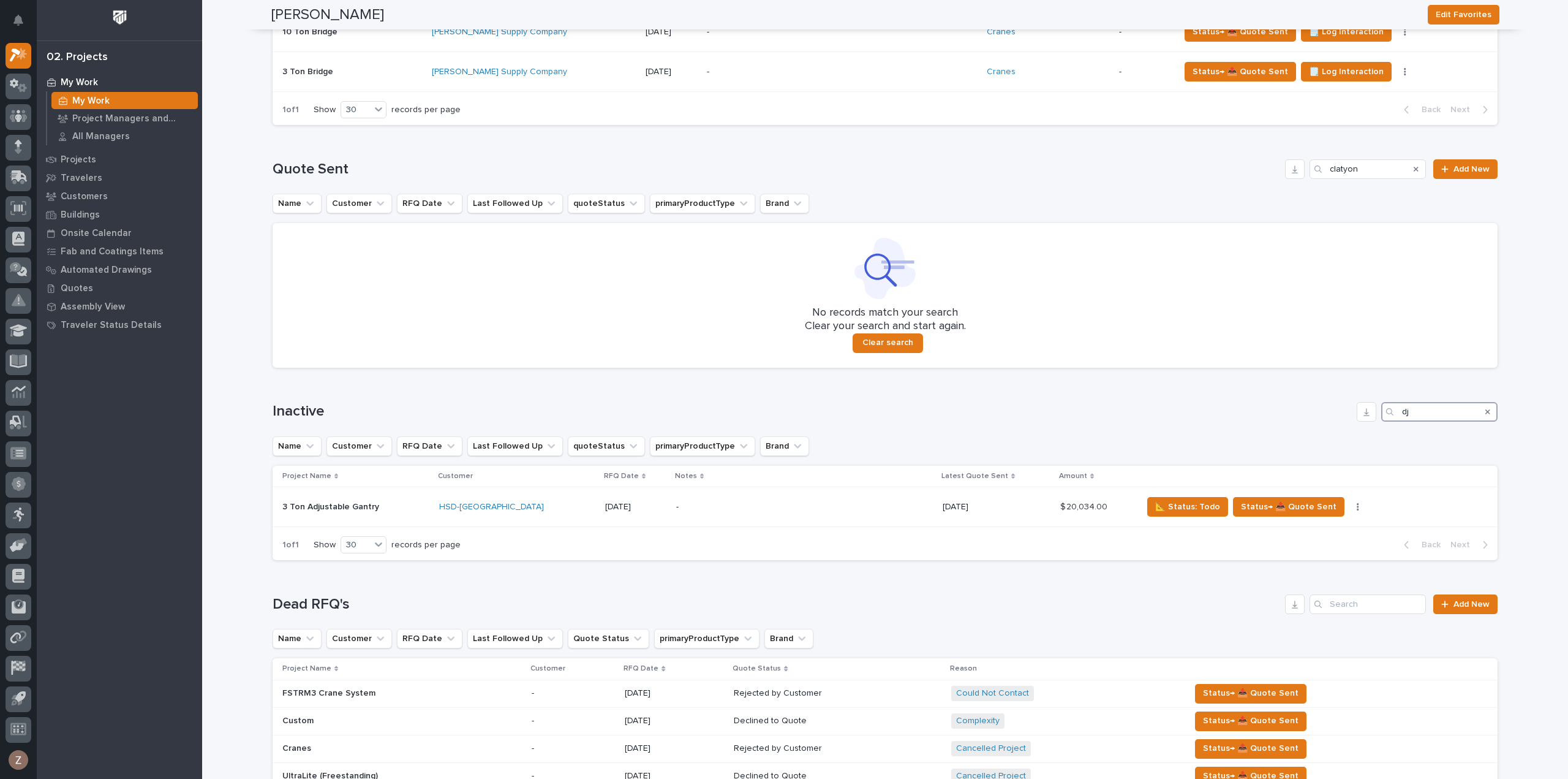
scroll to position [1443, 0]
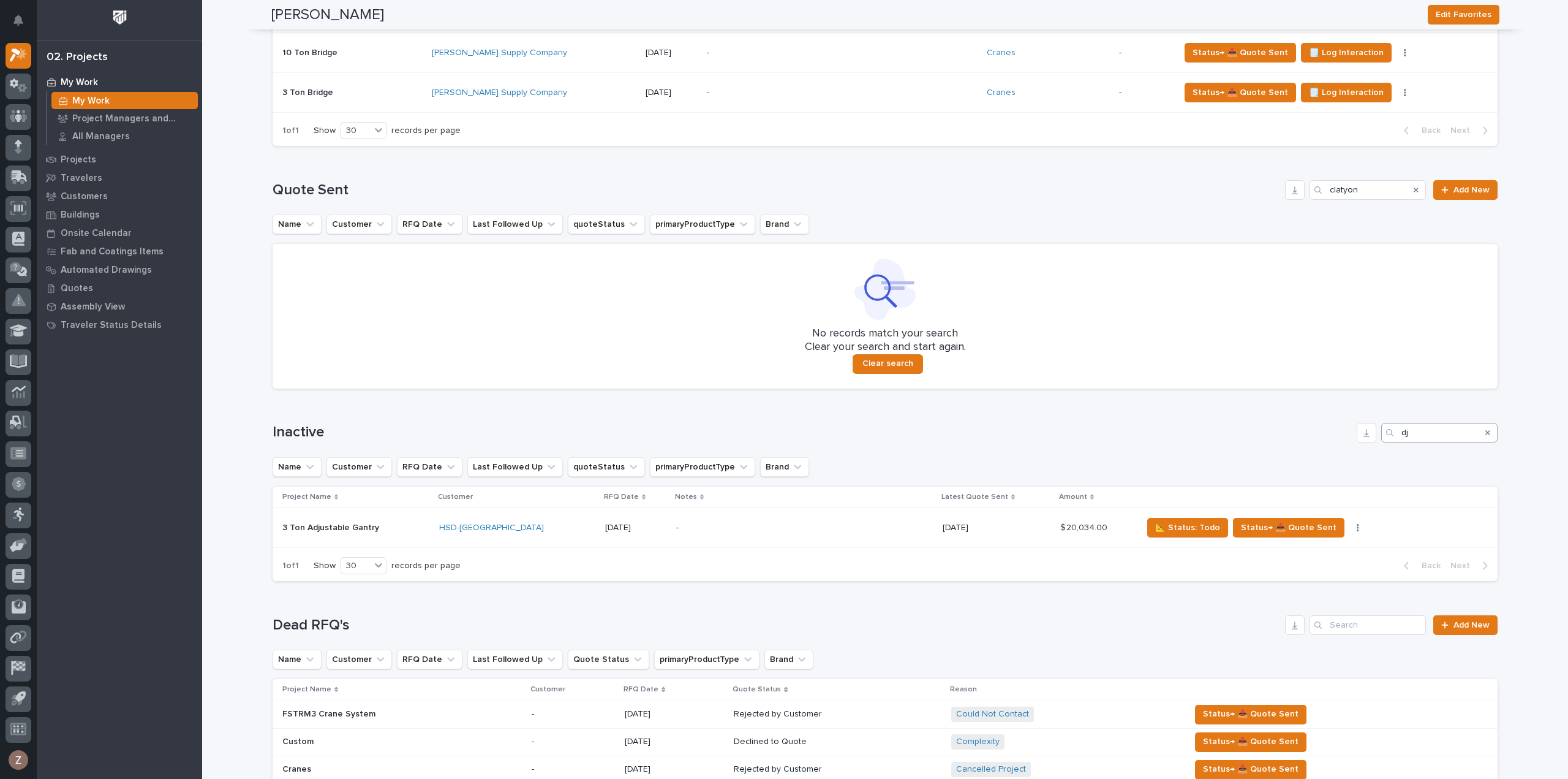
drag, startPoint x: 1428, startPoint y: 443, endPoint x: 1427, endPoint y: 433, distance: 10.0
click at [1428, 442] on div "Inactive dj Name Customer RFQ Date Last Followed Up quoteStatus primaryProductT…" at bounding box center [885, 502] width 1225 height 159
drag, startPoint x: 1426, startPoint y: 430, endPoint x: 1367, endPoint y: 432, distance: 59.0
click at [1367, 432] on div "Inactive dj" at bounding box center [885, 432] width 1225 height 20
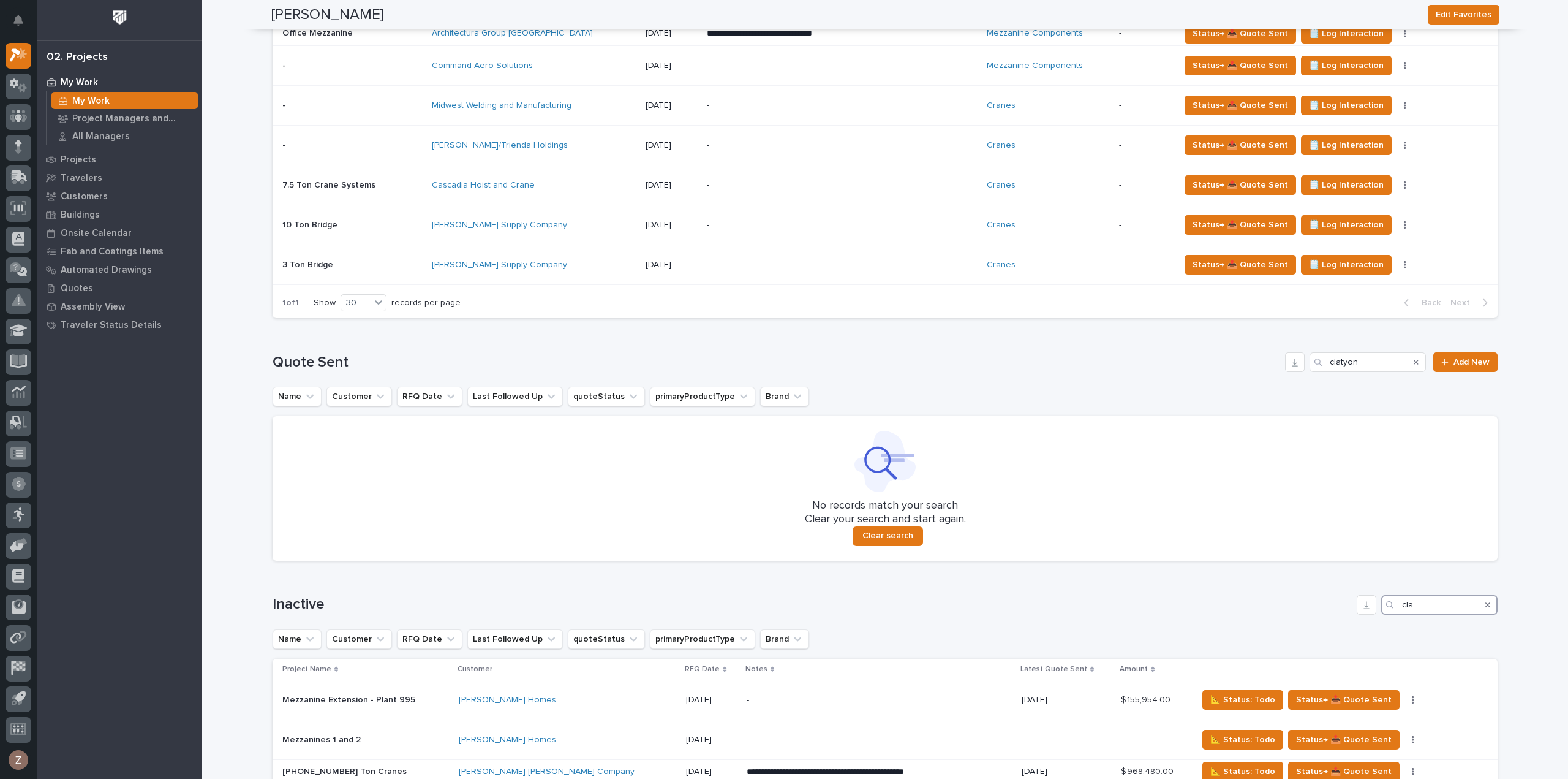
scroll to position [1330, 0]
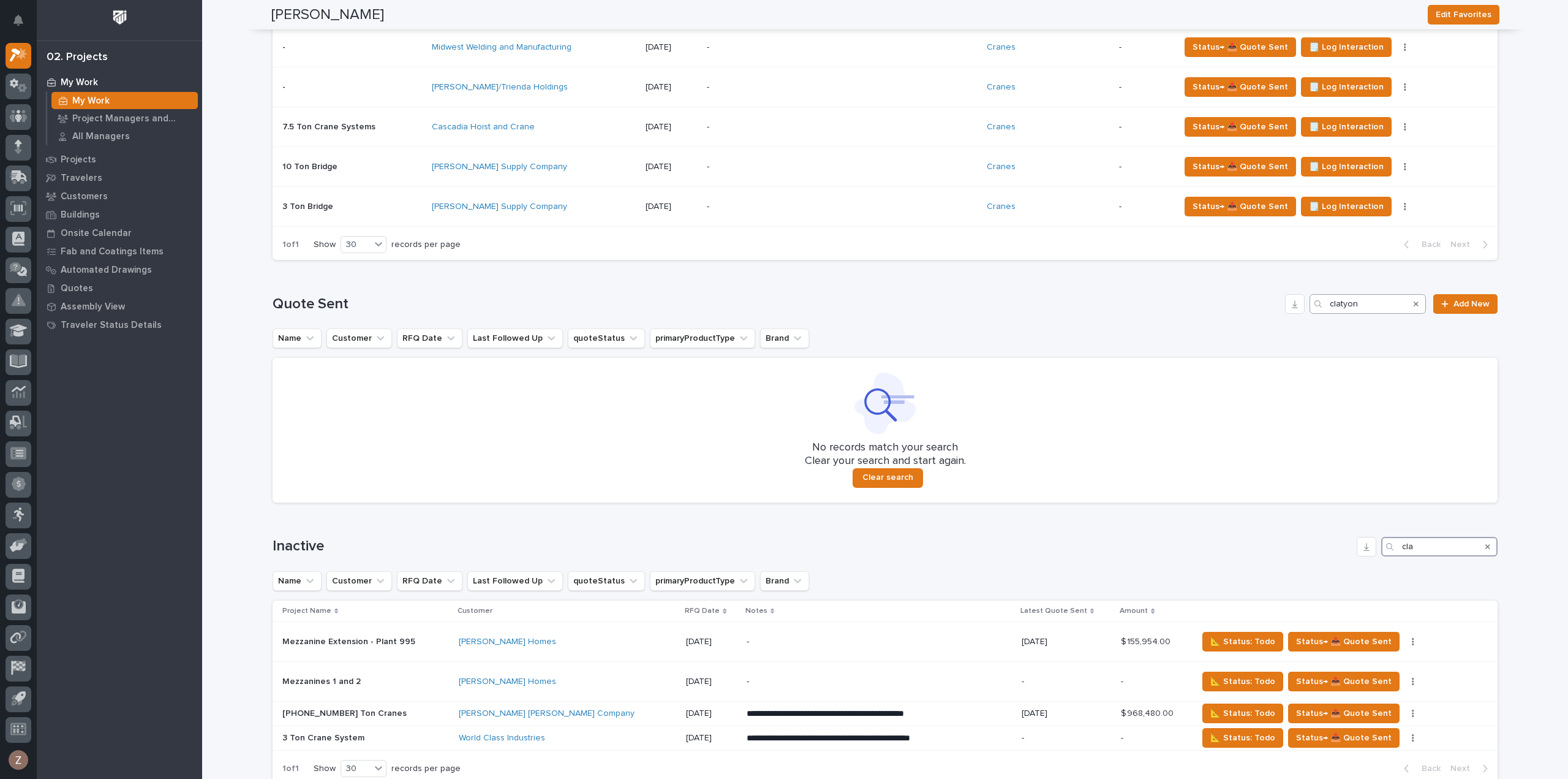
type input "cla"
click at [1376, 305] on input "clatyon" at bounding box center [1368, 304] width 116 height 20
drag, startPoint x: 1329, startPoint y: 304, endPoint x: 1298, endPoint y: 305, distance: 31.0
click at [1298, 305] on div "Quote Sent clatyon Add New" at bounding box center [885, 304] width 1225 height 20
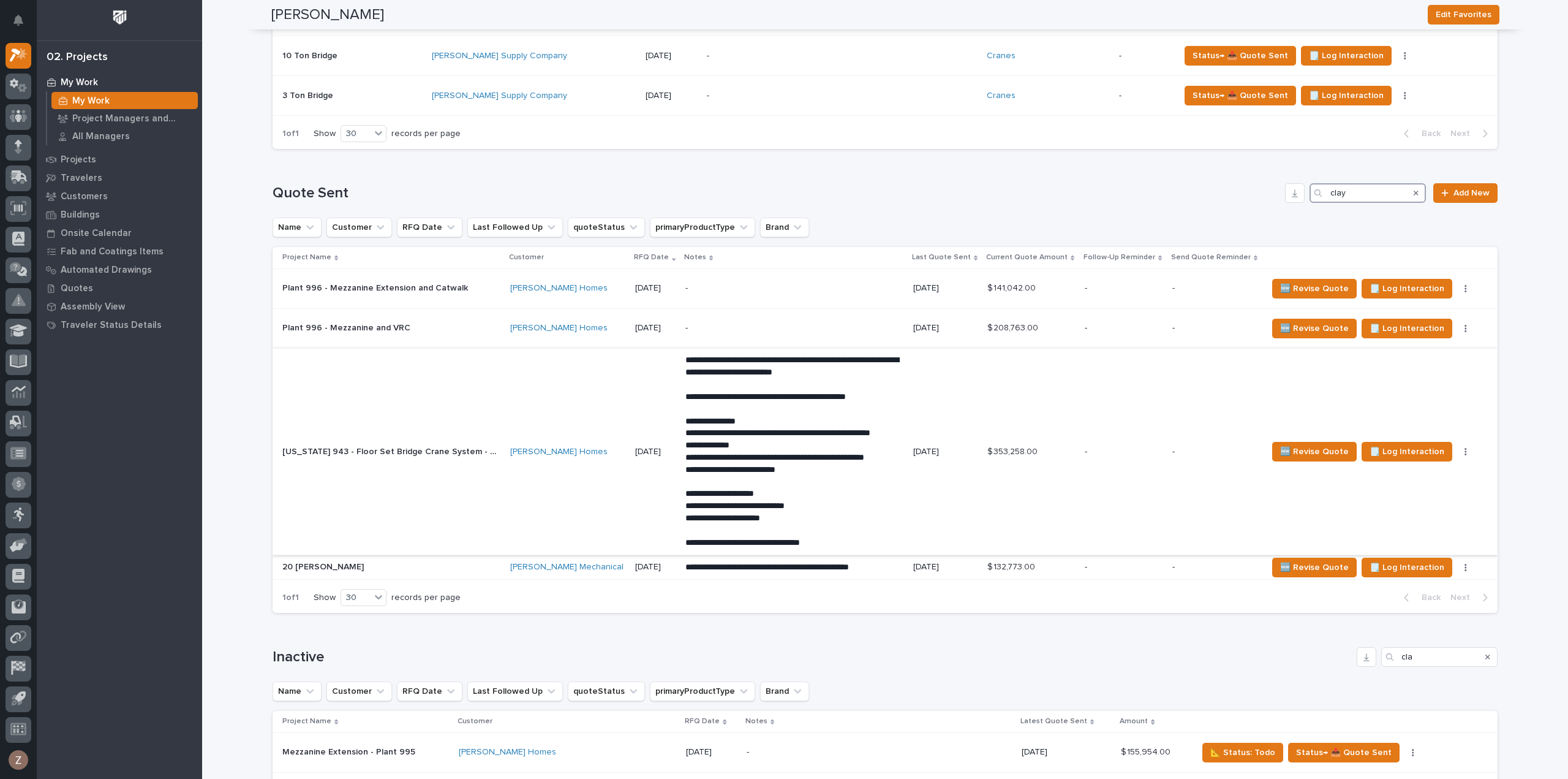
scroll to position [1502, 0]
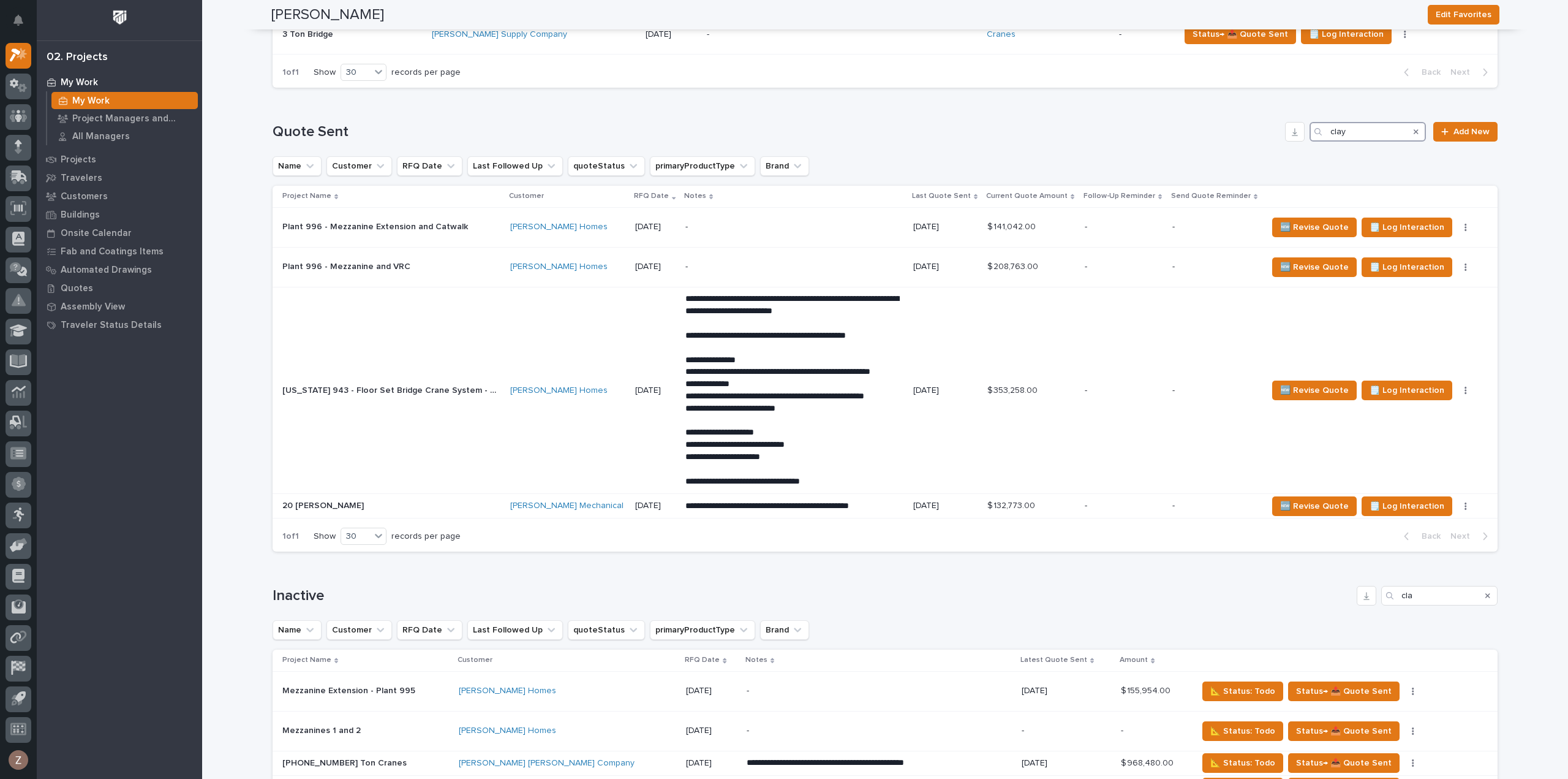
type input "clay"
click at [1218, 686] on span "📐 Status: Todo" at bounding box center [1242, 692] width 65 height 15
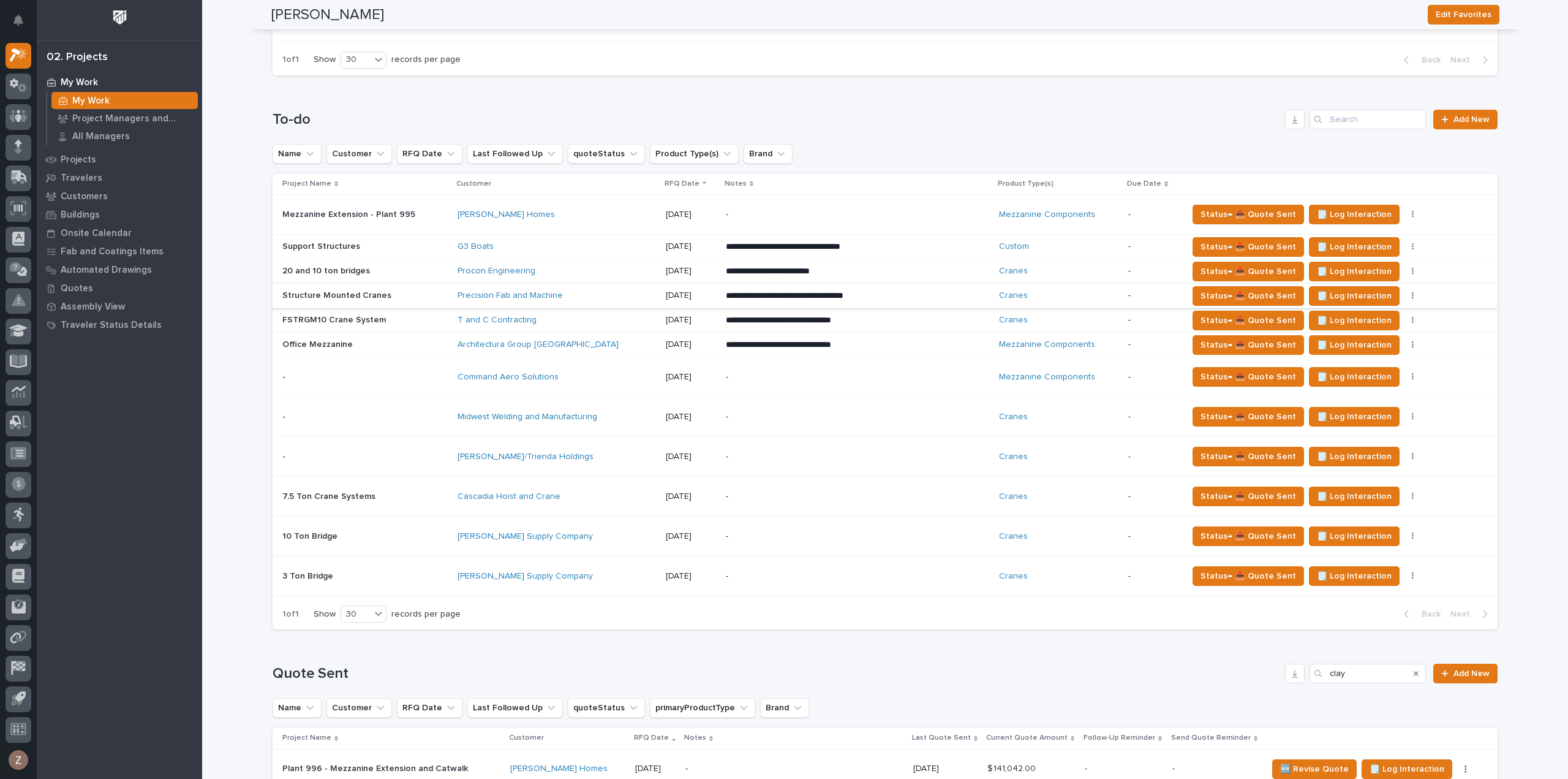
scroll to position [939, 0]
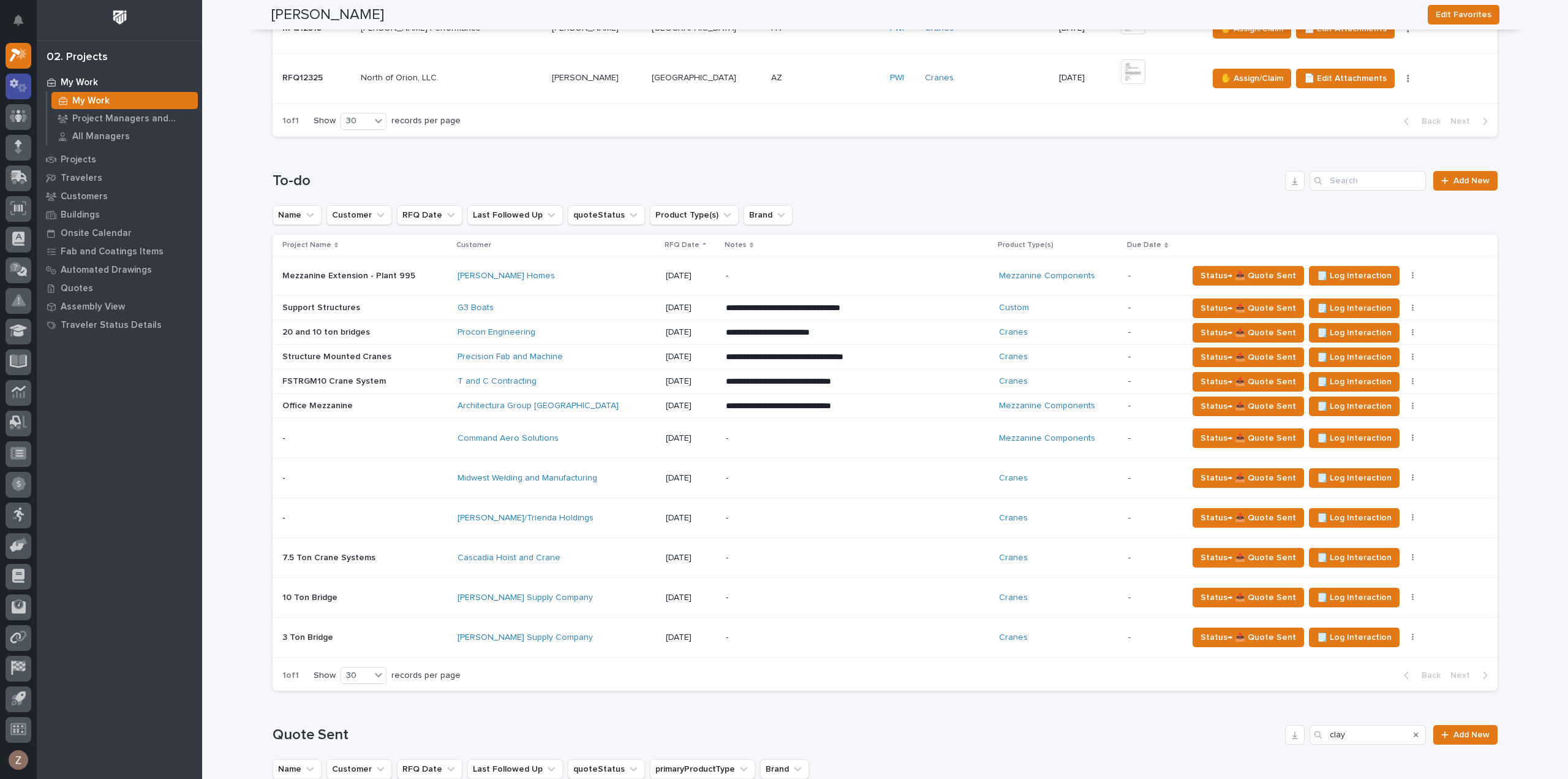
click at [17, 75] on div at bounding box center [18, 86] width 25 height 25
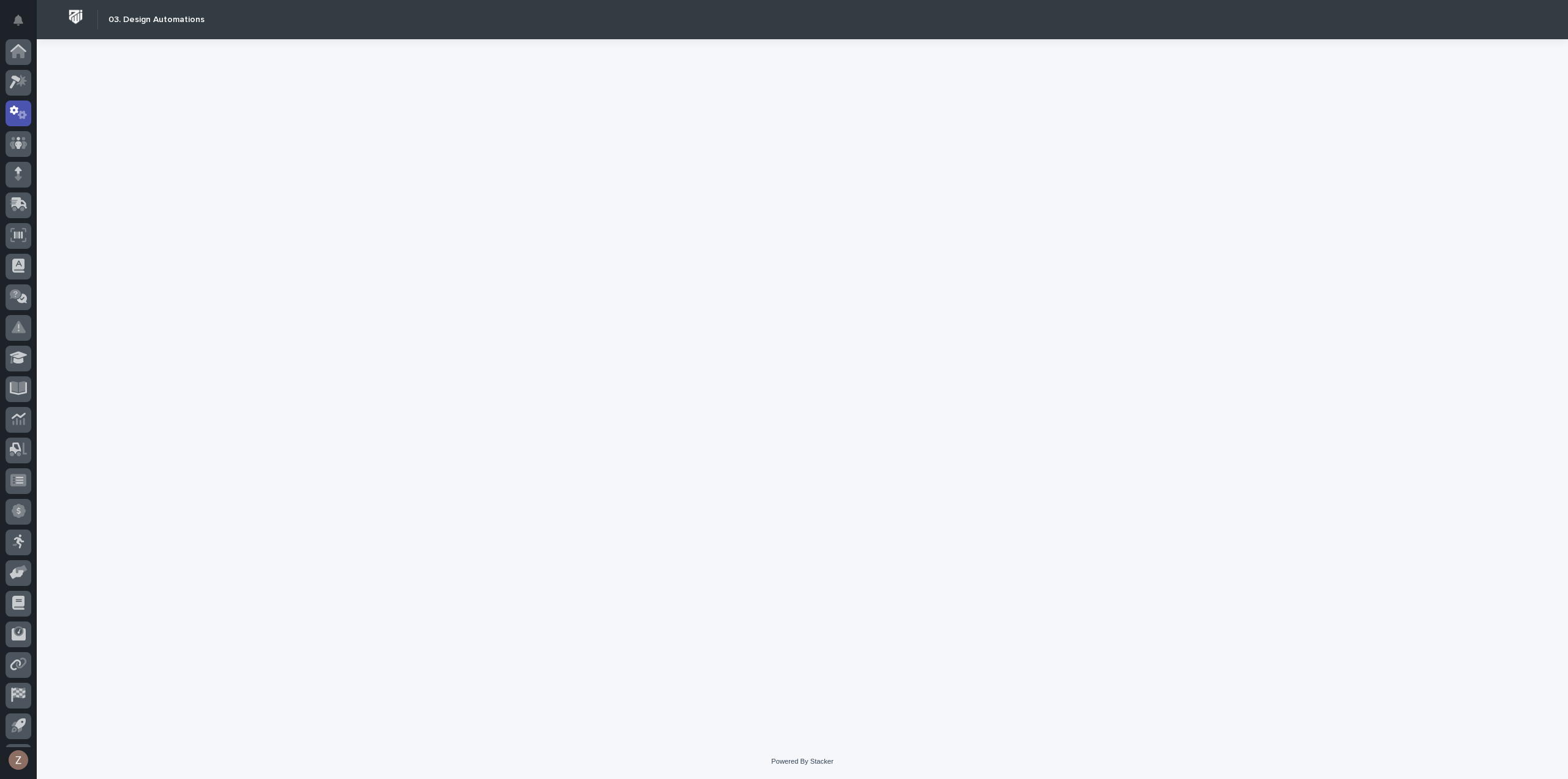
scroll to position [27, 0]
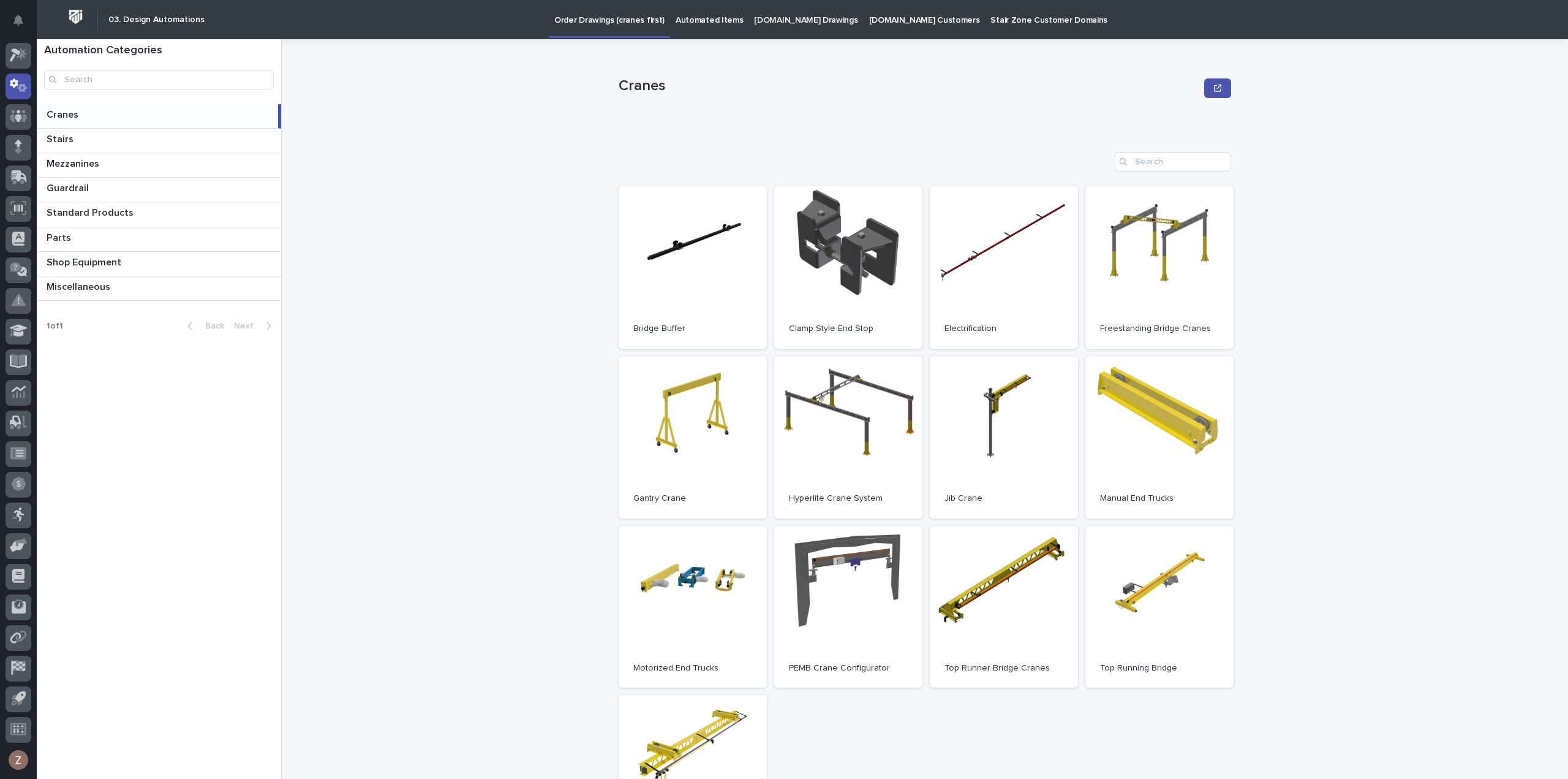
click at [709, 22] on p "Automated Items" at bounding box center [709, 12] width 68 height 25
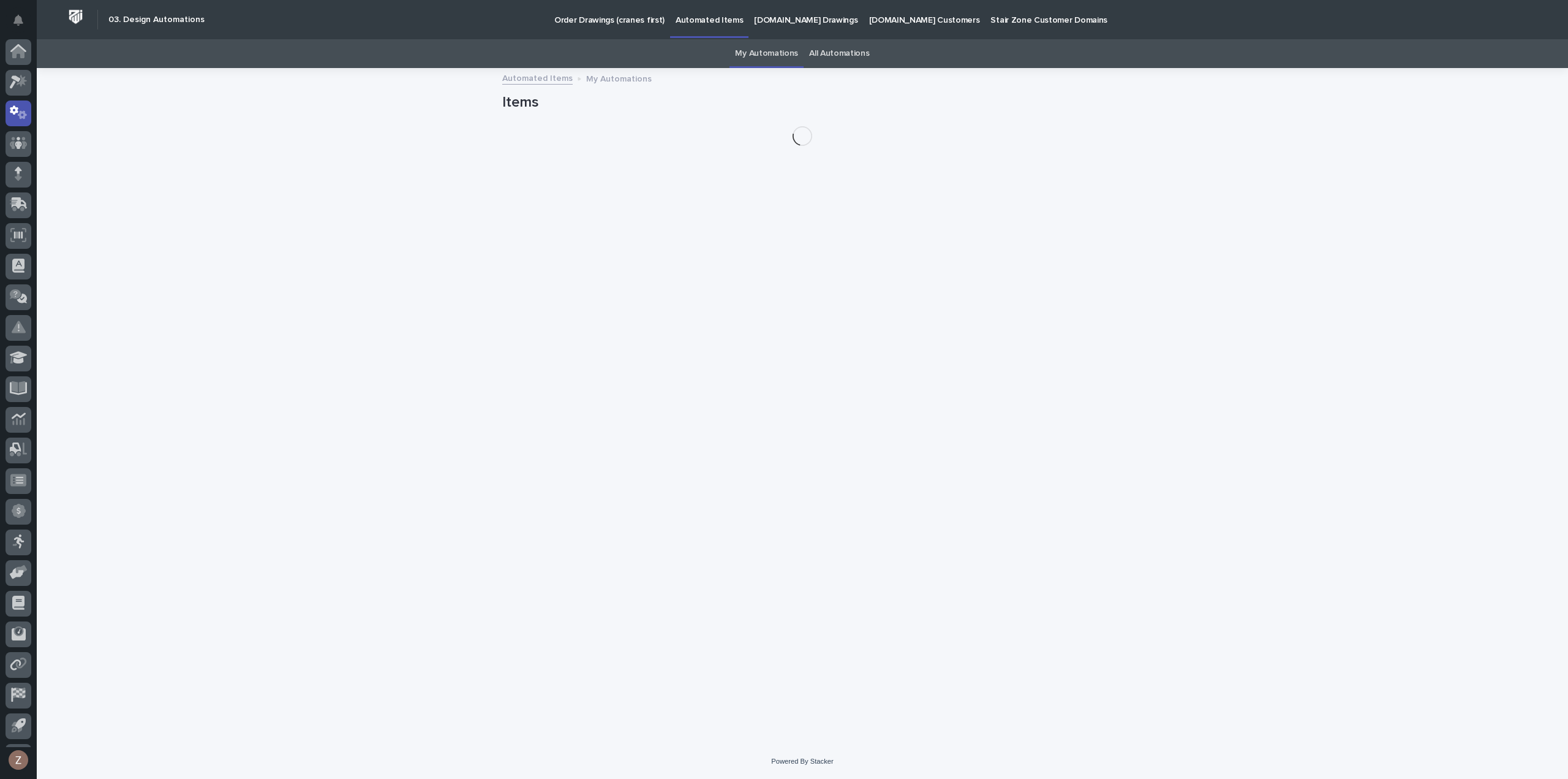
scroll to position [27, 0]
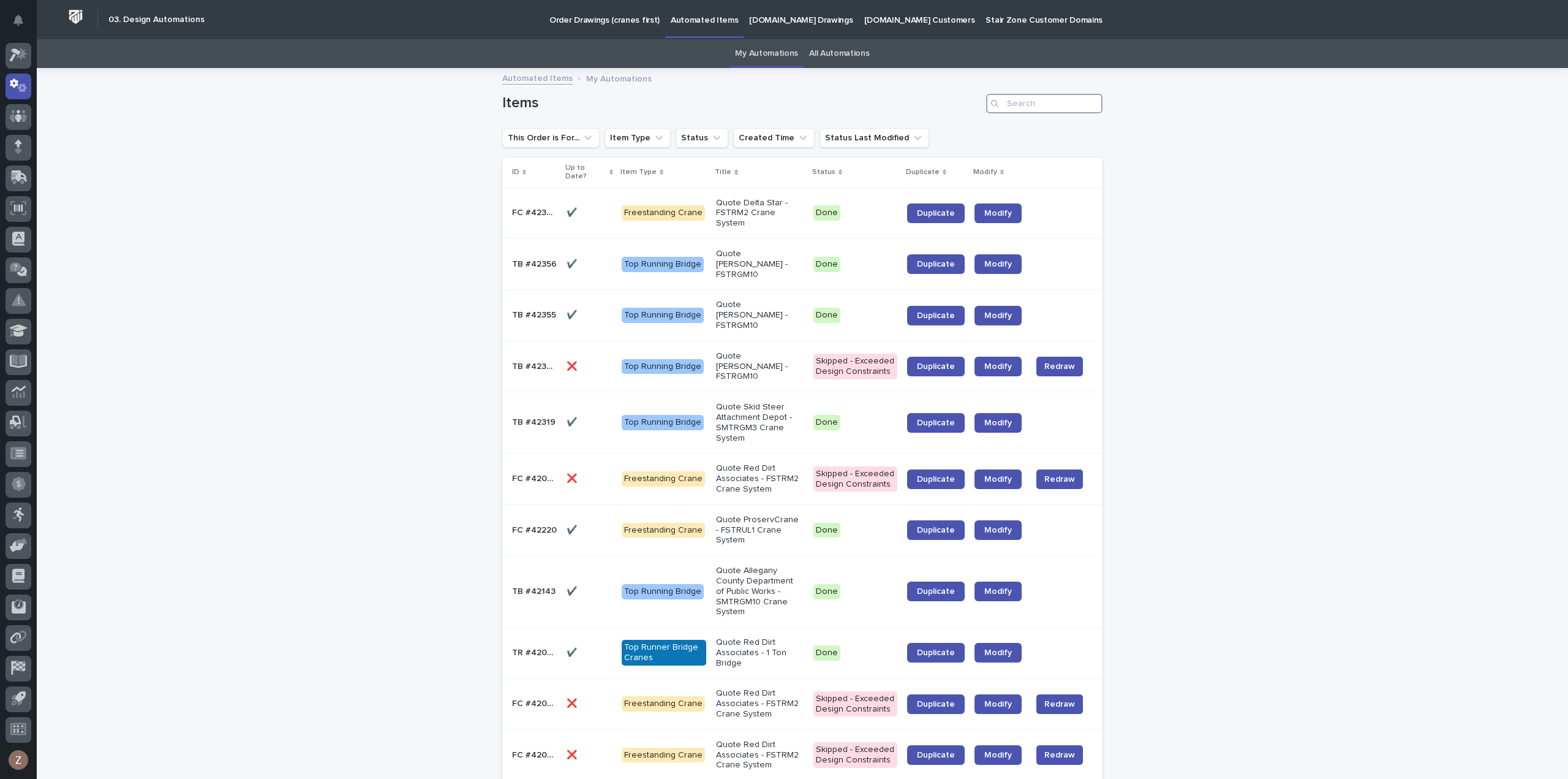
click at [1024, 104] on input "Search" at bounding box center [1045, 103] width 116 height 20
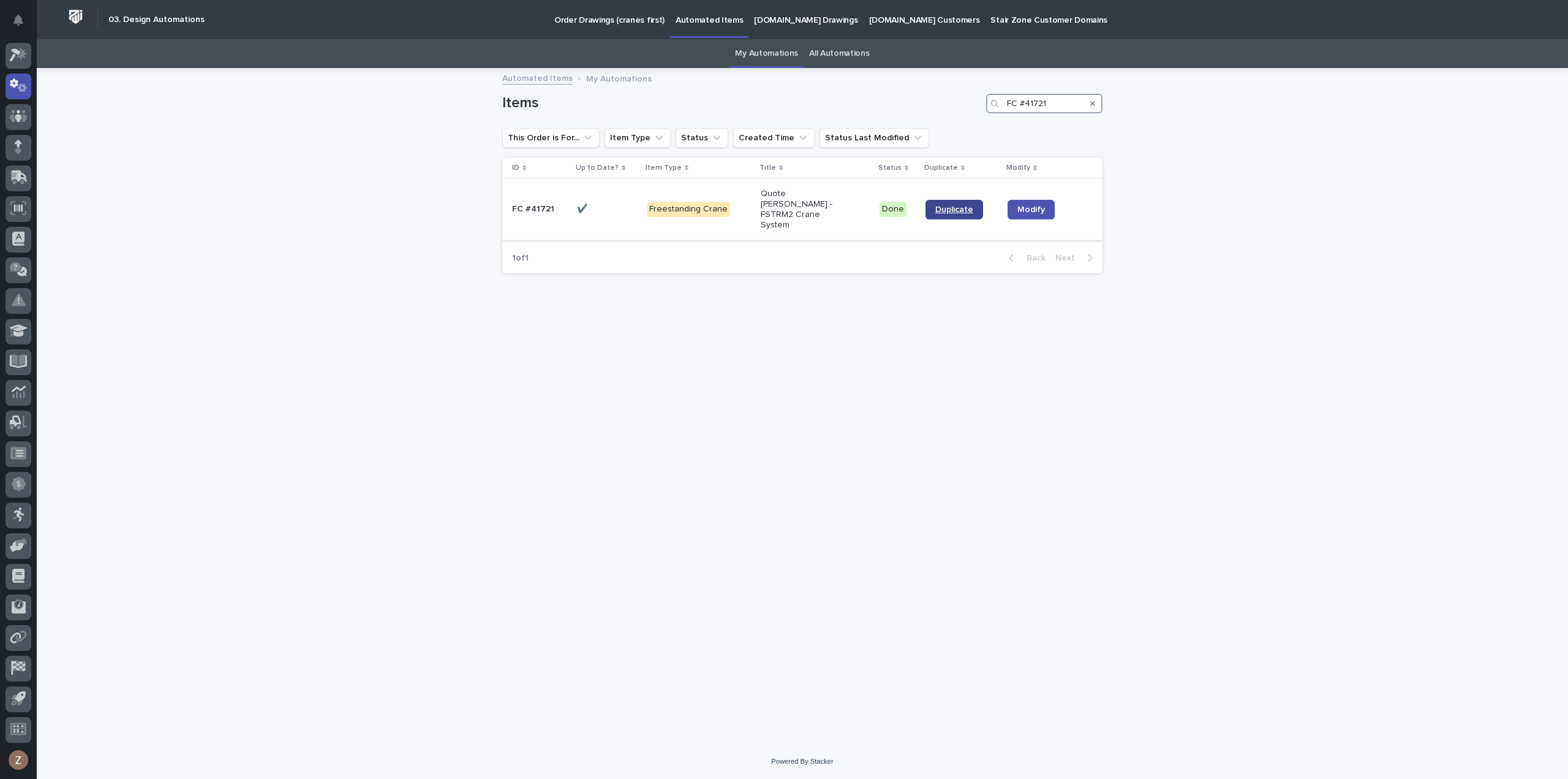
type input "FC #41721"
click at [932, 205] on link "Duplicate" at bounding box center [954, 210] width 57 height 20
click at [19, 57] on icon at bounding box center [18, 55] width 18 height 14
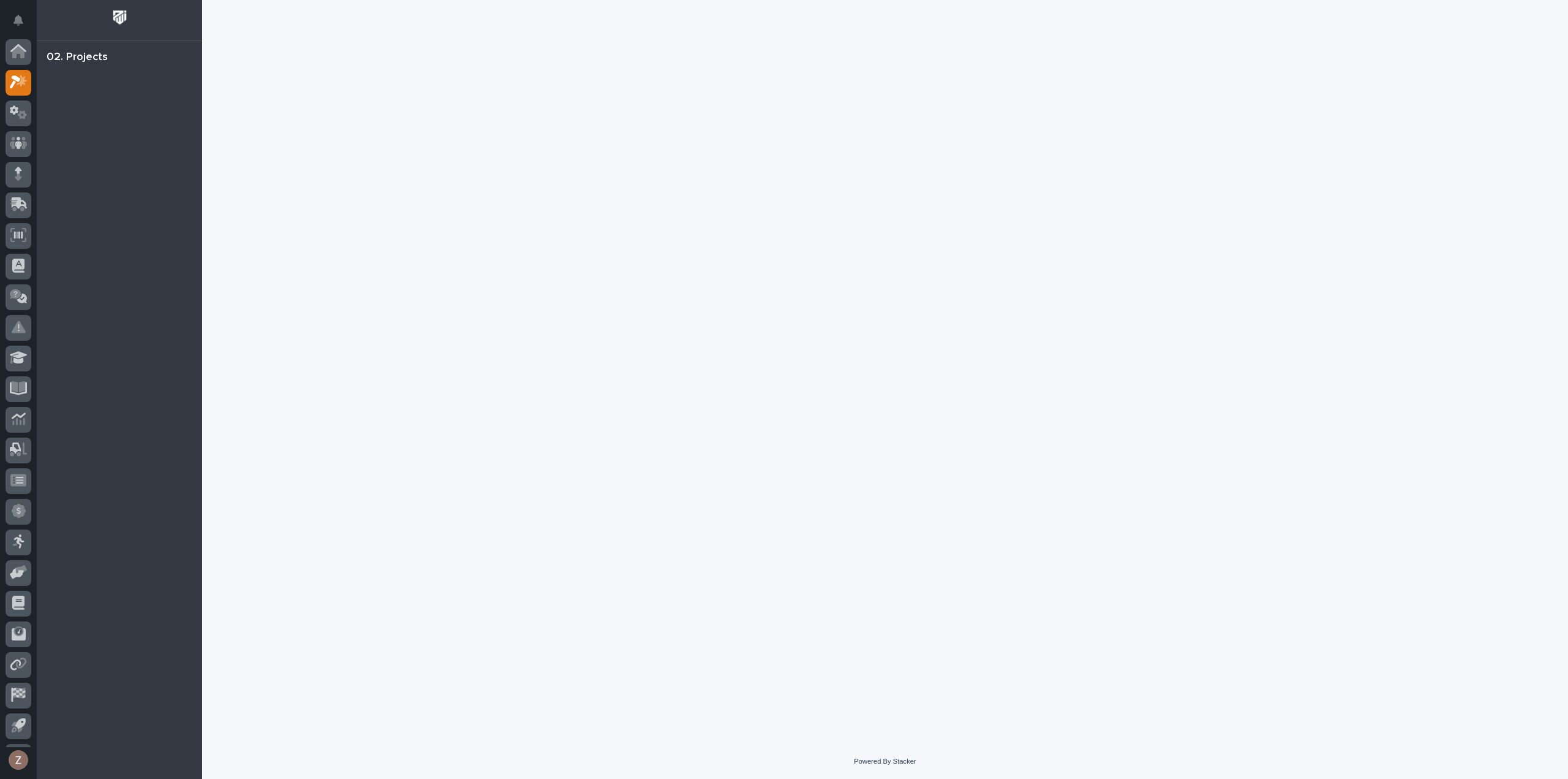
scroll to position [27, 0]
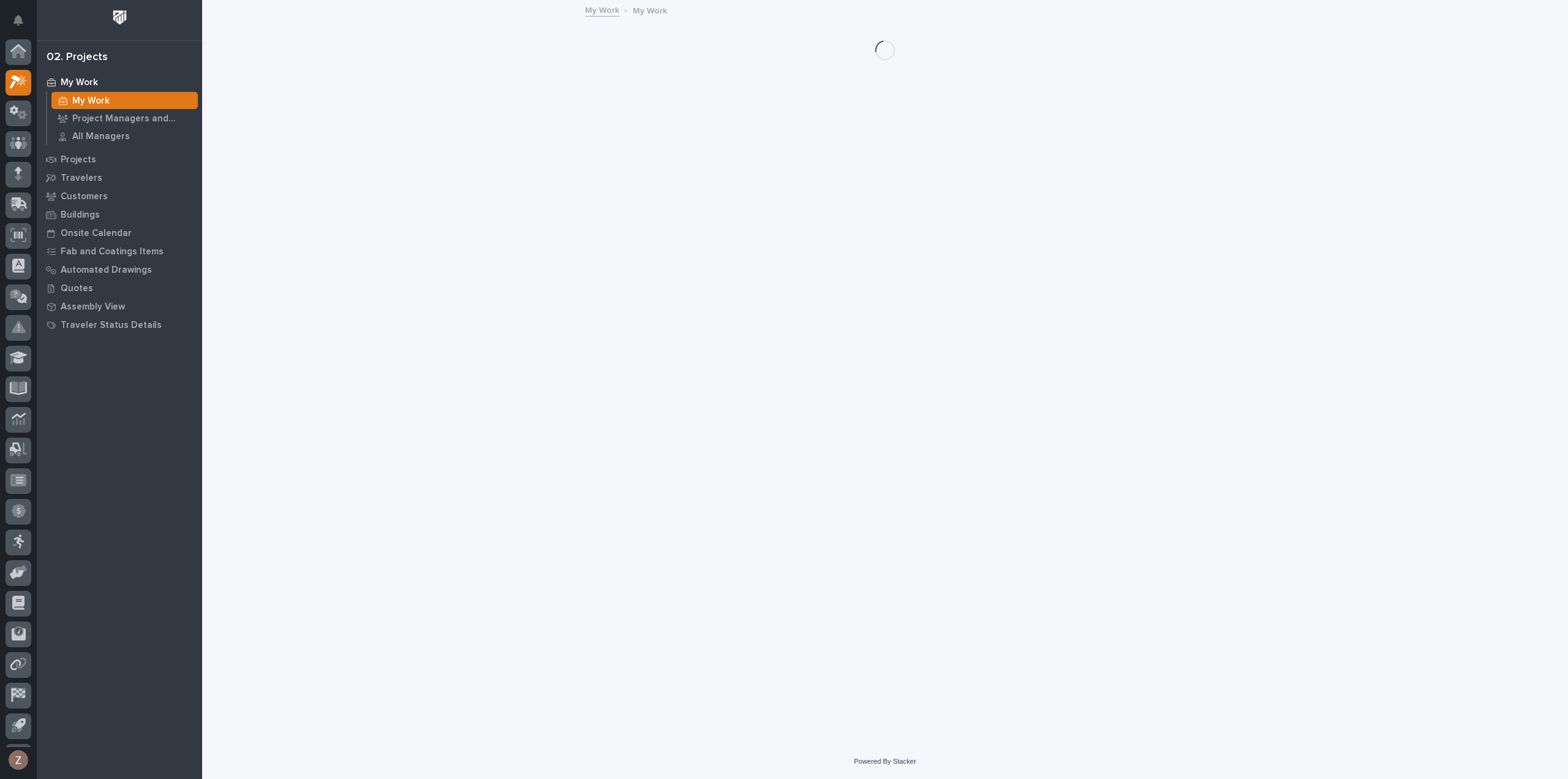
scroll to position [27, 0]
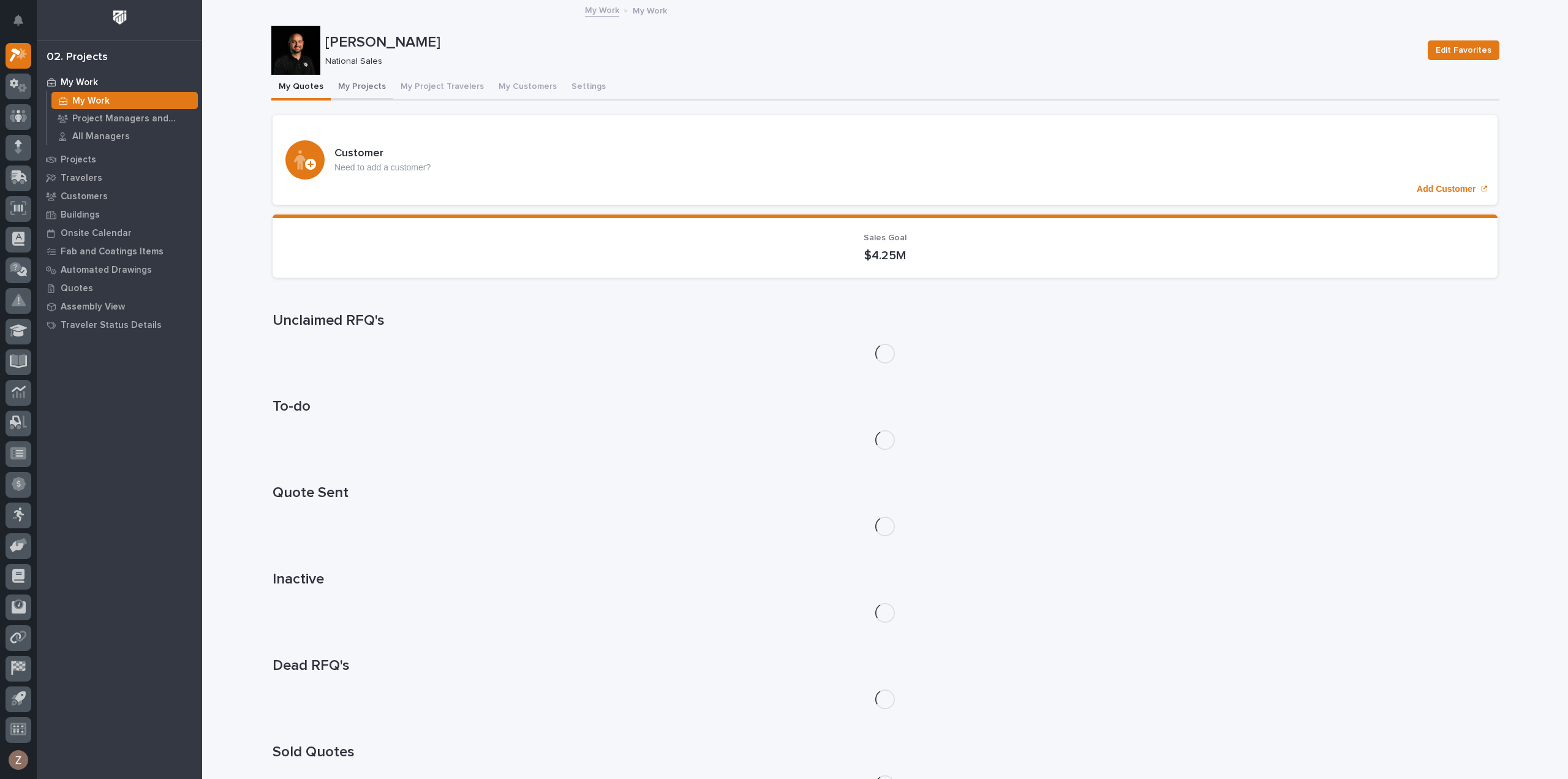
click at [356, 87] on button "My Projects" at bounding box center [362, 87] width 63 height 25
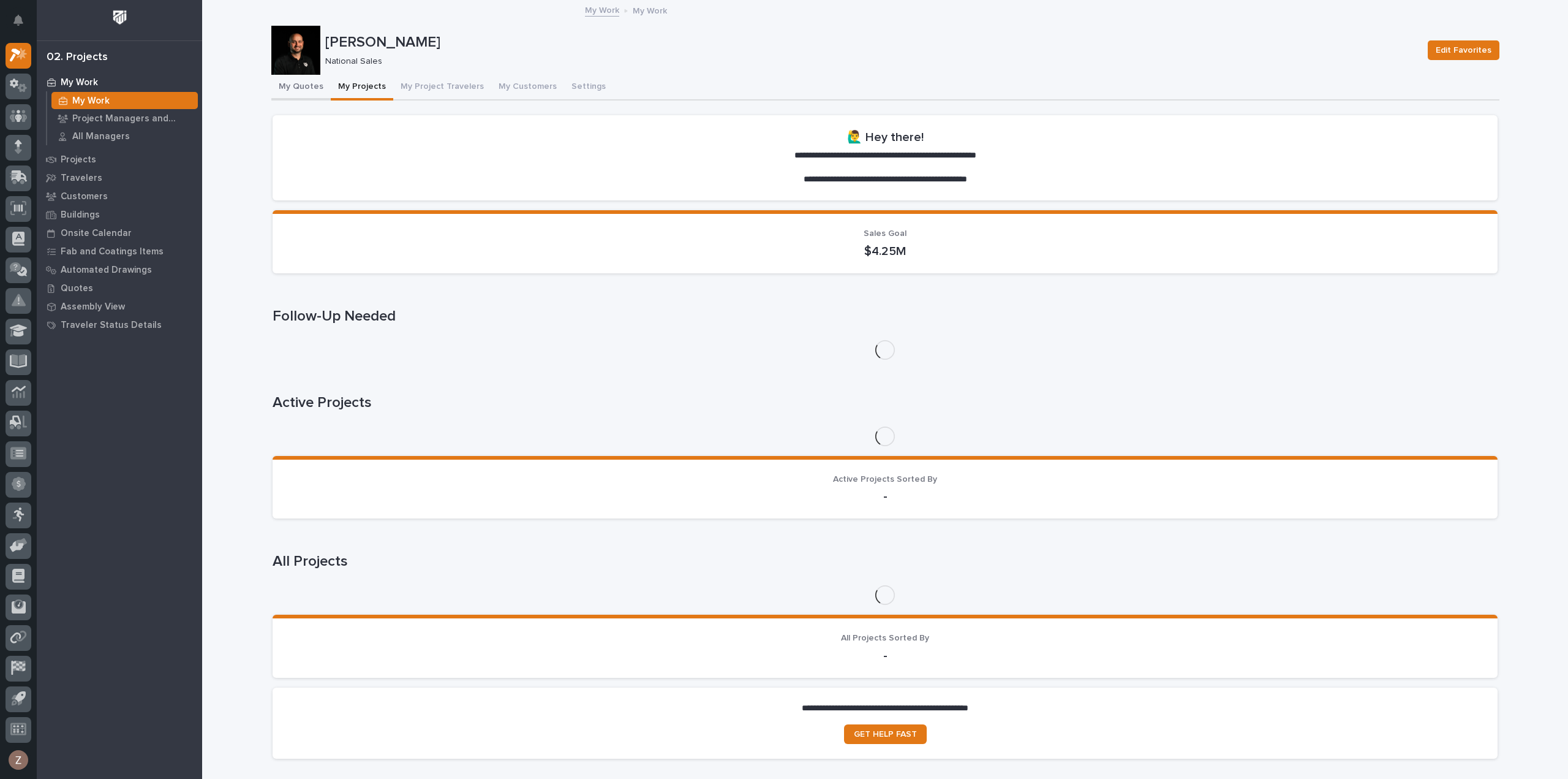
click at [288, 87] on button "My Quotes" at bounding box center [301, 87] width 59 height 25
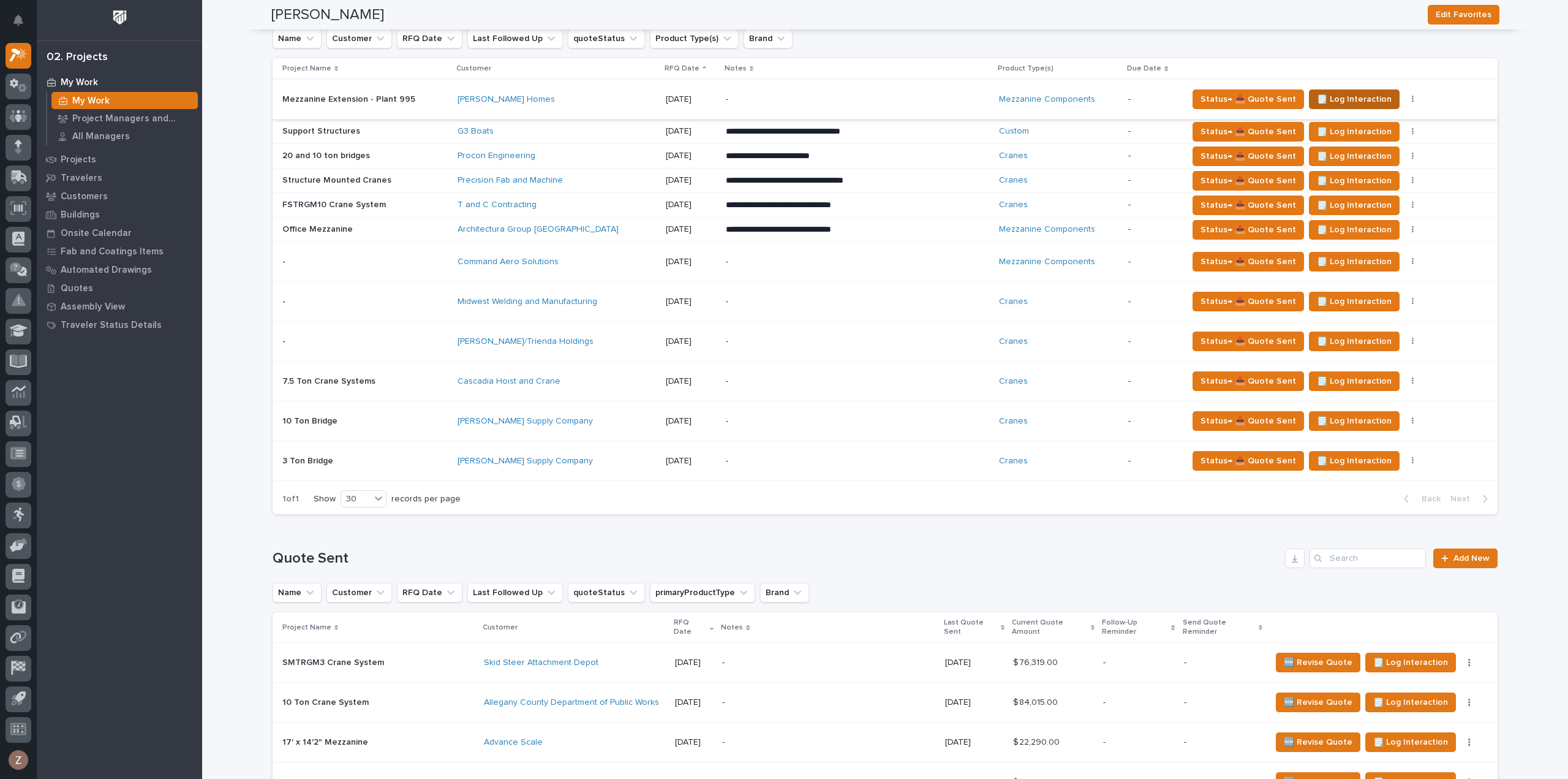
scroll to position [1041, 0]
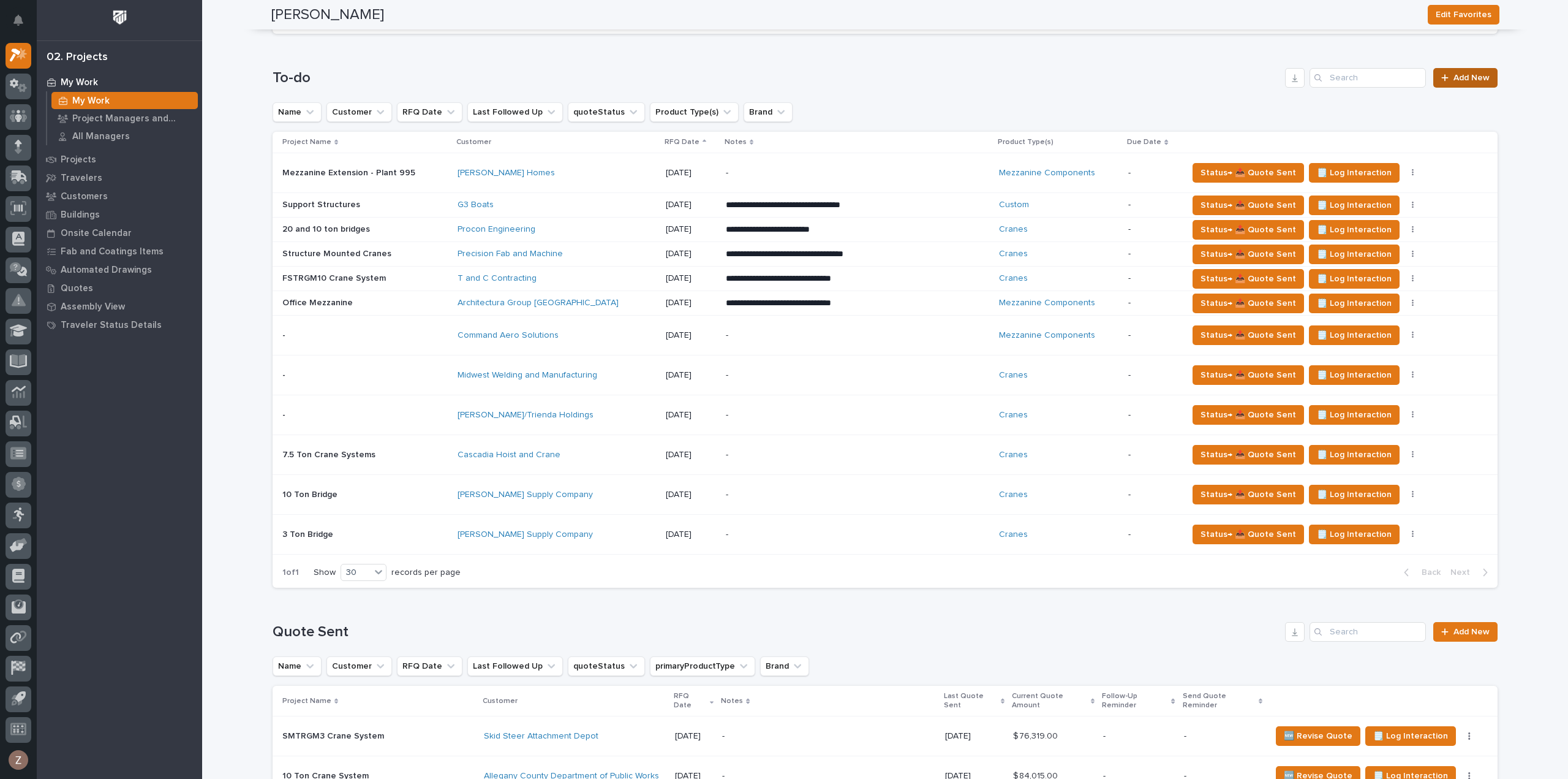
click at [1469, 73] on span "Add New" at bounding box center [1471, 77] width 36 height 8
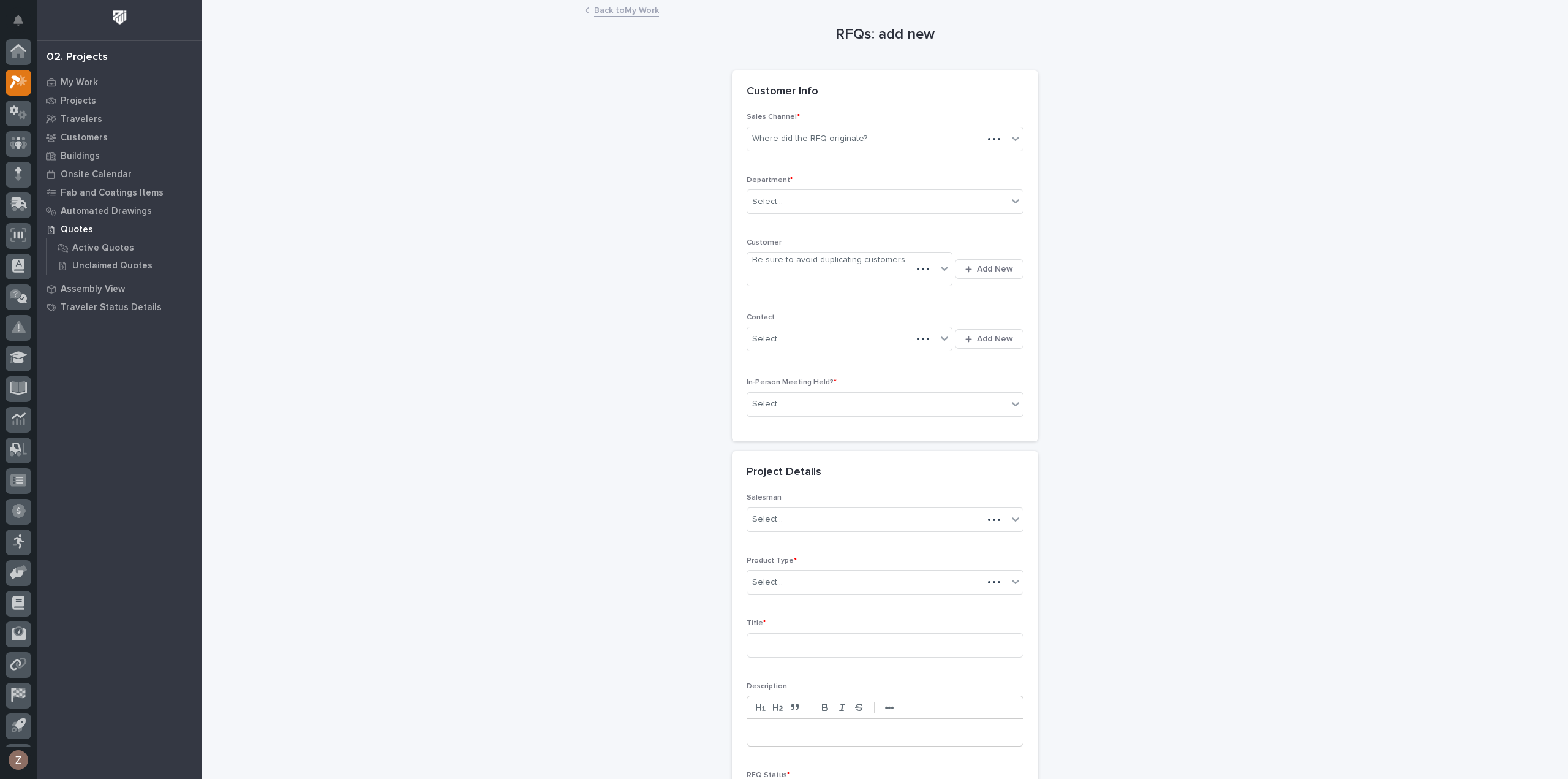
scroll to position [27, 0]
click at [628, 11] on link "Back to My Work" at bounding box center [626, 9] width 65 height 14
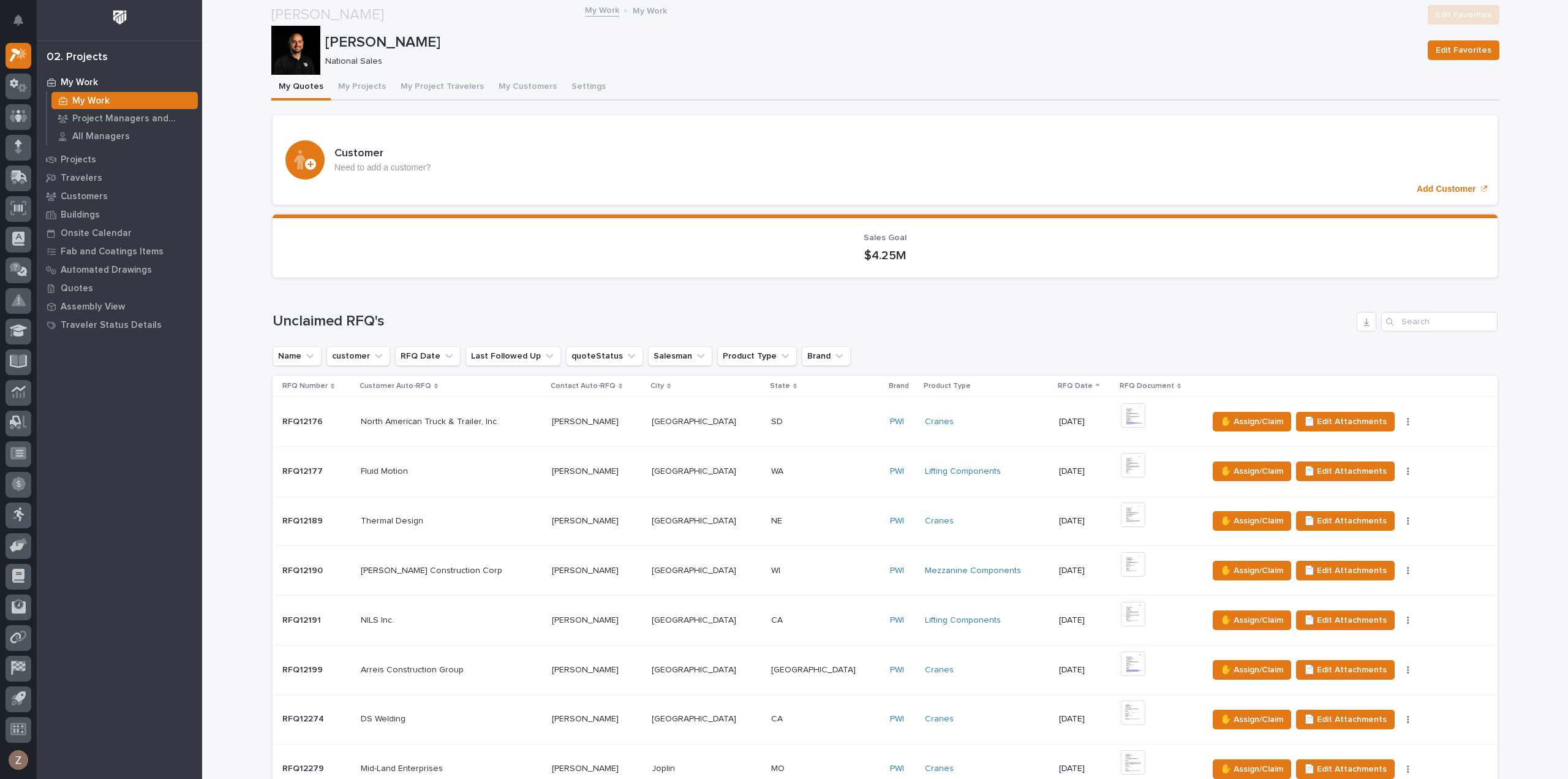
scroll to position [797, 0]
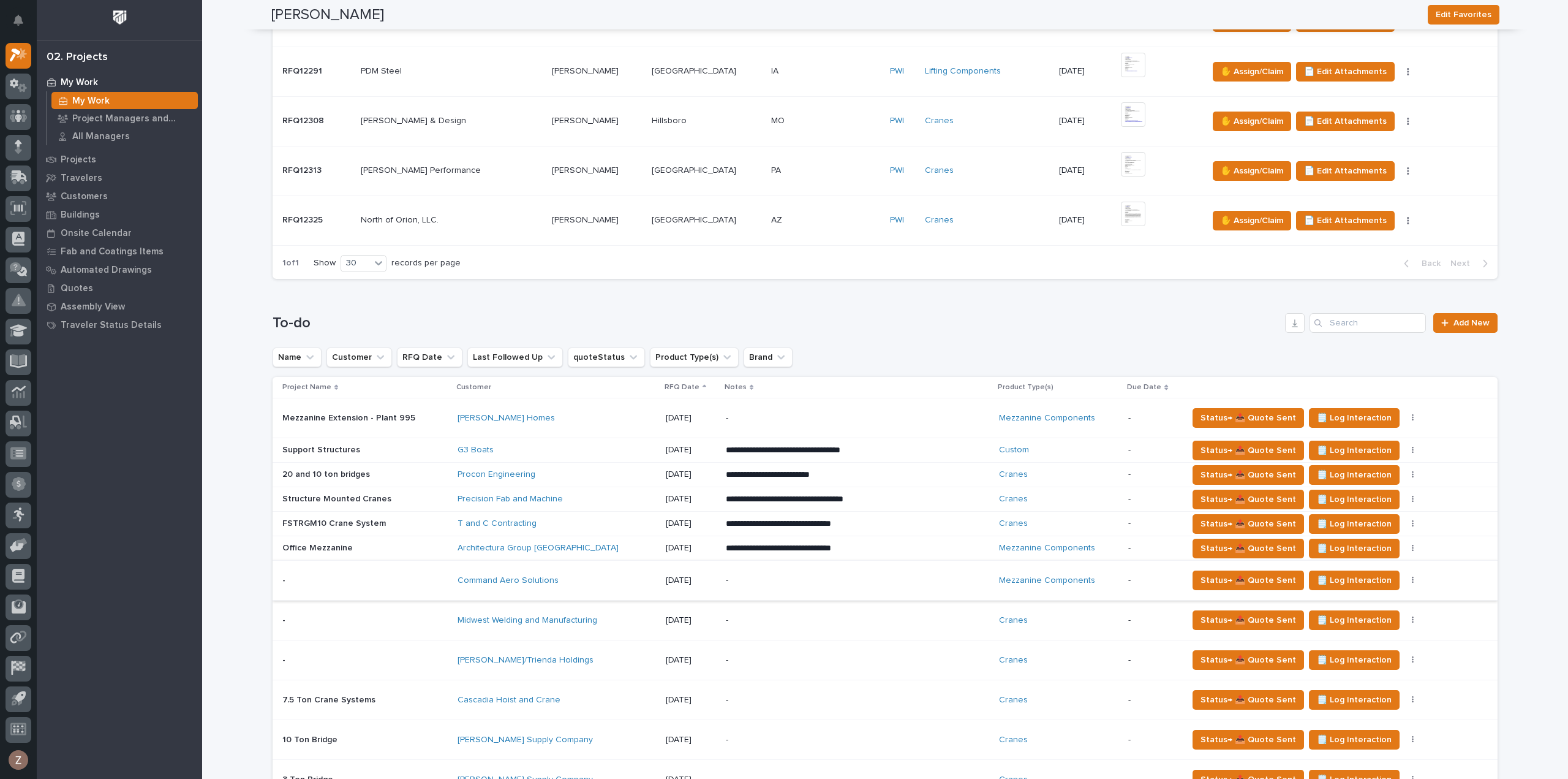
click at [893, 655] on p "-" at bounding box center [833, 660] width 214 height 10
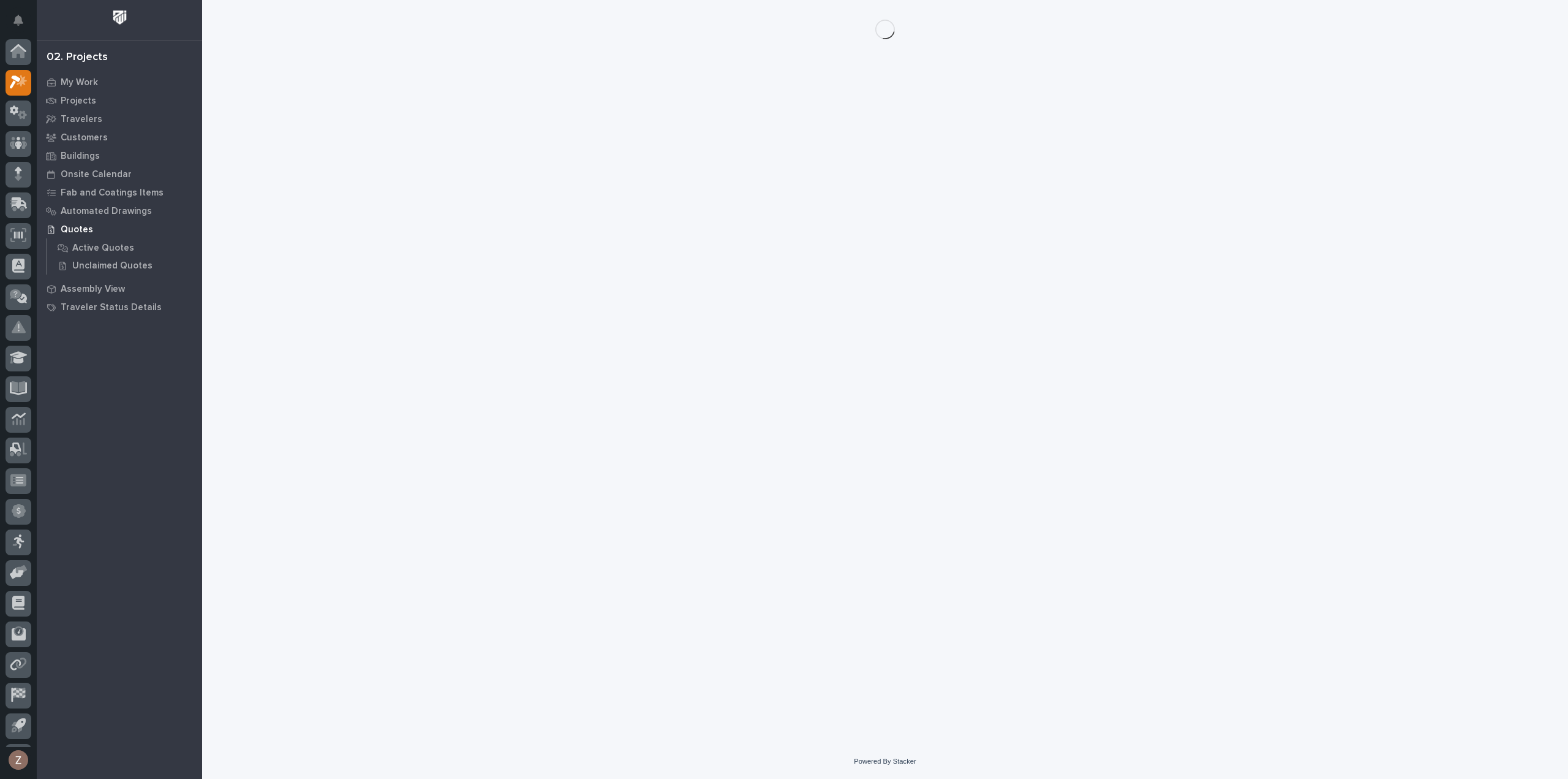
scroll to position [27, 0]
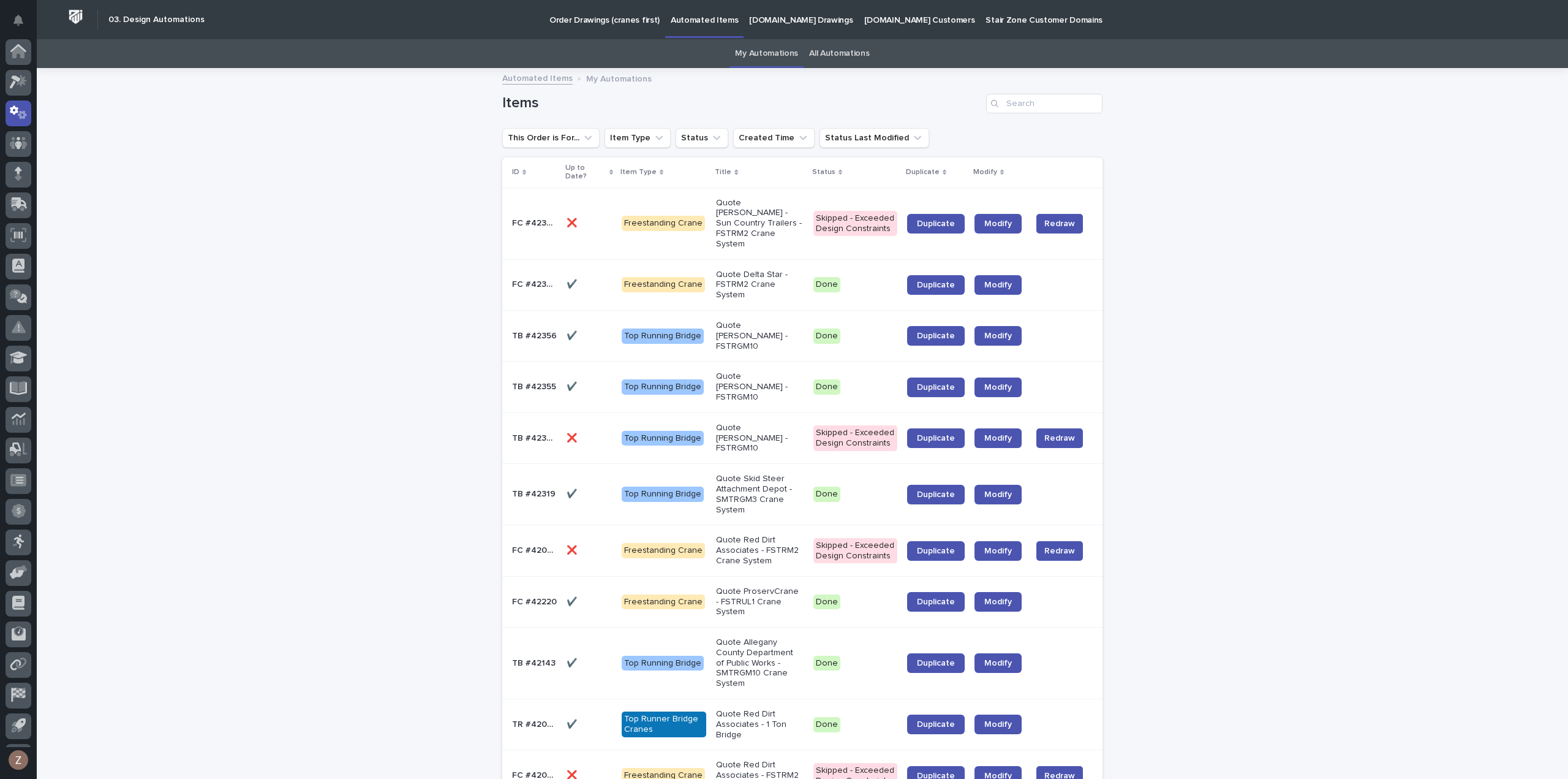
scroll to position [27, 0]
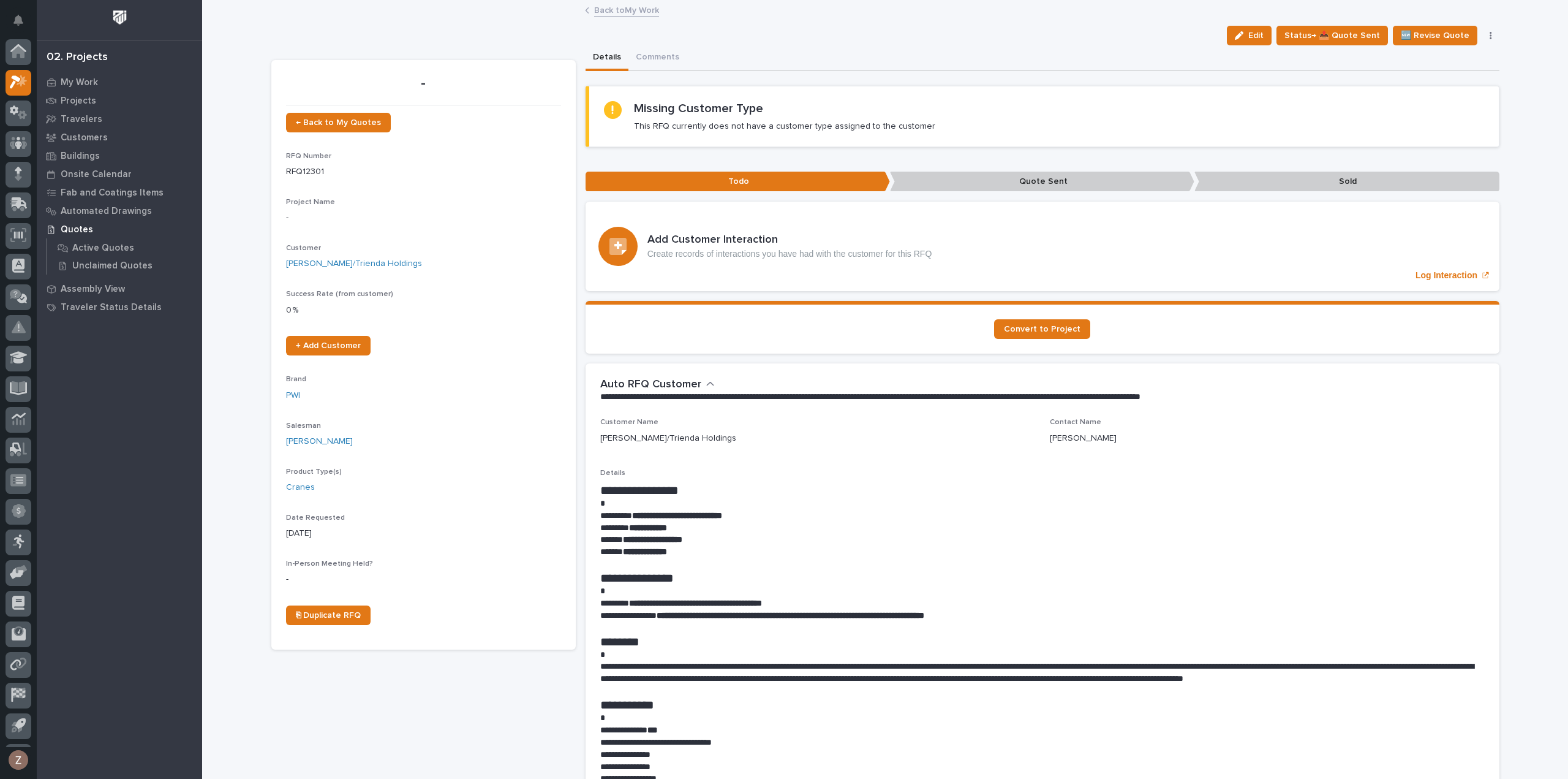
click at [1264, 35] on span "Edit" at bounding box center [1256, 36] width 15 height 11
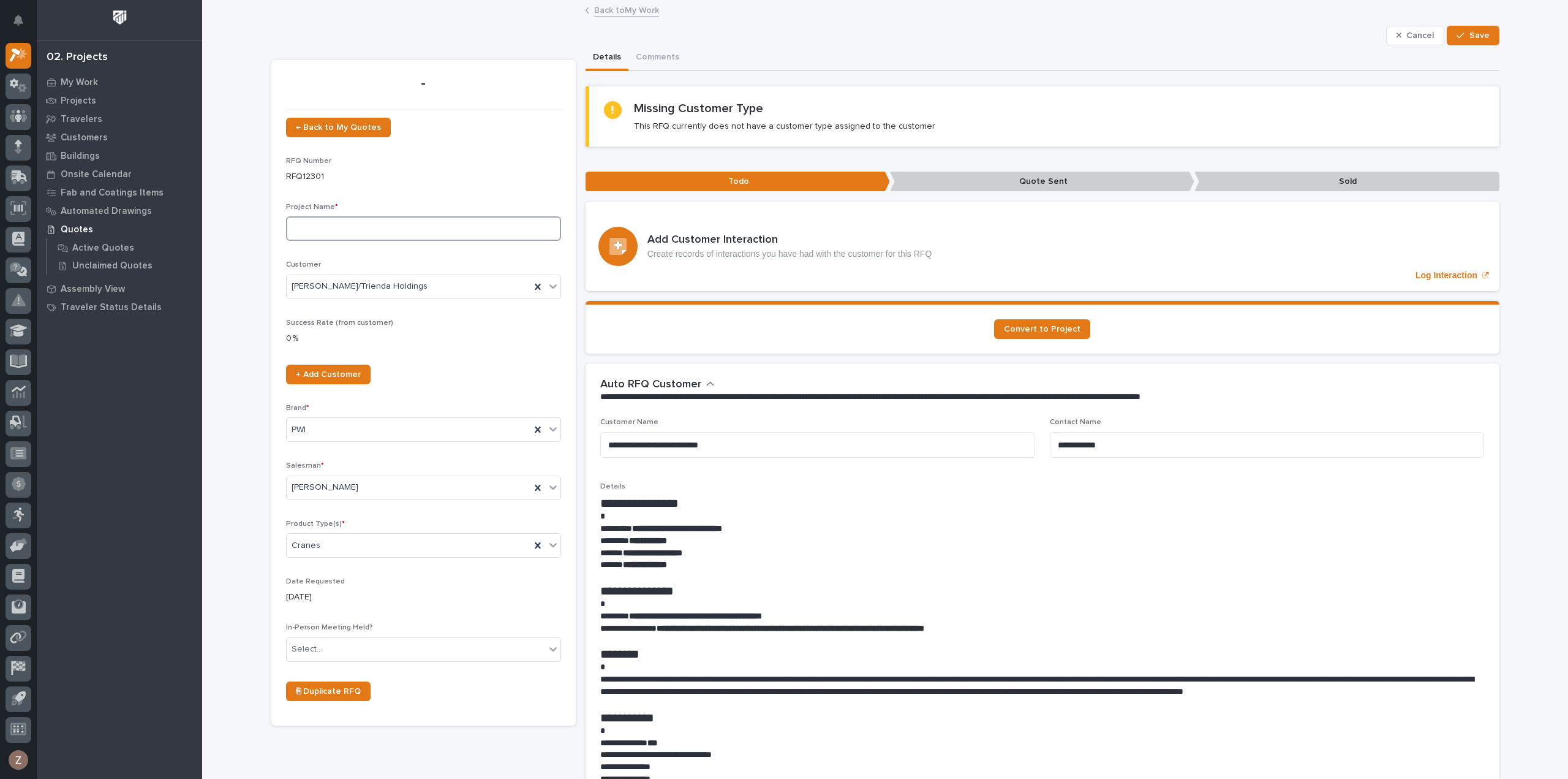
click at [356, 230] on input at bounding box center [423, 228] width 275 height 24
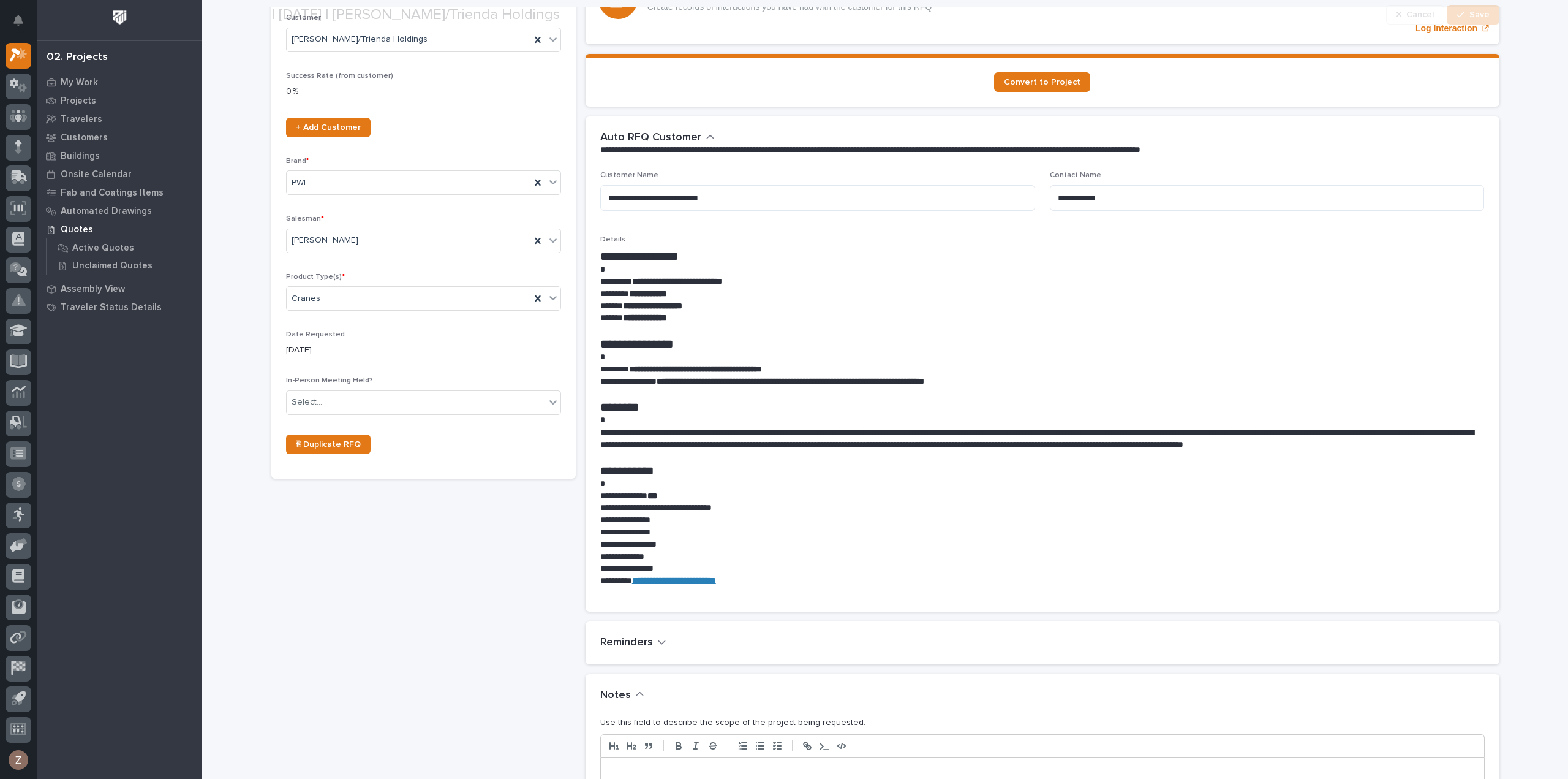
scroll to position [613, 0]
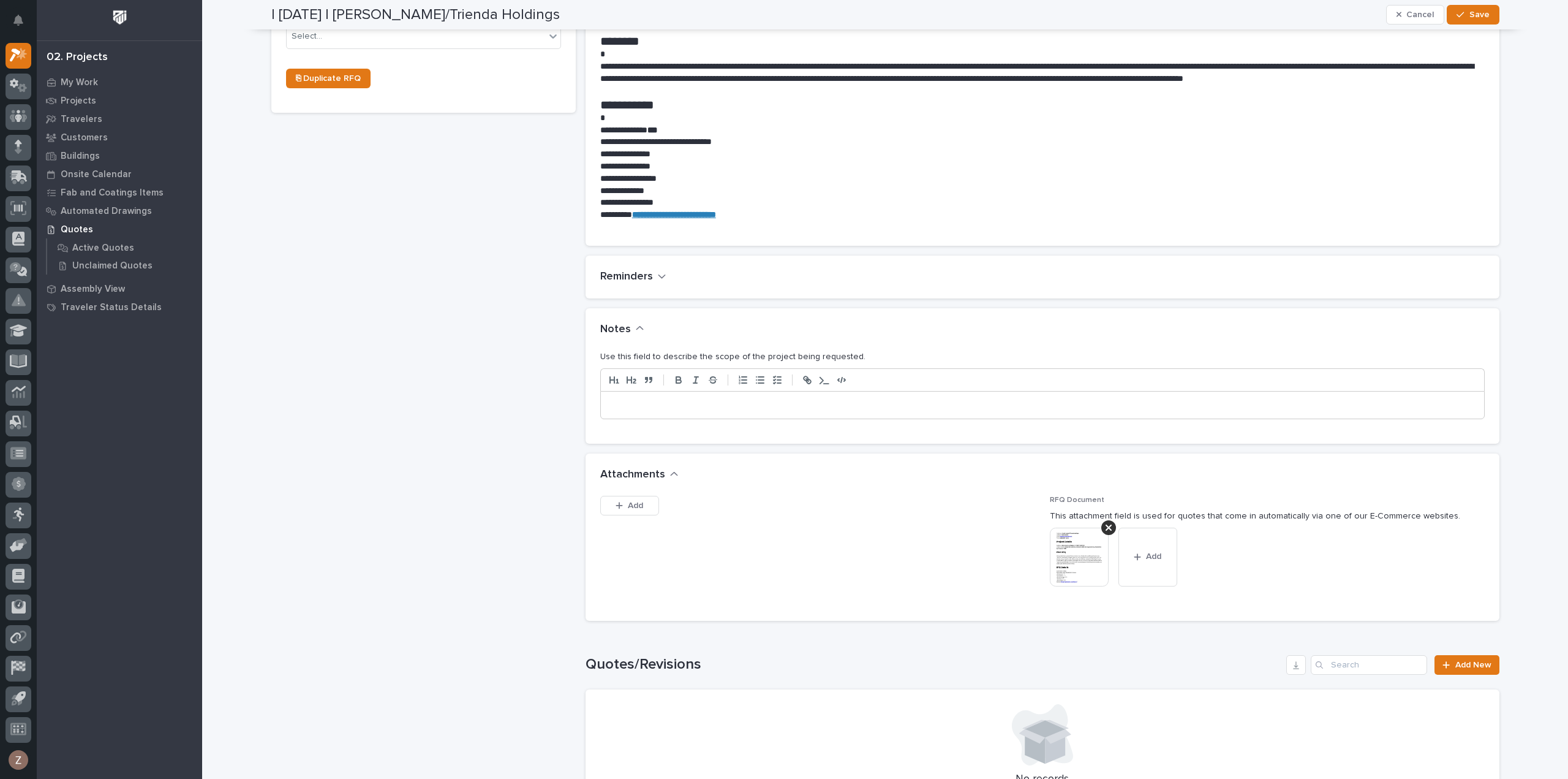
type input "3 Ton Crane Modifications"
click at [691, 406] on p at bounding box center [1042, 404] width 865 height 12
click at [697, 406] on p "**********" at bounding box center [1042, 404] width 865 height 12
click at [1460, 14] on icon "button" at bounding box center [1460, 14] width 8 height 8
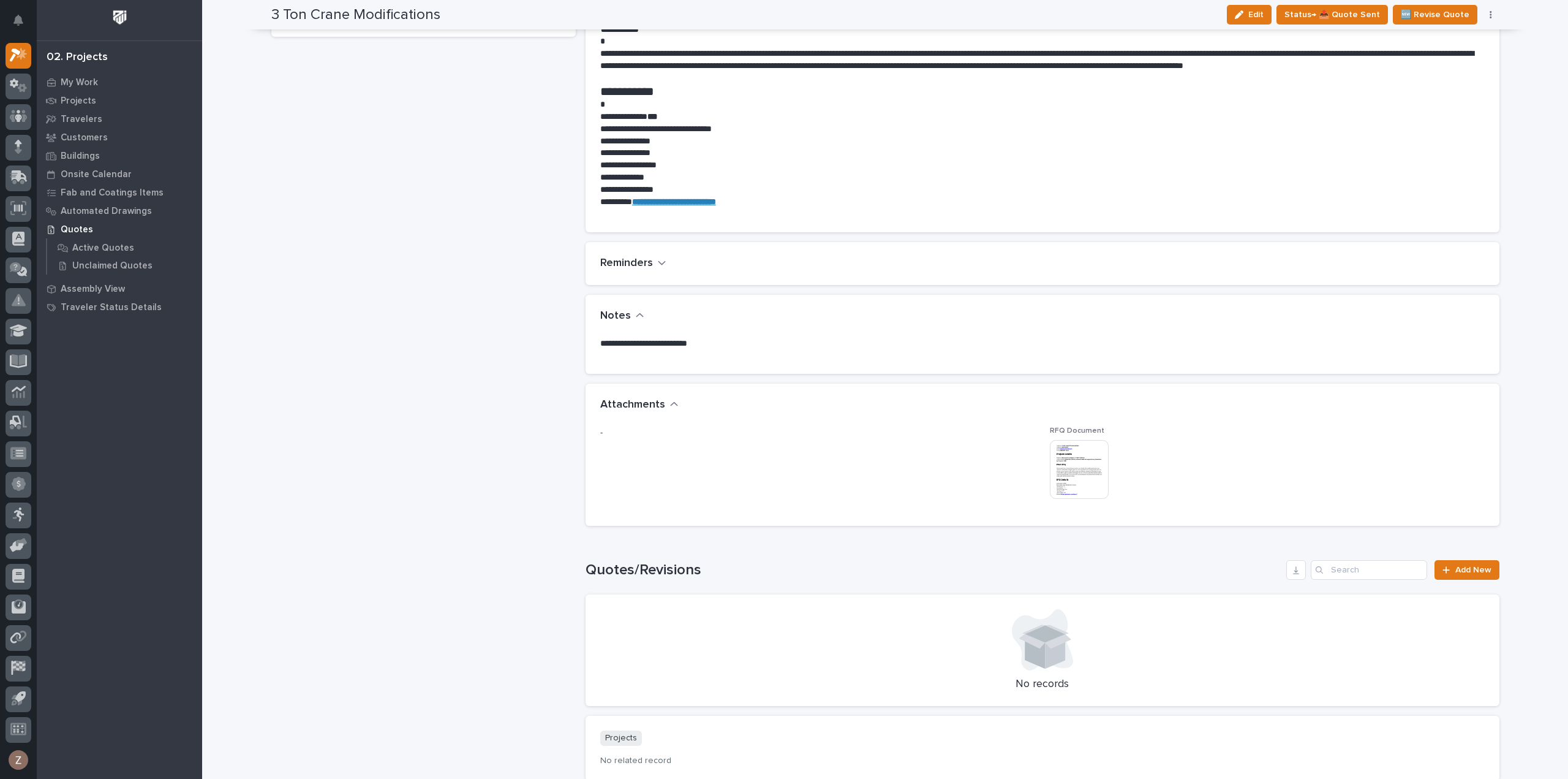
scroll to position [566, 0]
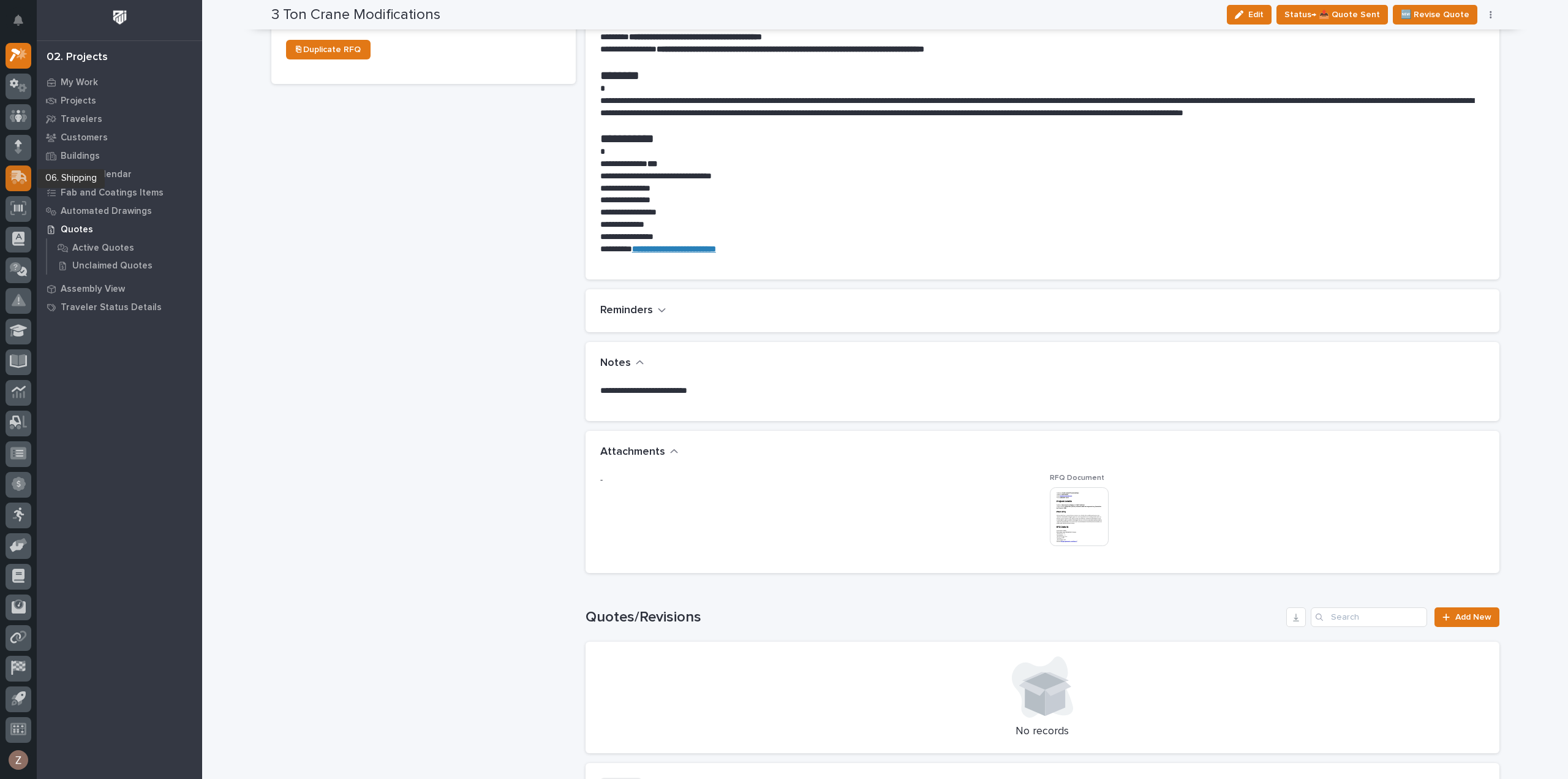
click at [20, 171] on icon at bounding box center [19, 176] width 16 height 11
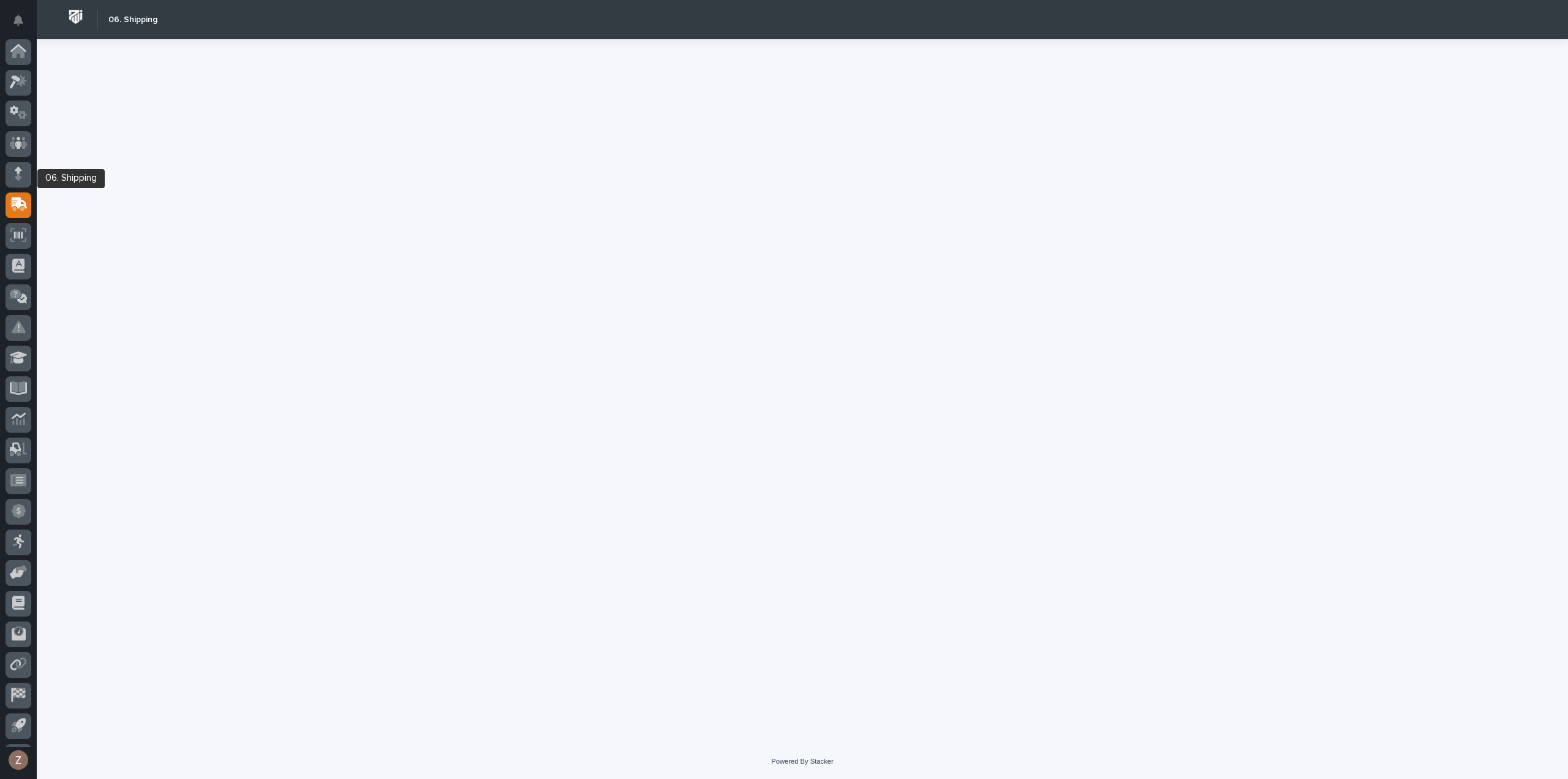
scroll to position [27, 0]
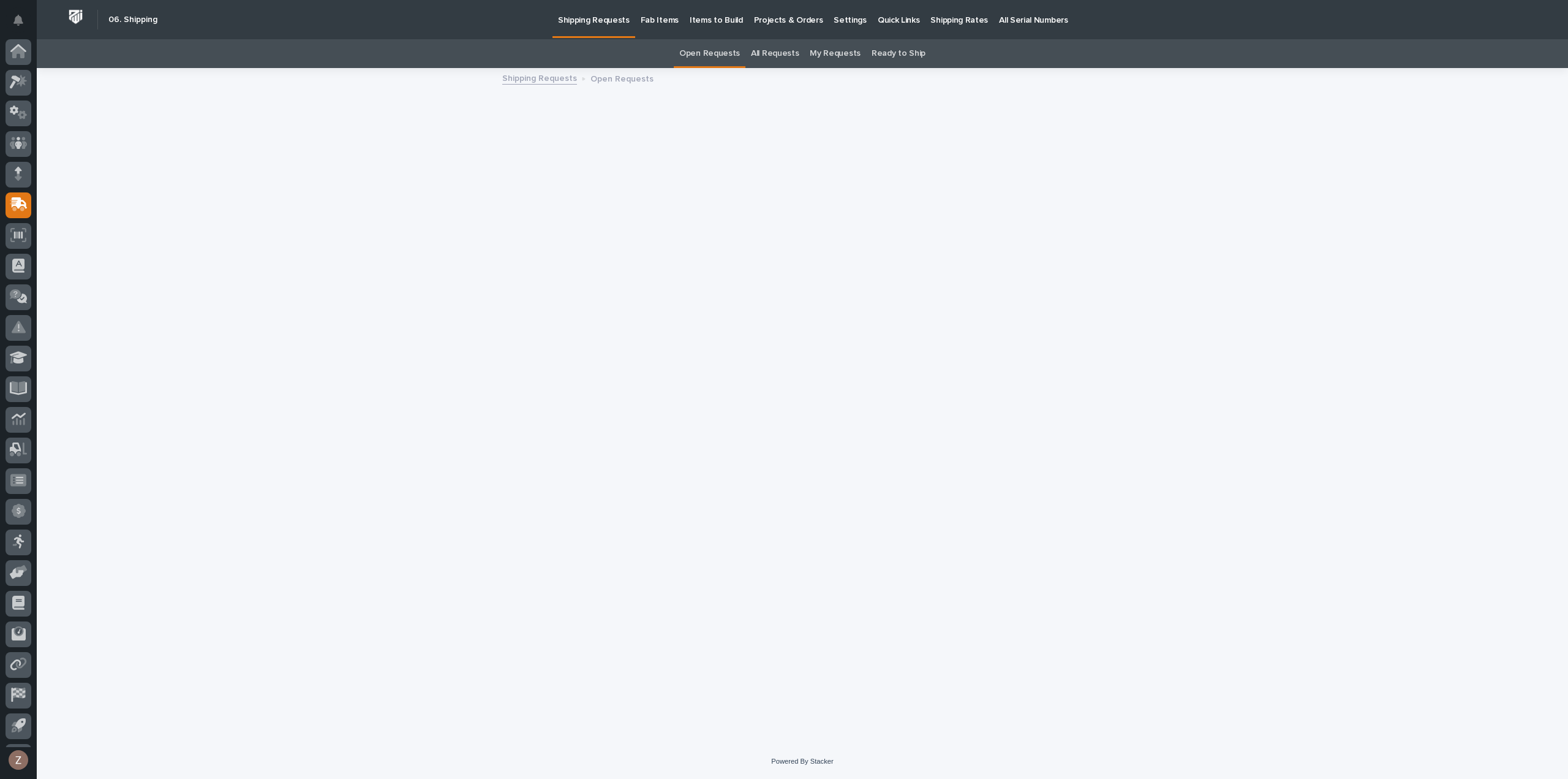
scroll to position [27, 0]
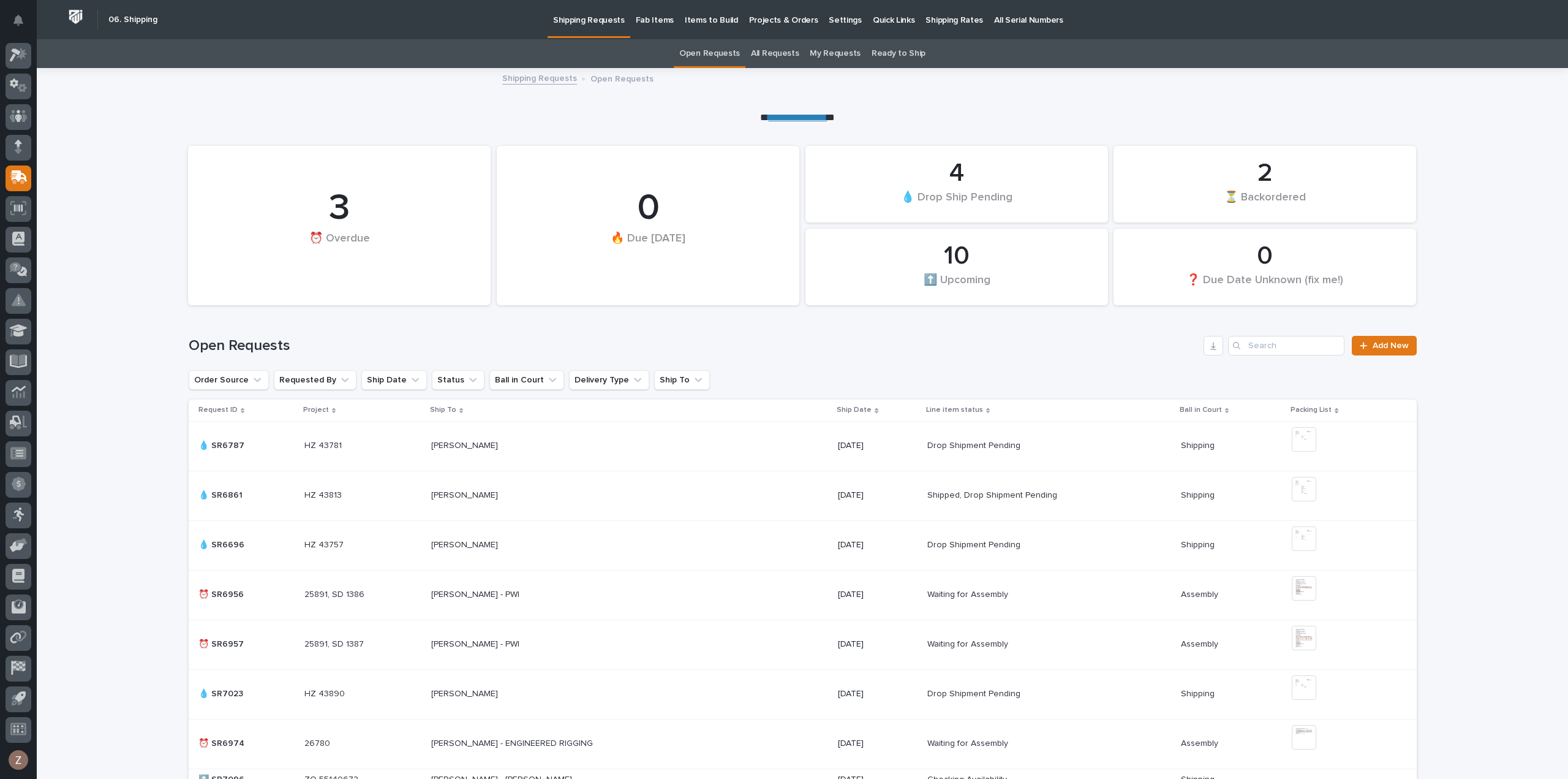
click at [943, 22] on p "Shipping Rates" at bounding box center [954, 12] width 57 height 25
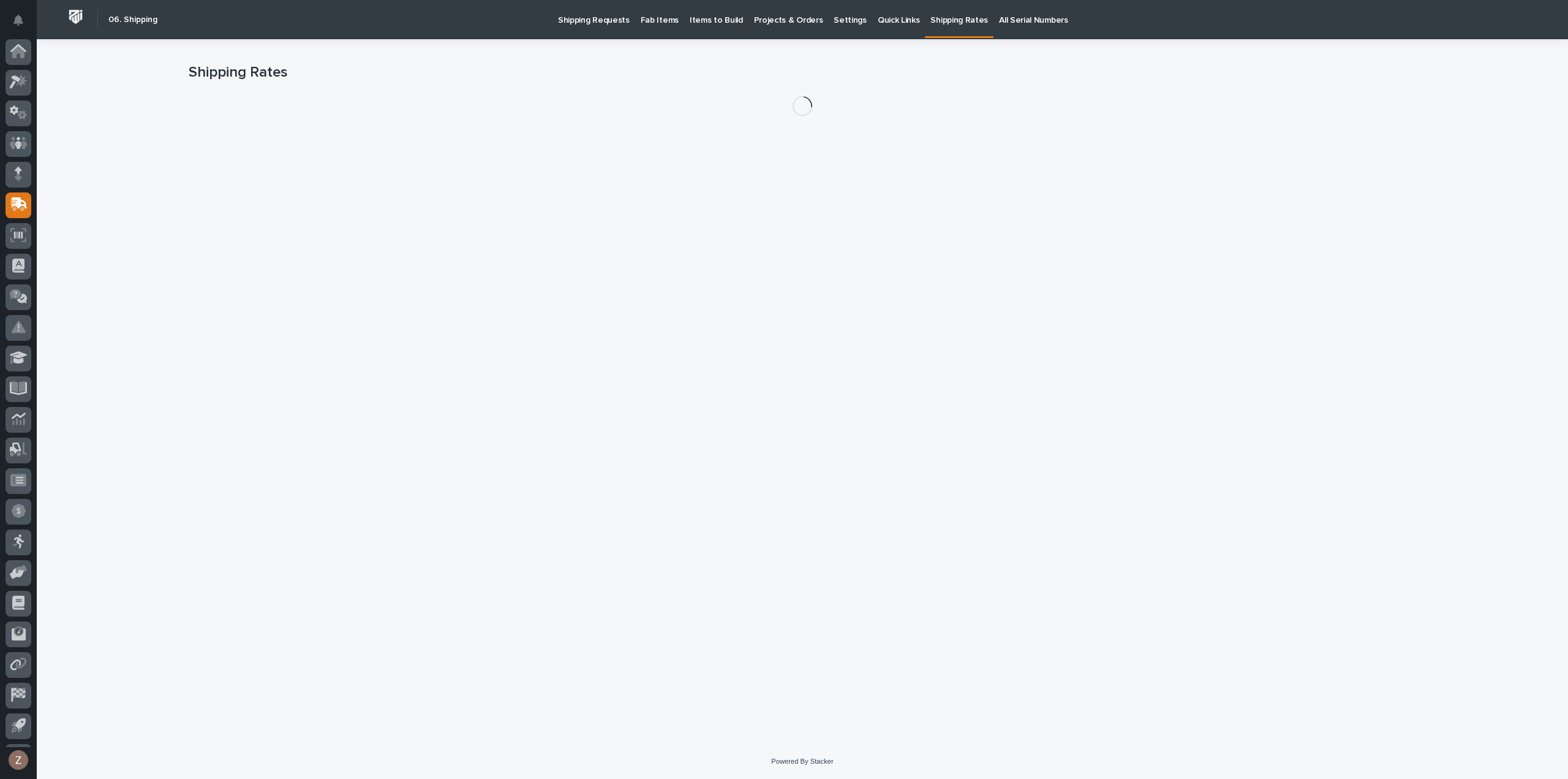
scroll to position [27, 0]
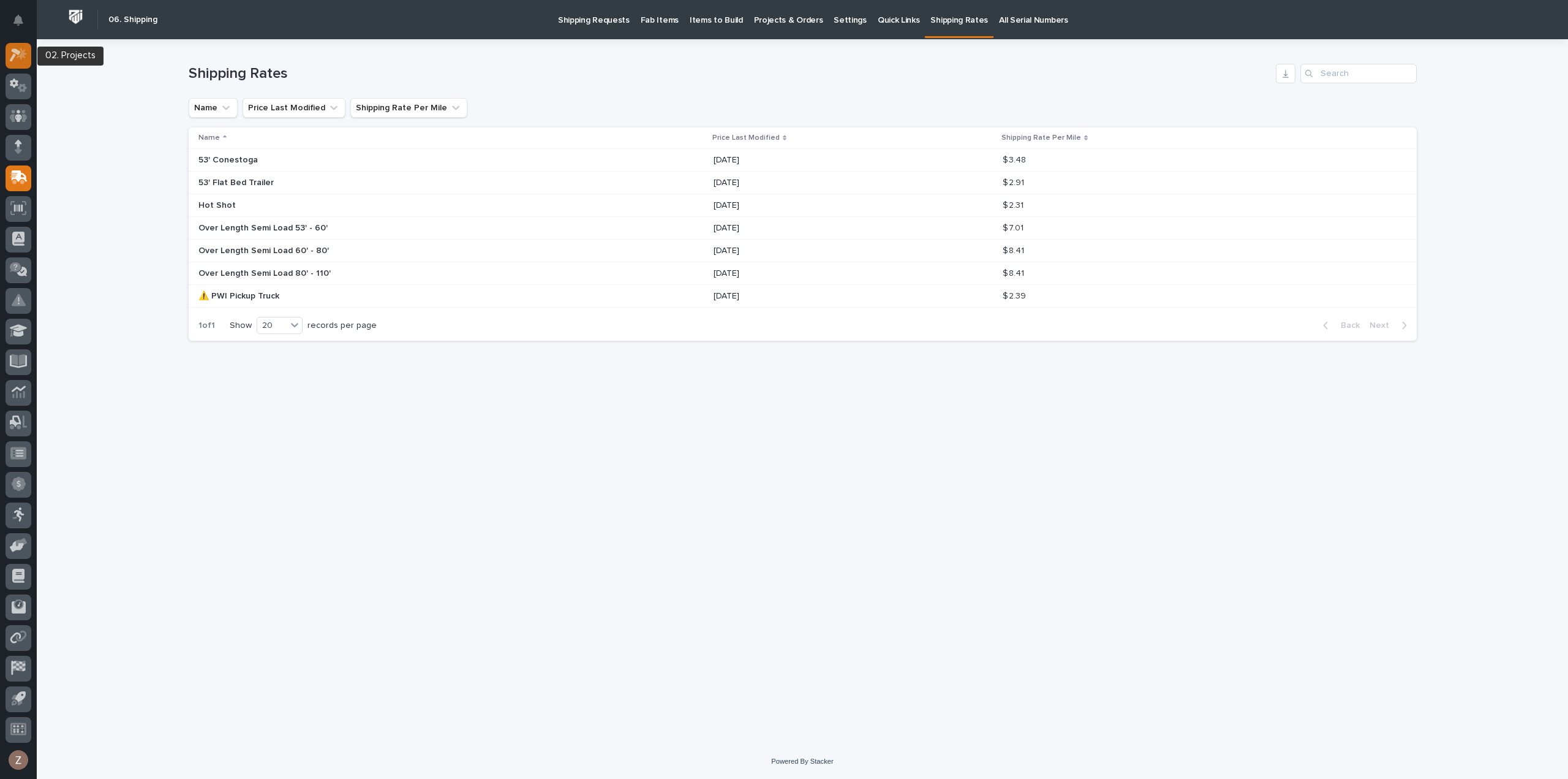
click at [19, 52] on icon at bounding box center [15, 55] width 11 height 13
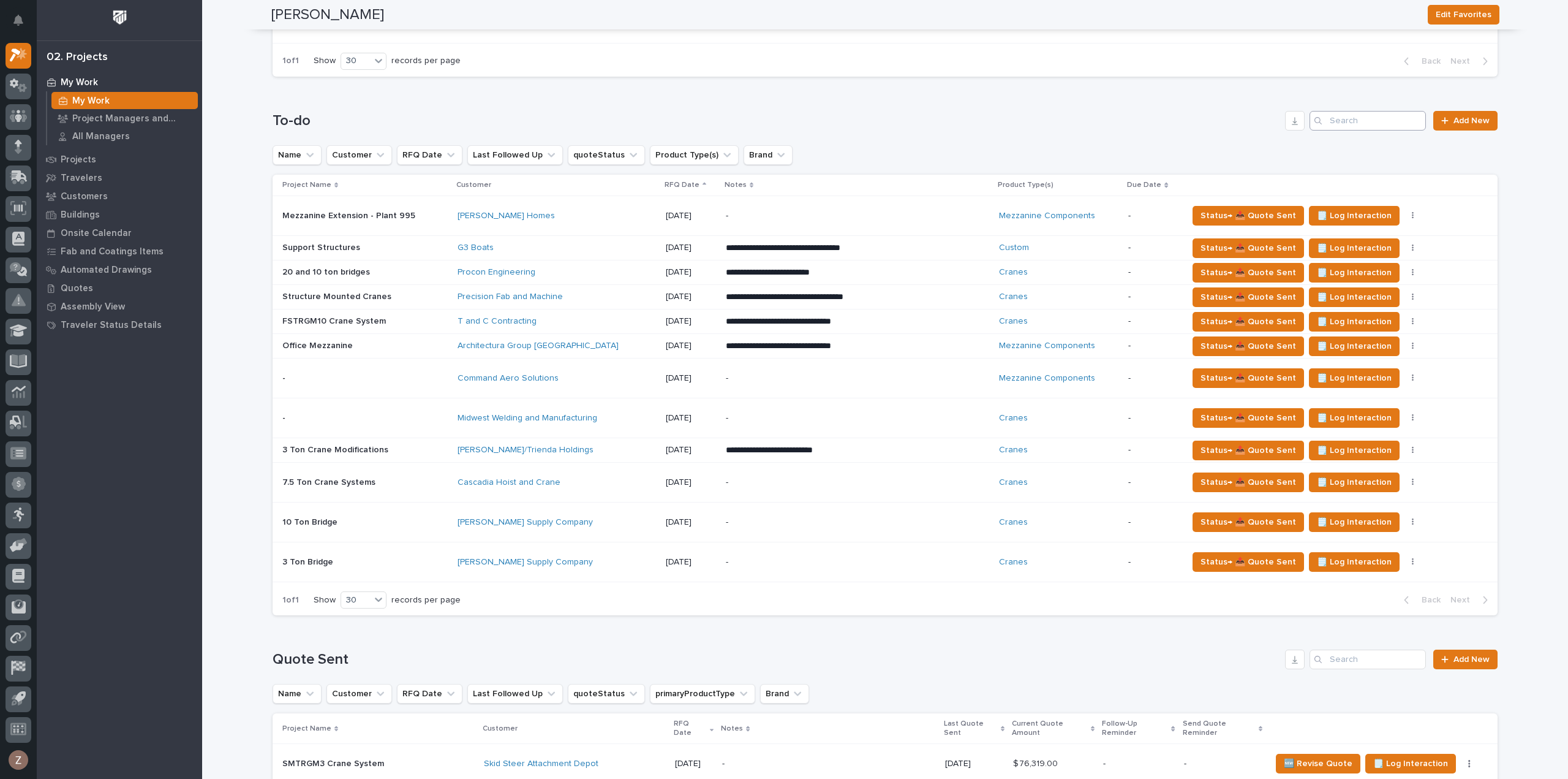
scroll to position [919, 0]
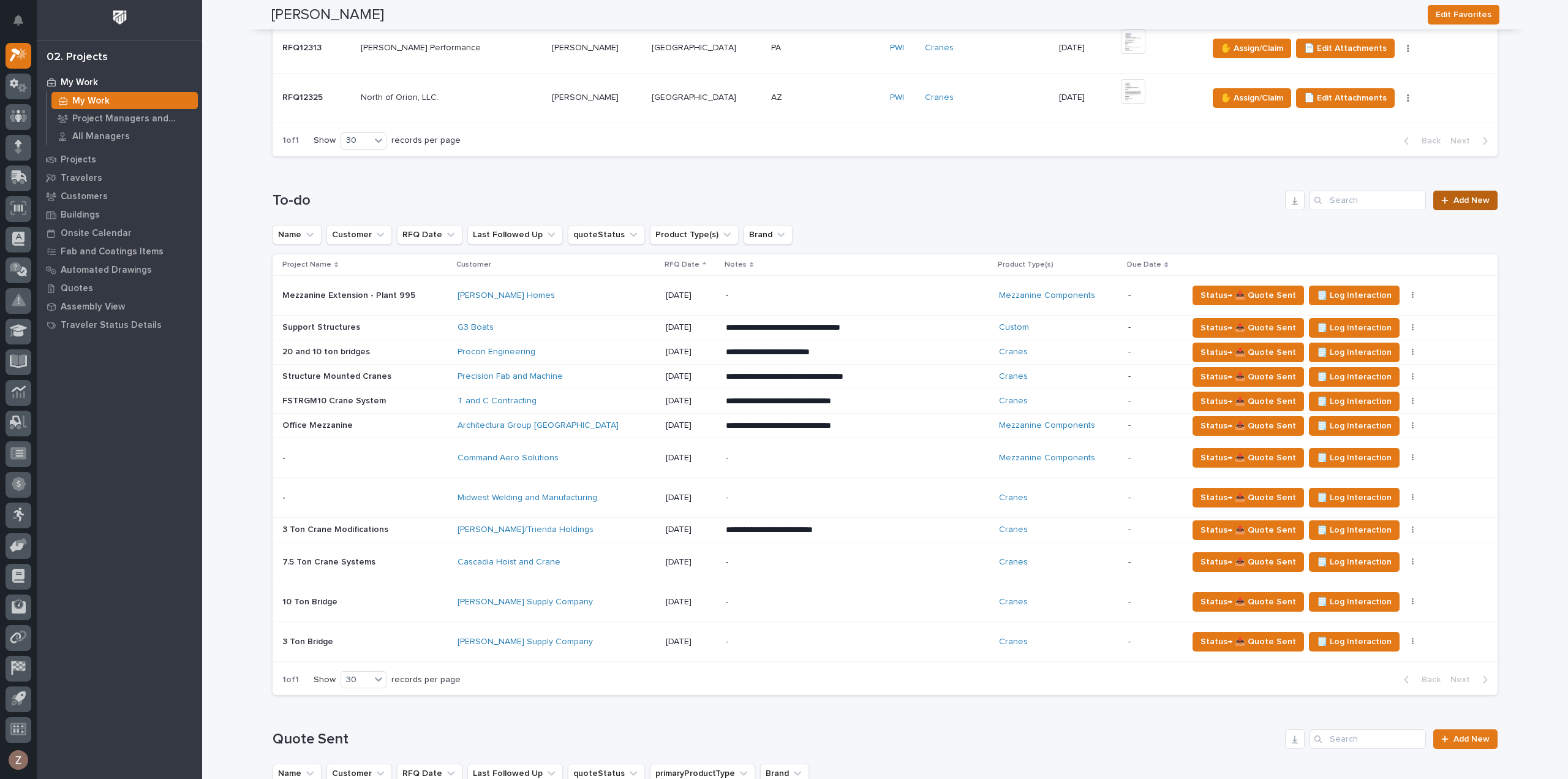
click at [1462, 196] on span "Add New" at bounding box center [1471, 200] width 36 height 8
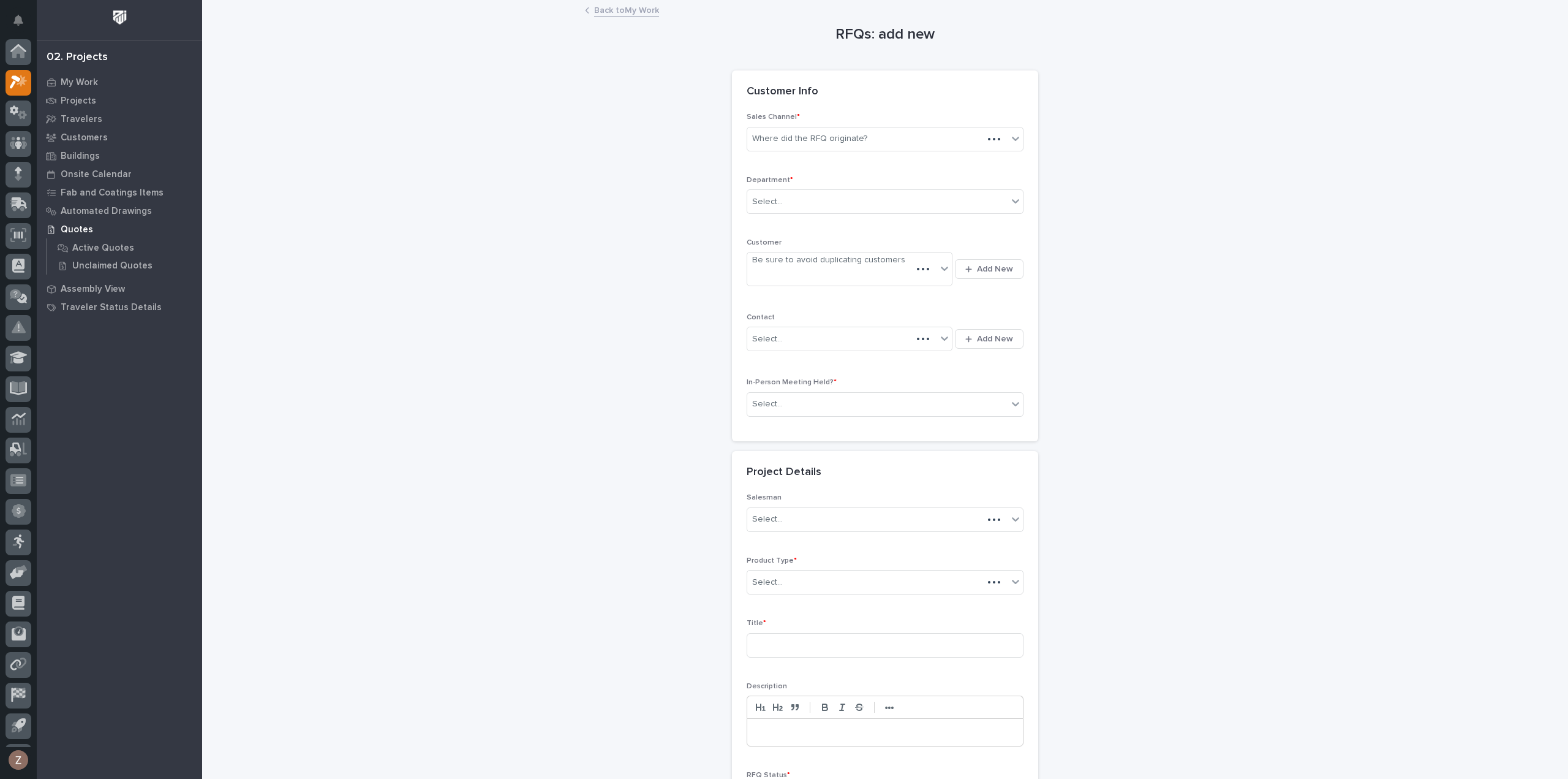
scroll to position [27, 0]
click at [815, 143] on div "Where did the RFQ originate?" at bounding box center [810, 139] width 116 height 13
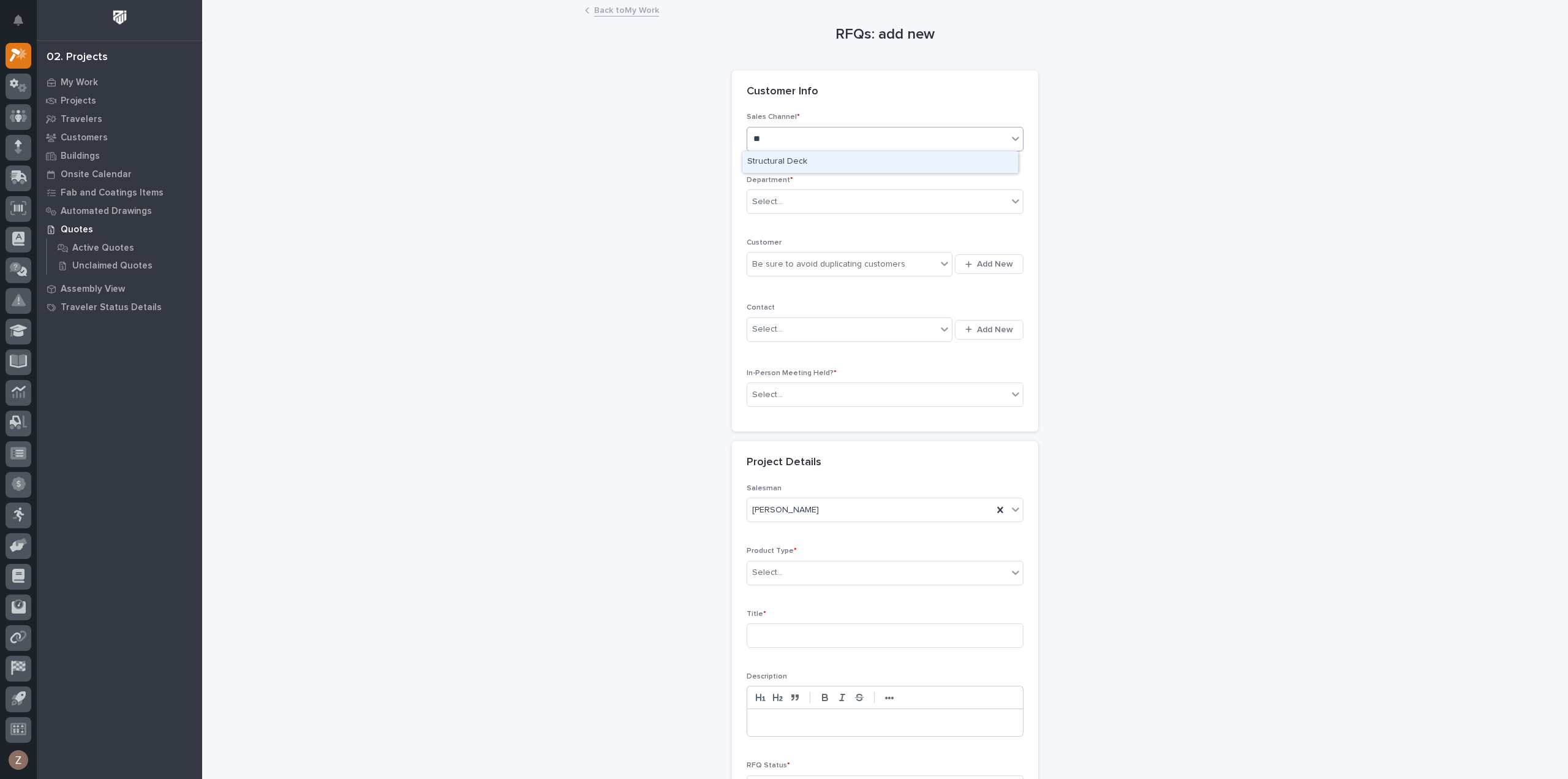
type input "***"
click at [811, 163] on div "No options" at bounding box center [879, 162] width 275 height 21
drag, startPoint x: 797, startPoint y: 137, endPoint x: 693, endPoint y: 133, distance: 104.1
click at [694, 133] on div "RFQs: add new Loading... Saving… Loading... Saving… Loading... Saving… Customer…" at bounding box center [885, 427] width 1228 height 852
type input "***"
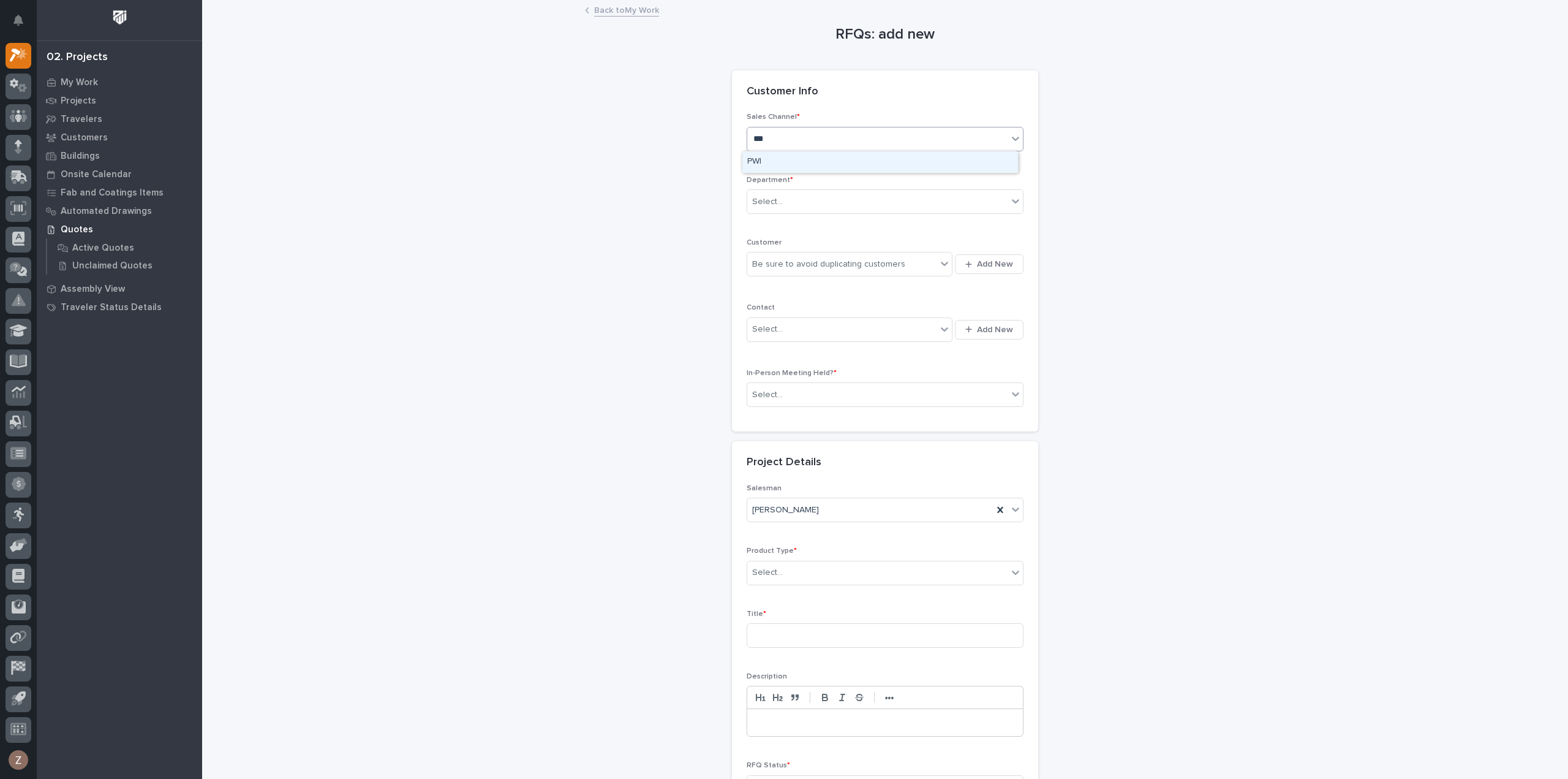
click at [799, 161] on div "PWI" at bounding box center [879, 162] width 275 height 22
click at [791, 201] on div "Select..." at bounding box center [877, 202] width 260 height 21
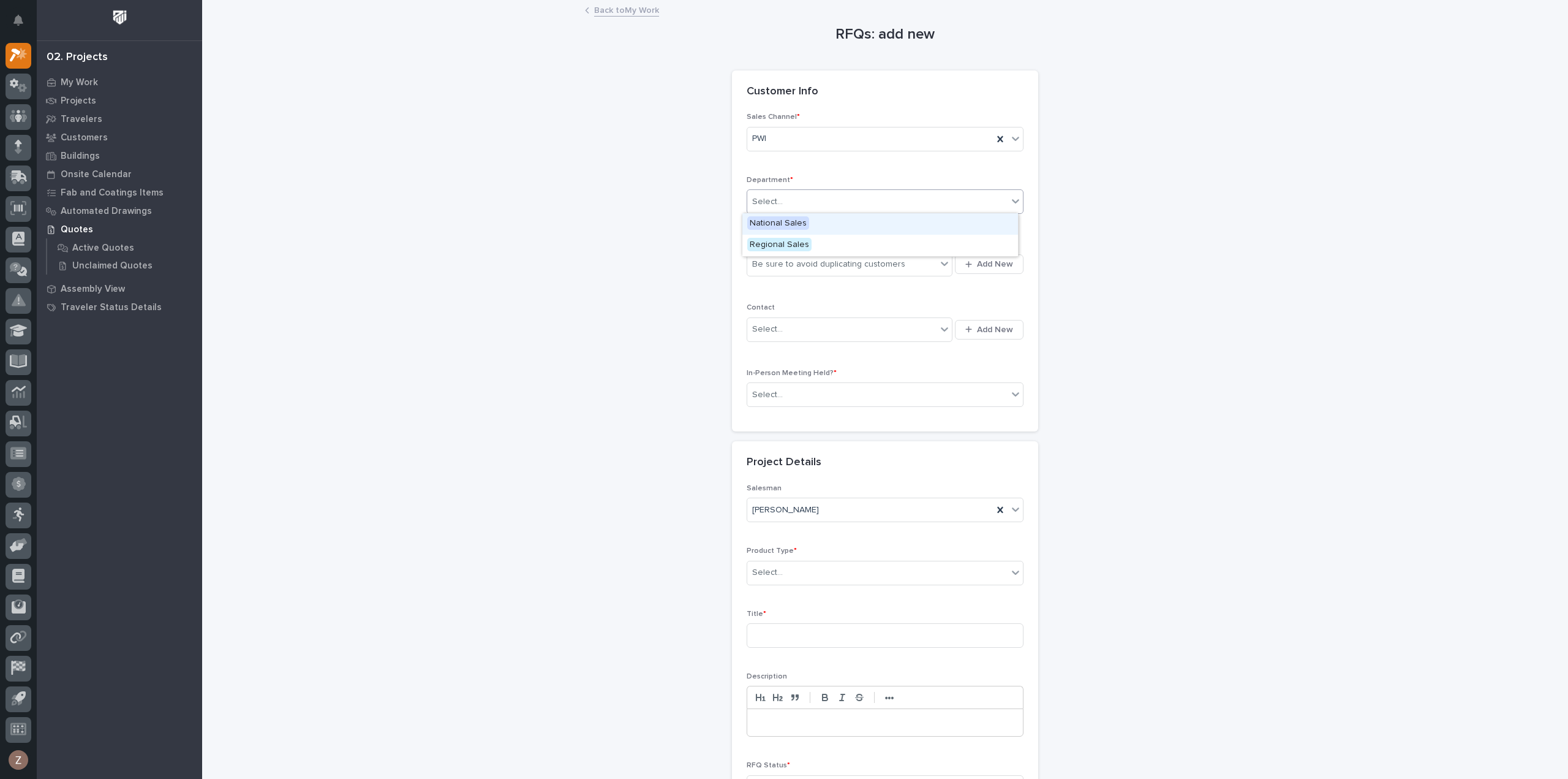
click at [787, 225] on span "National Sales" at bounding box center [778, 223] width 62 height 13
click at [799, 259] on div "Be sure to avoid duplicating customers" at bounding box center [829, 264] width 153 height 13
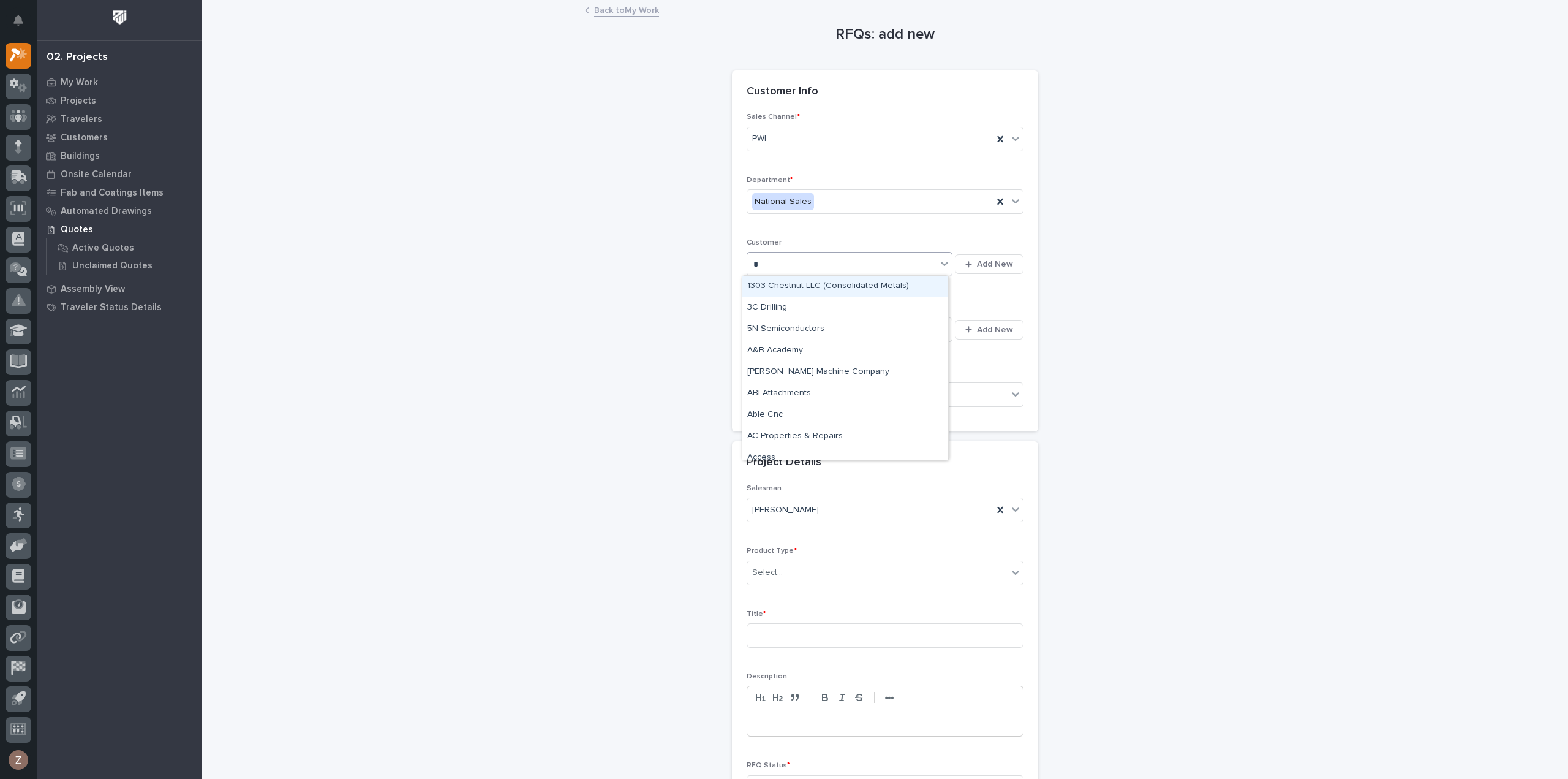
type input "**"
drag, startPoint x: 789, startPoint y: 259, endPoint x: 697, endPoint y: 267, distance: 92.3
click at [714, 268] on div "RFQs: add new Loading... Saving… Loading... Saving… Loading... Saving… Customer…" at bounding box center [885, 431] width 1228 height 862
type input "****"
click at [785, 282] on div "Deshazo Crane Company" at bounding box center [845, 286] width 206 height 22
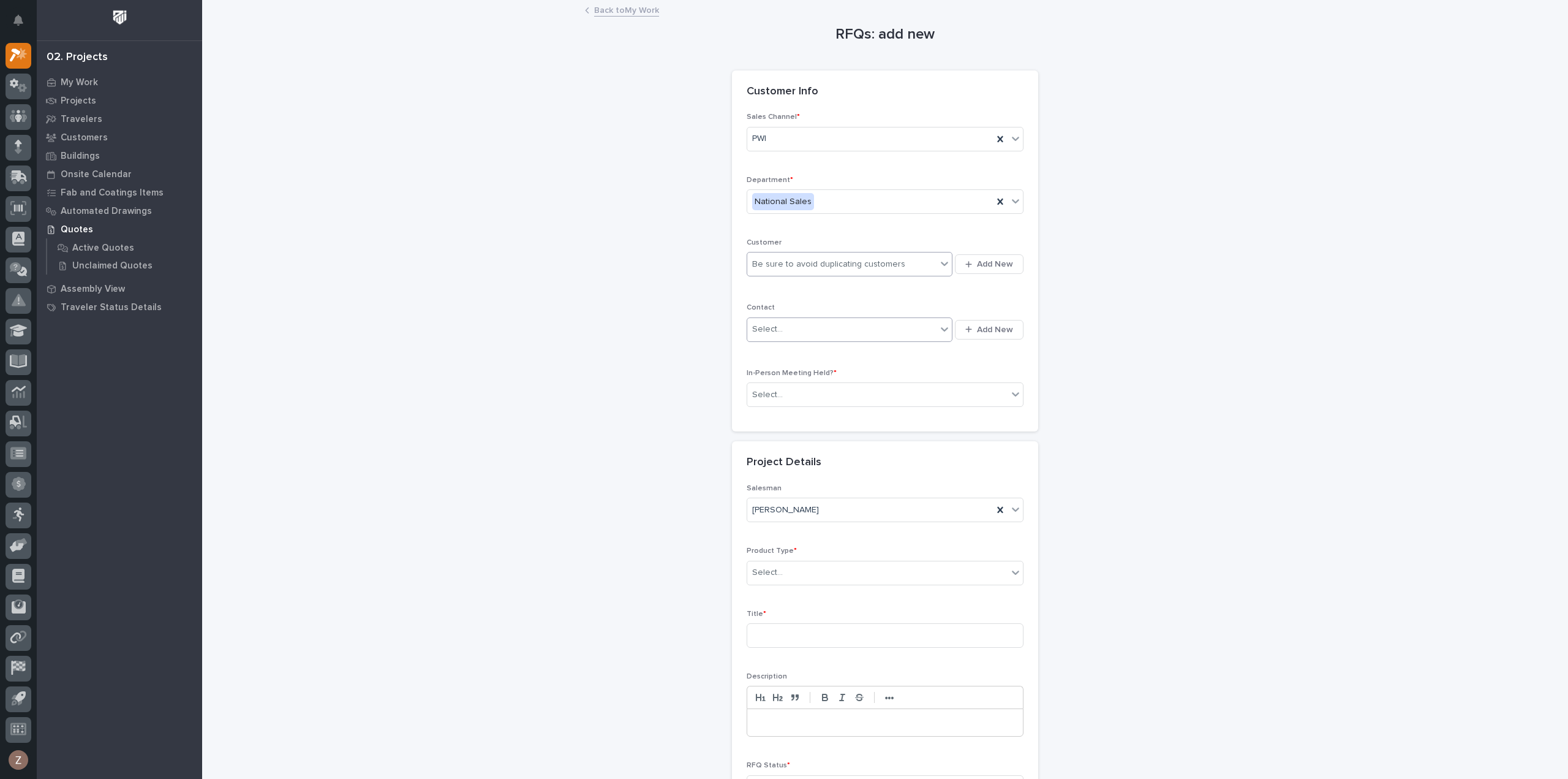
click at [800, 329] on div "Select..." at bounding box center [841, 330] width 189 height 21
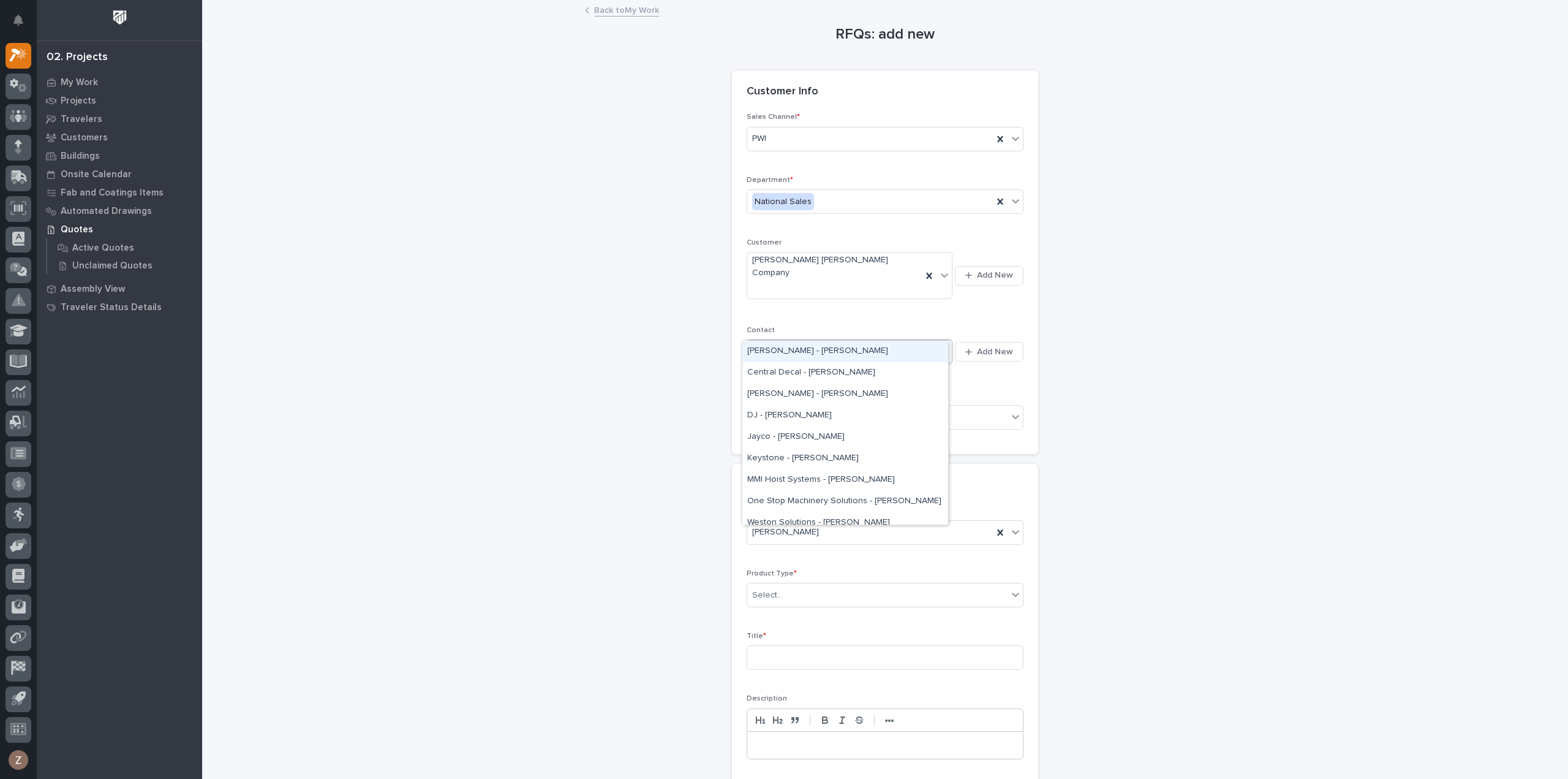
type input "****"
click at [811, 391] on div "Deshazo - Angel Crespo" at bounding box center [845, 394] width 206 height 22
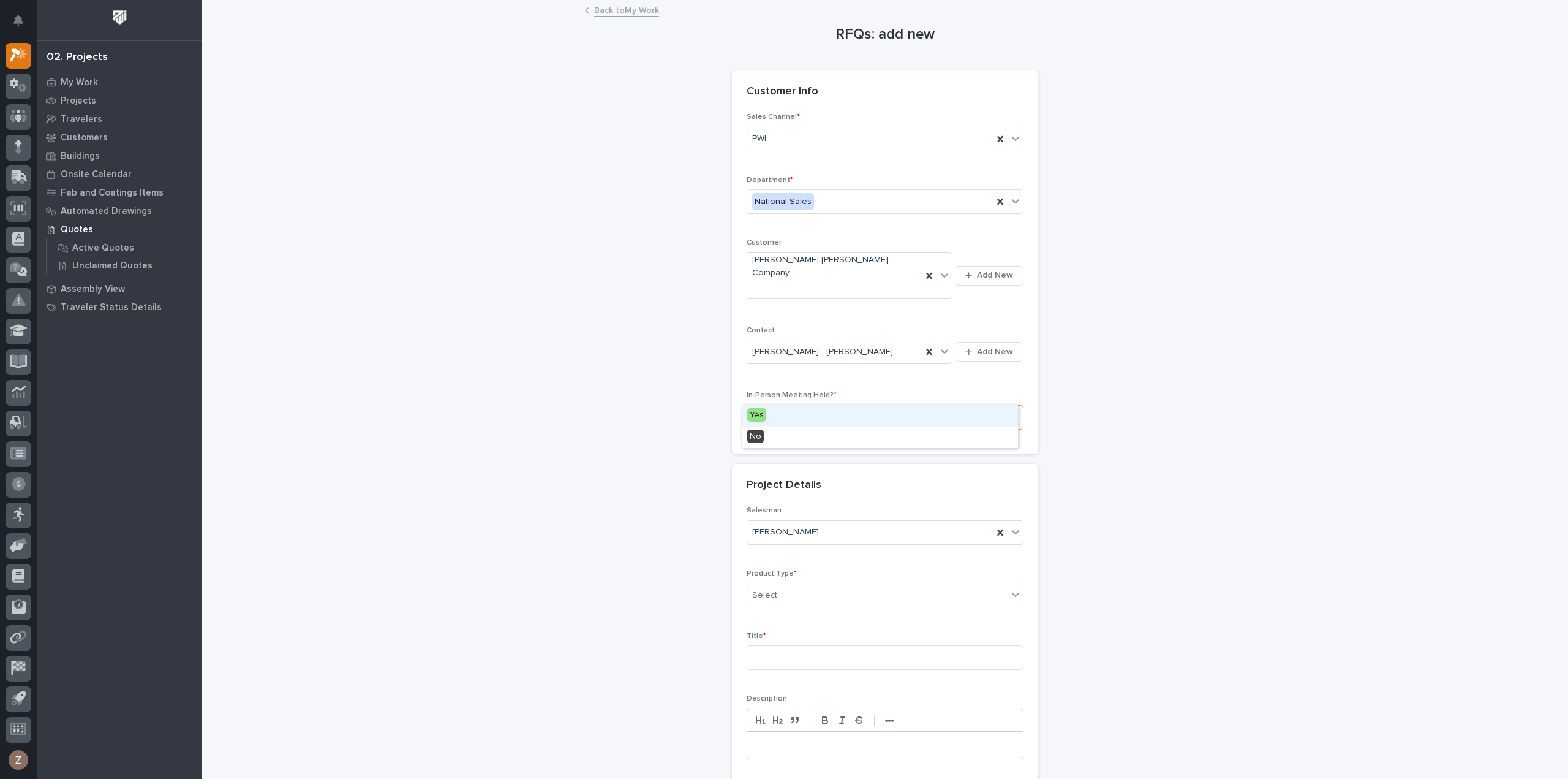
click at [801, 407] on div "Select..." at bounding box center [877, 417] width 260 height 21
click at [798, 439] on div "No" at bounding box center [879, 437] width 275 height 22
click at [800, 585] on div "Select..." at bounding box center [877, 596] width 260 height 21
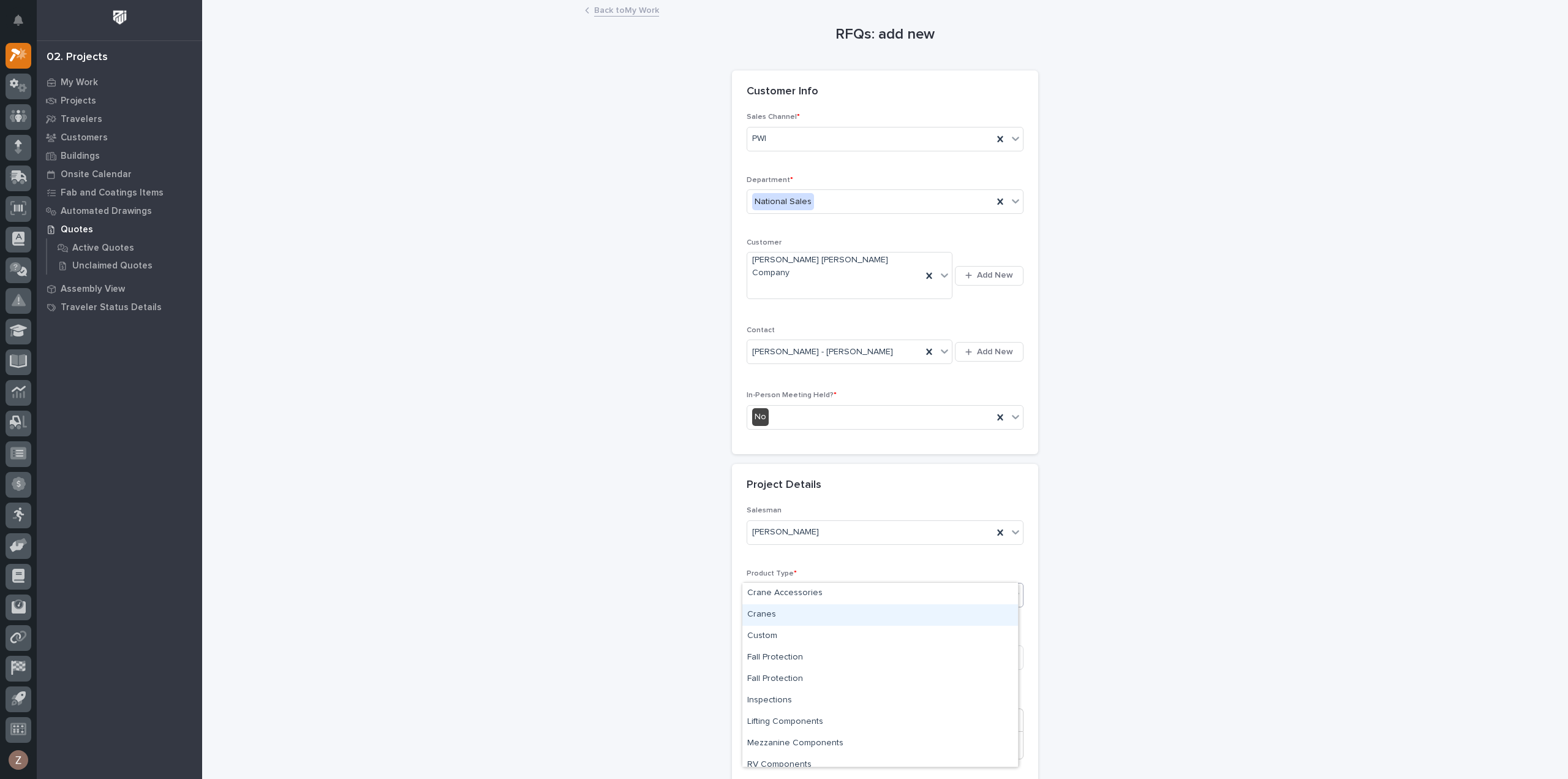
click at [797, 615] on div "Cranes" at bounding box center [879, 615] width 275 height 22
click at [799, 646] on input at bounding box center [885, 658] width 277 height 24
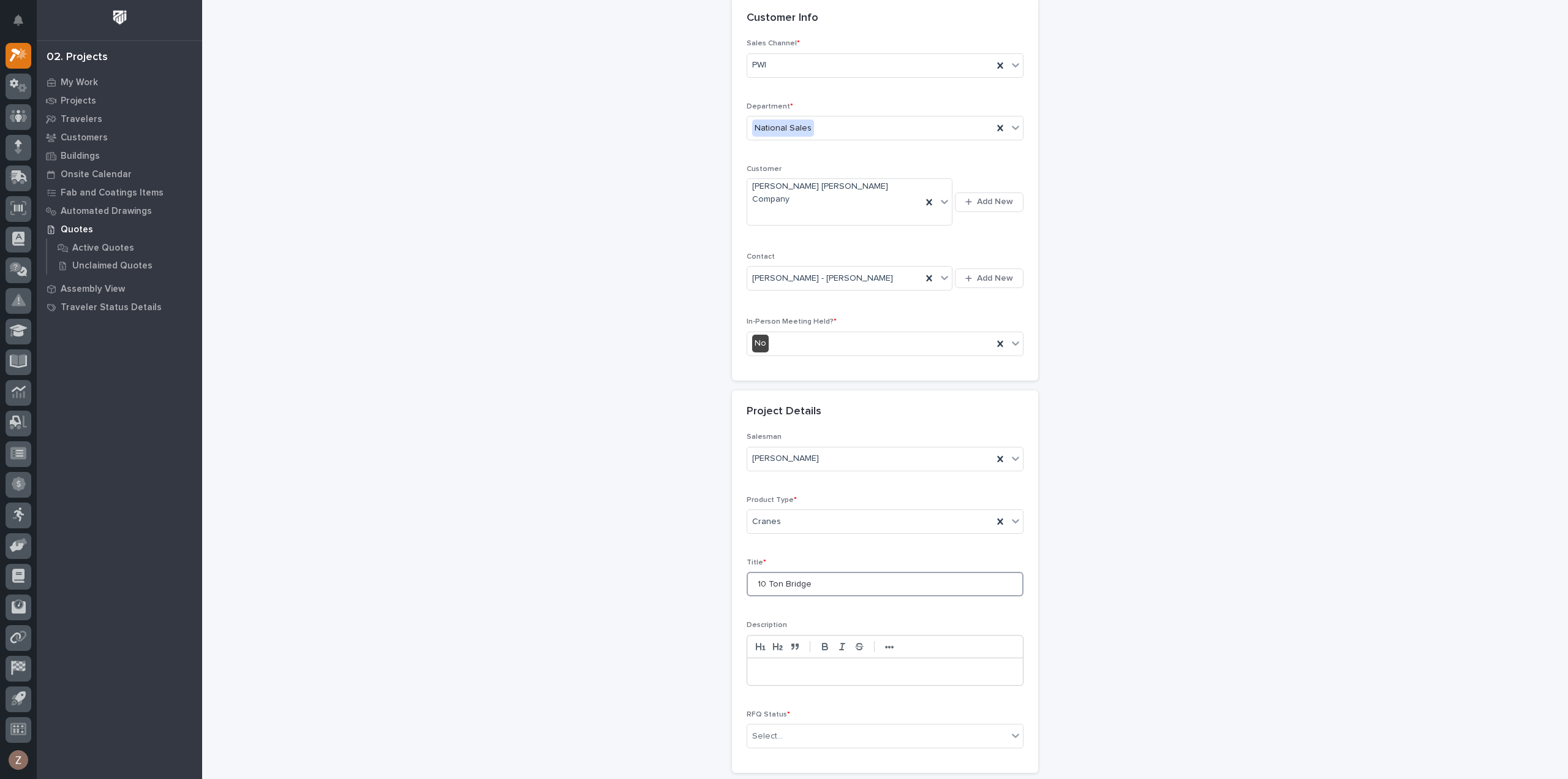
scroll to position [166, 0]
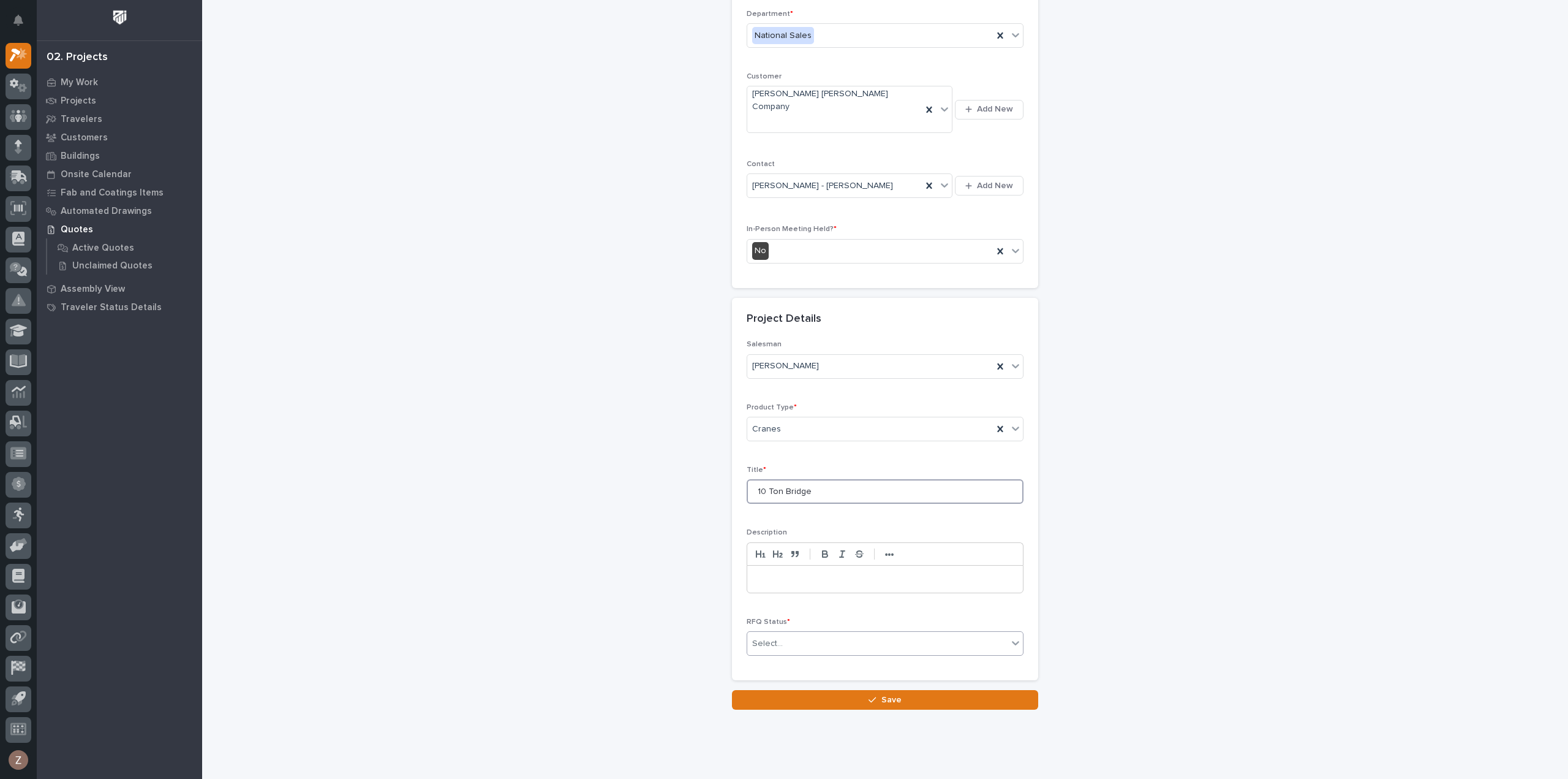
type input "10 Ton Bridge"
click at [788, 633] on div "Select..." at bounding box center [877, 644] width 260 height 21
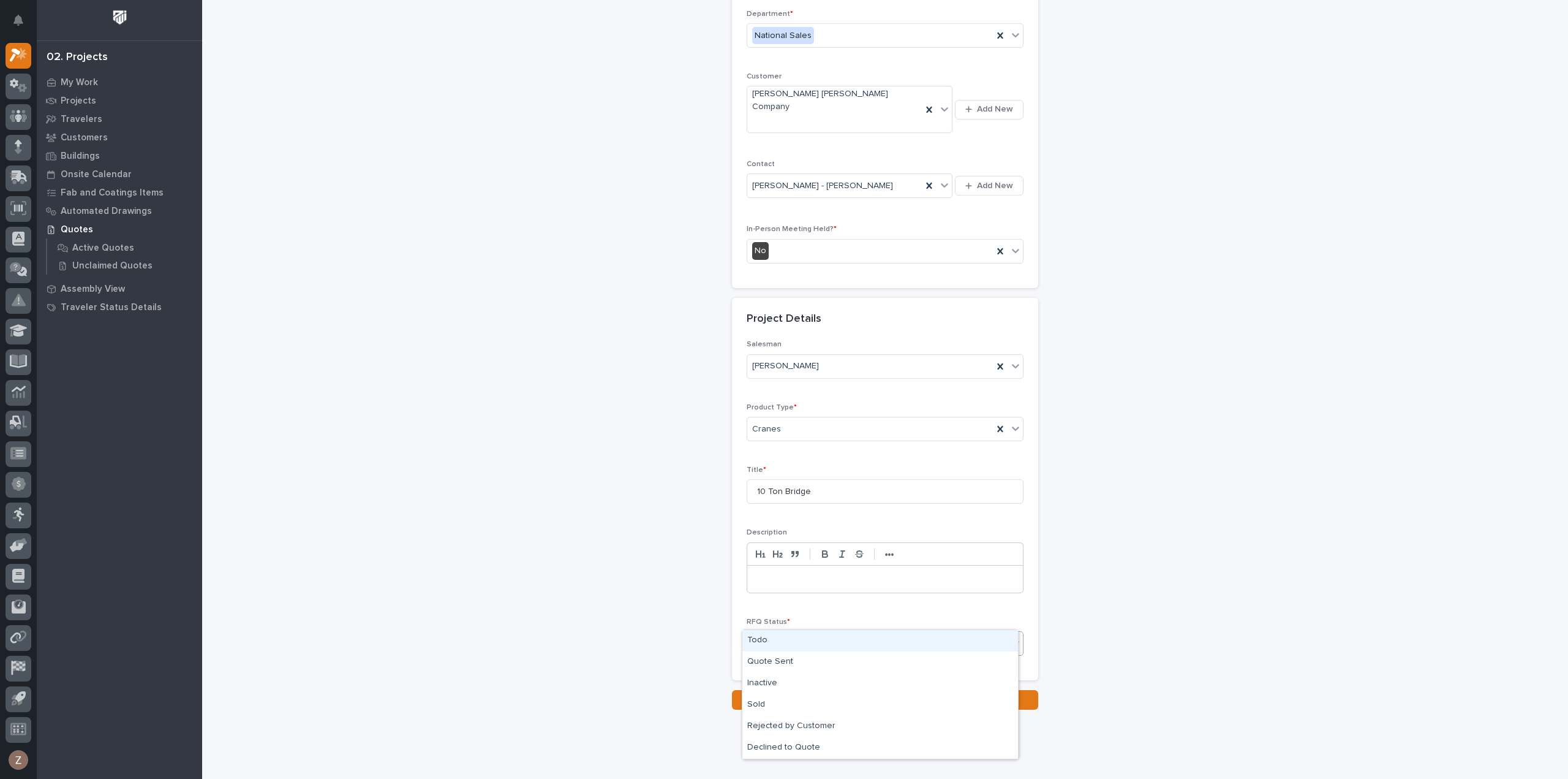
click at [766, 644] on div "Todo" at bounding box center [879, 640] width 275 height 22
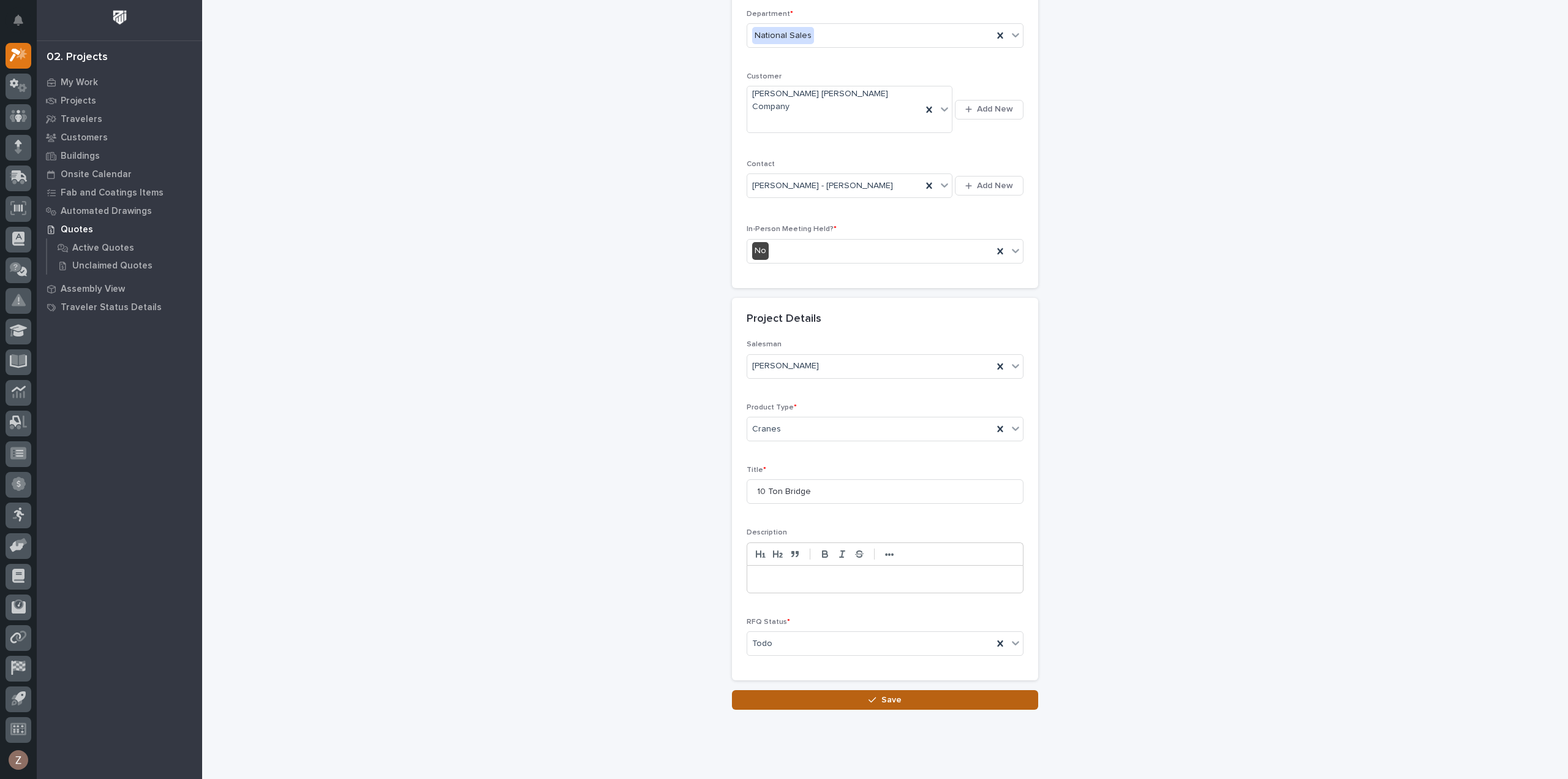
click at [825, 690] on button "Save" at bounding box center [885, 699] width 306 height 20
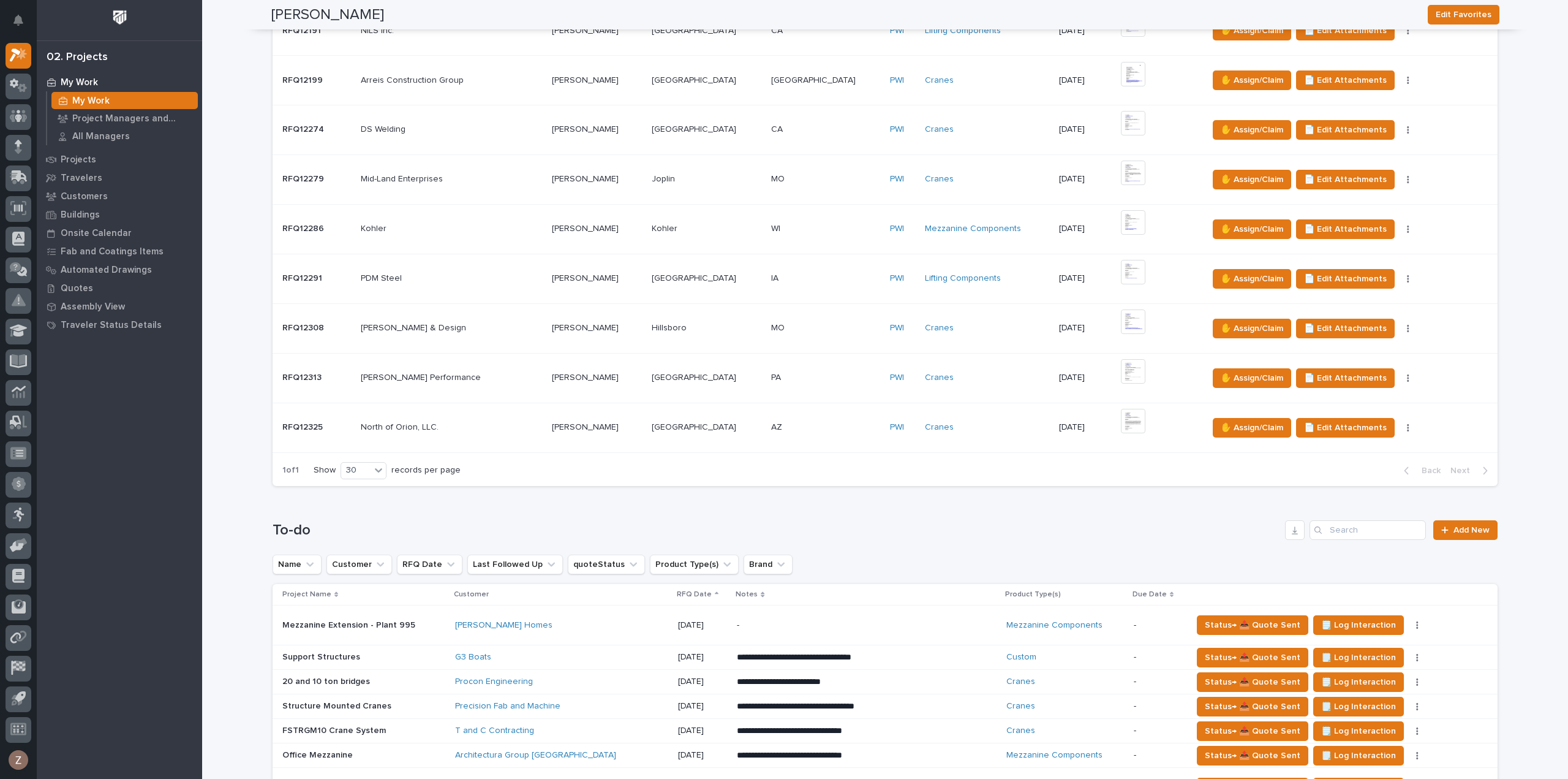
scroll to position [980, 0]
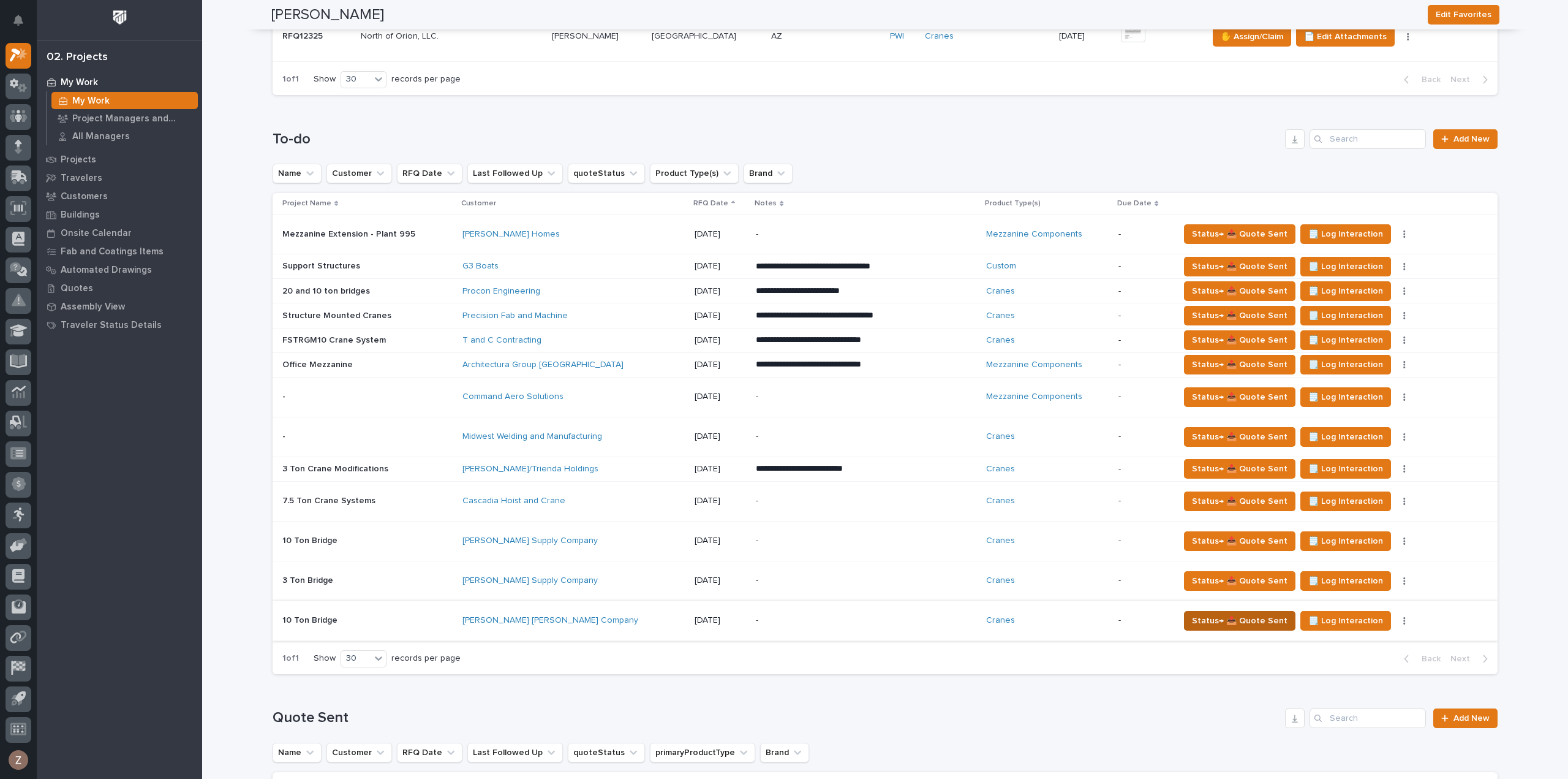
click at [1206, 611] on button "Status→ 📤 Quote Sent" at bounding box center [1239, 620] width 112 height 20
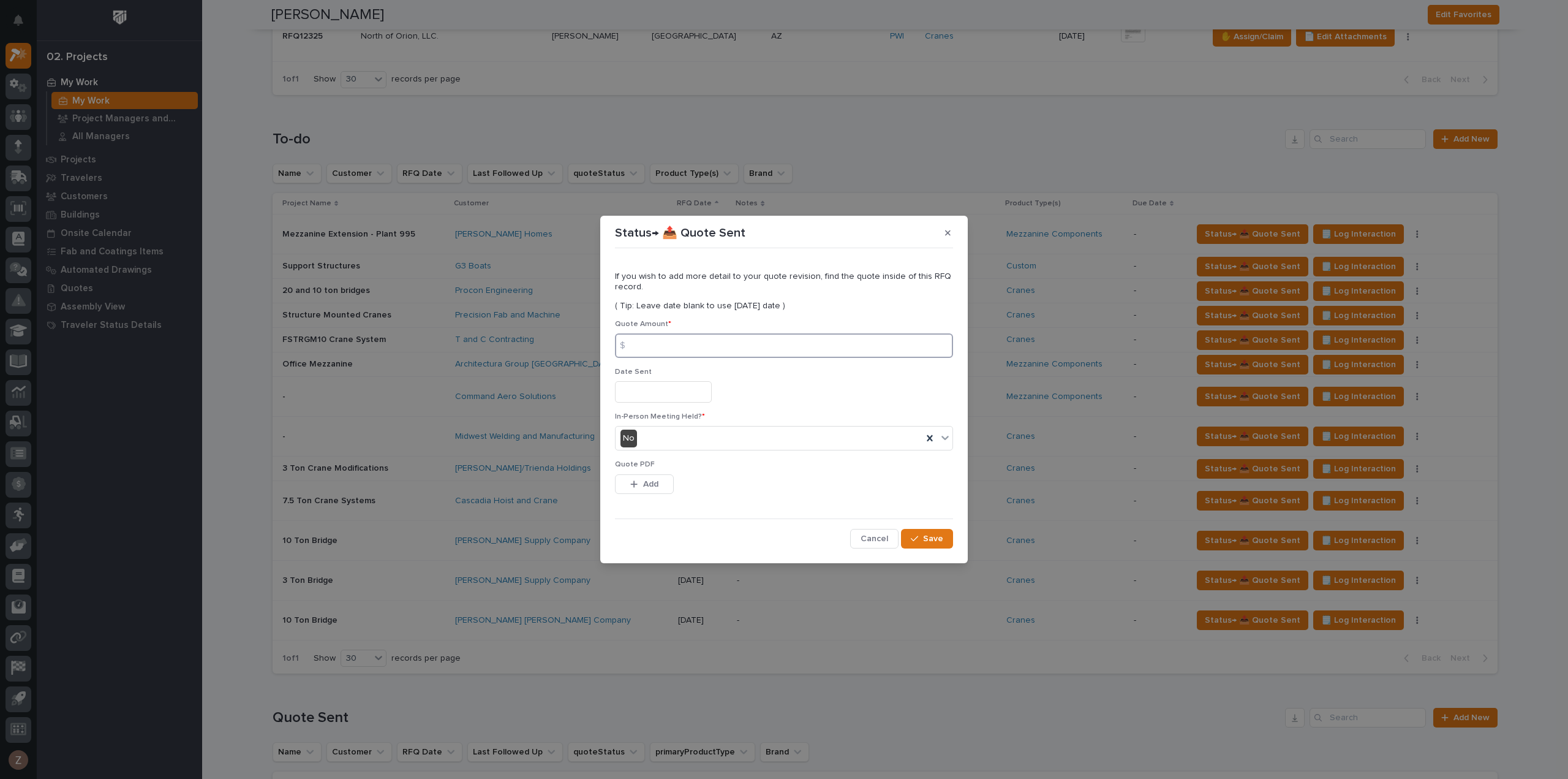
click at [712, 355] on input at bounding box center [784, 346] width 338 height 24
type input "53634"
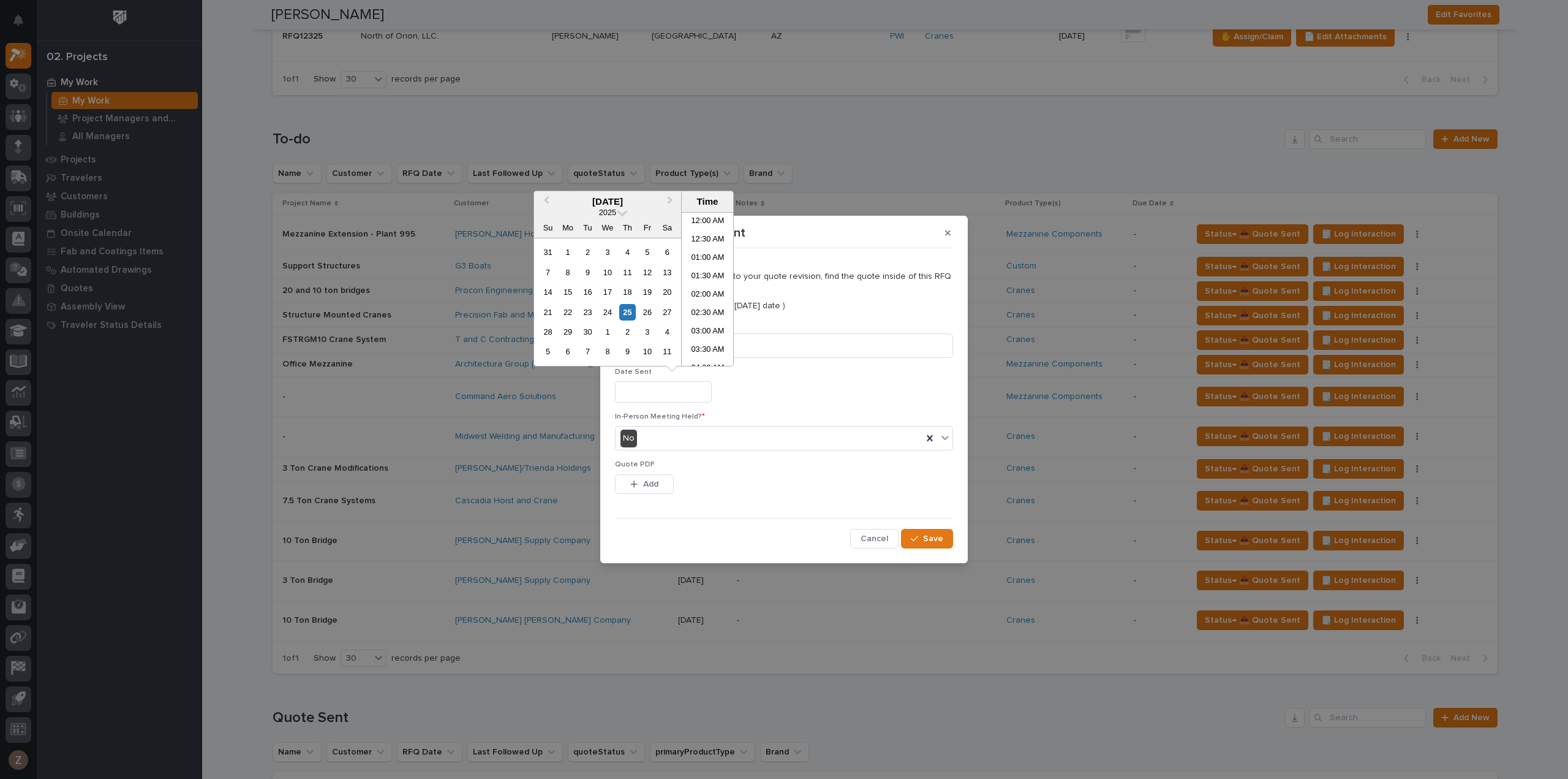
click at [670, 396] on input "text" at bounding box center [663, 392] width 97 height 22
click at [701, 314] on li "04:00 PM" at bounding box center [707, 308] width 52 height 19
type input "**********"
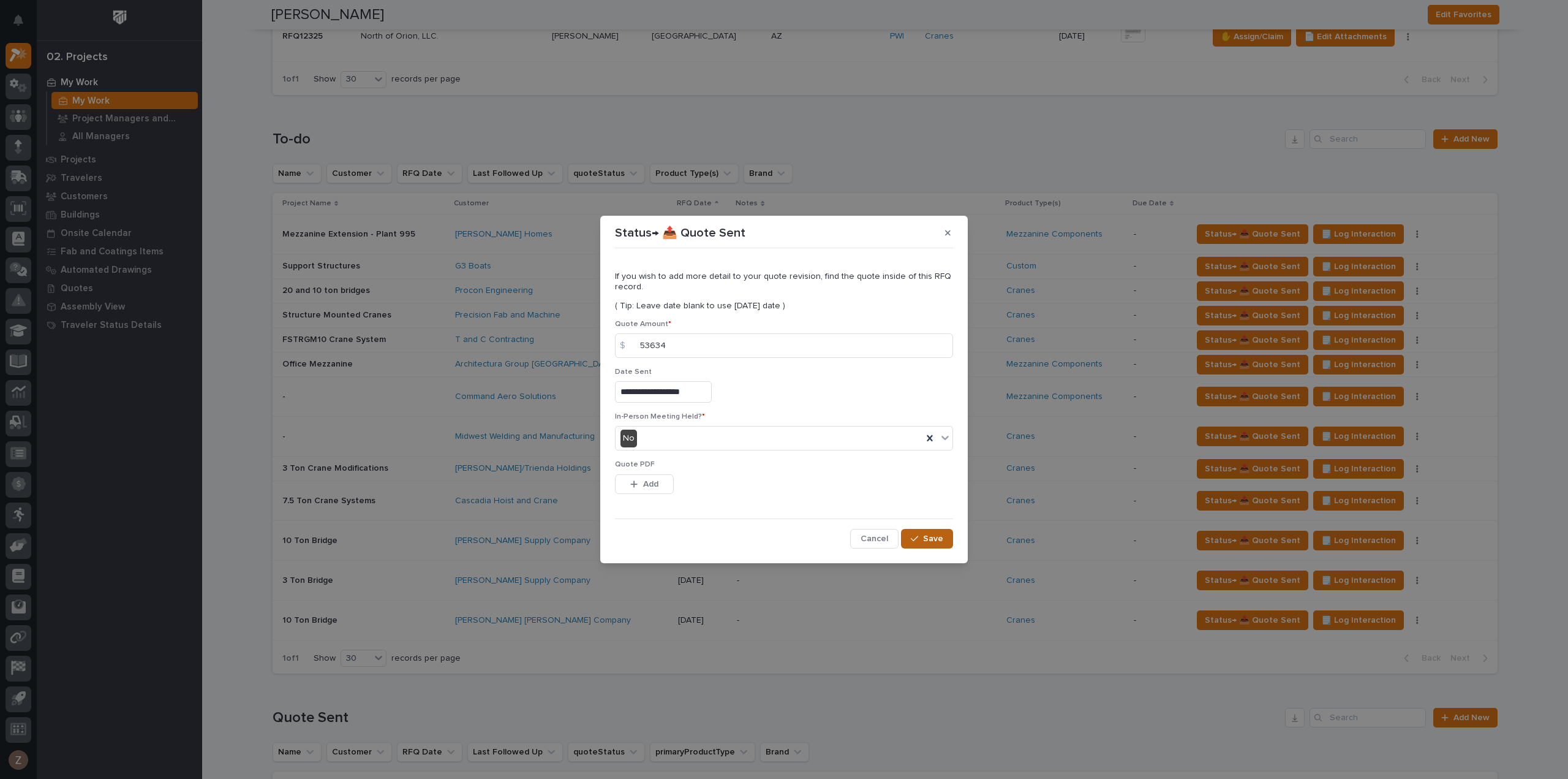
click at [932, 541] on span "Save" at bounding box center [934, 538] width 21 height 11
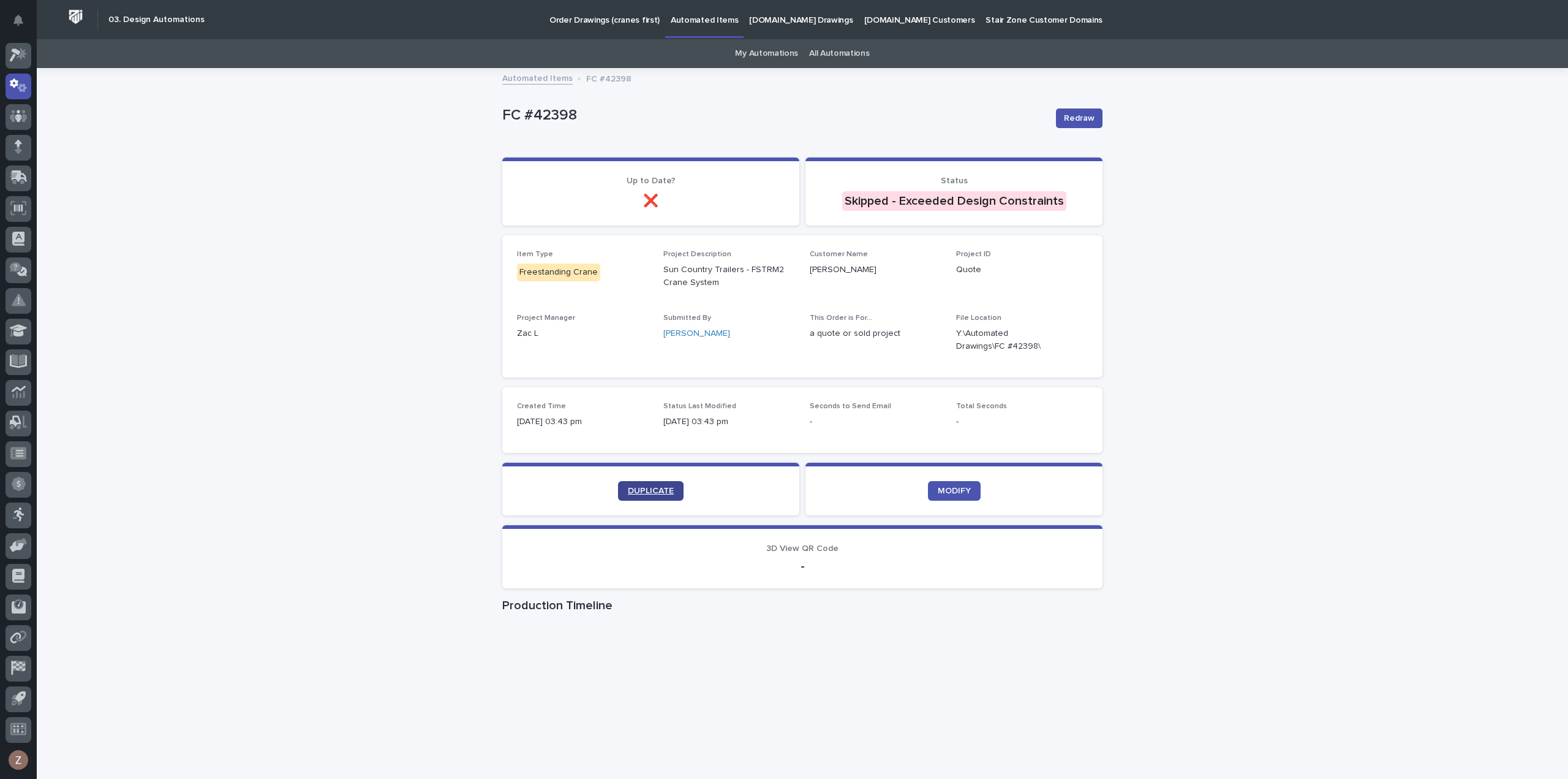
click at [639, 487] on span "DUPLICATE" at bounding box center [650, 491] width 46 height 8
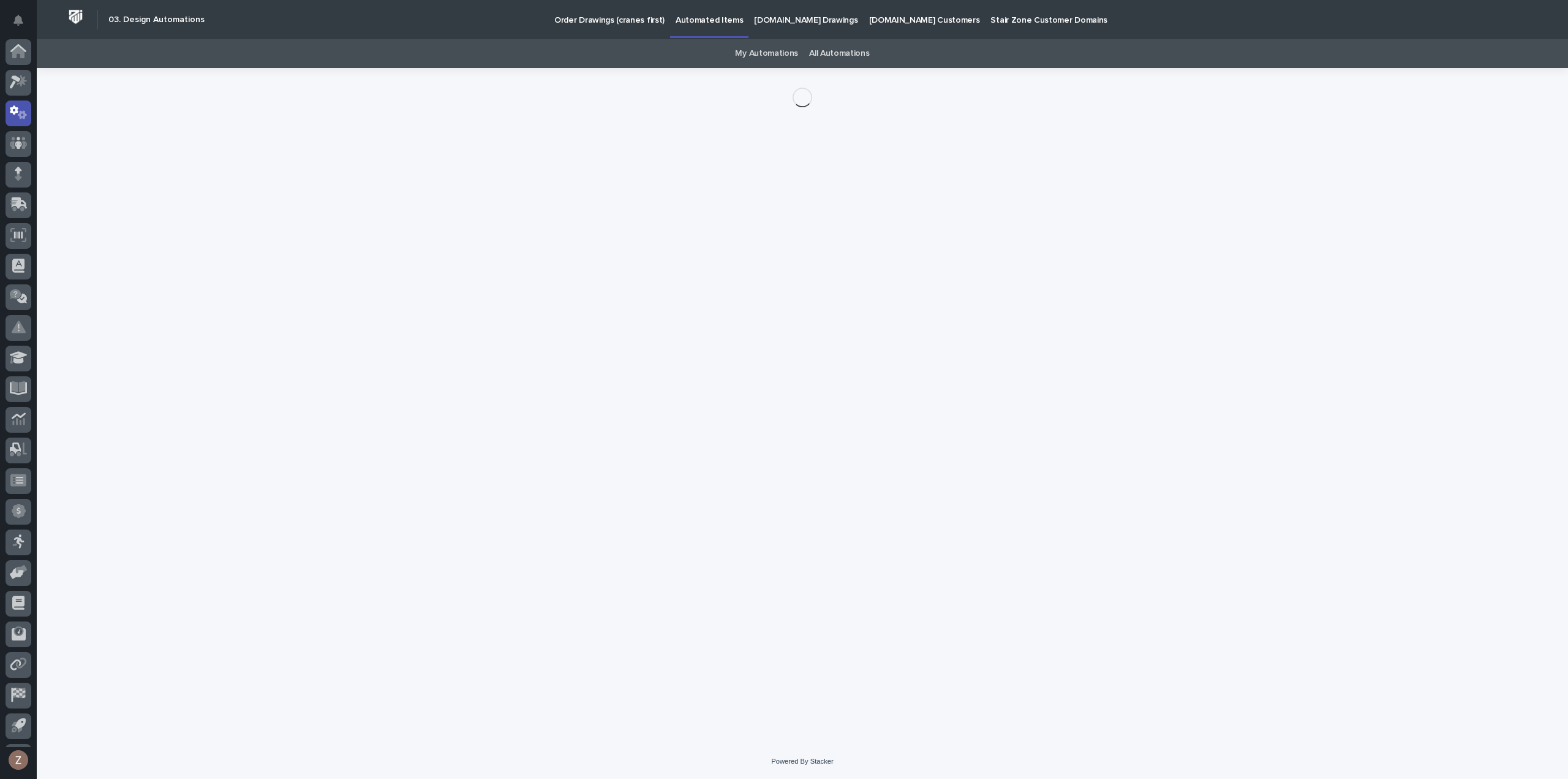
scroll to position [27, 0]
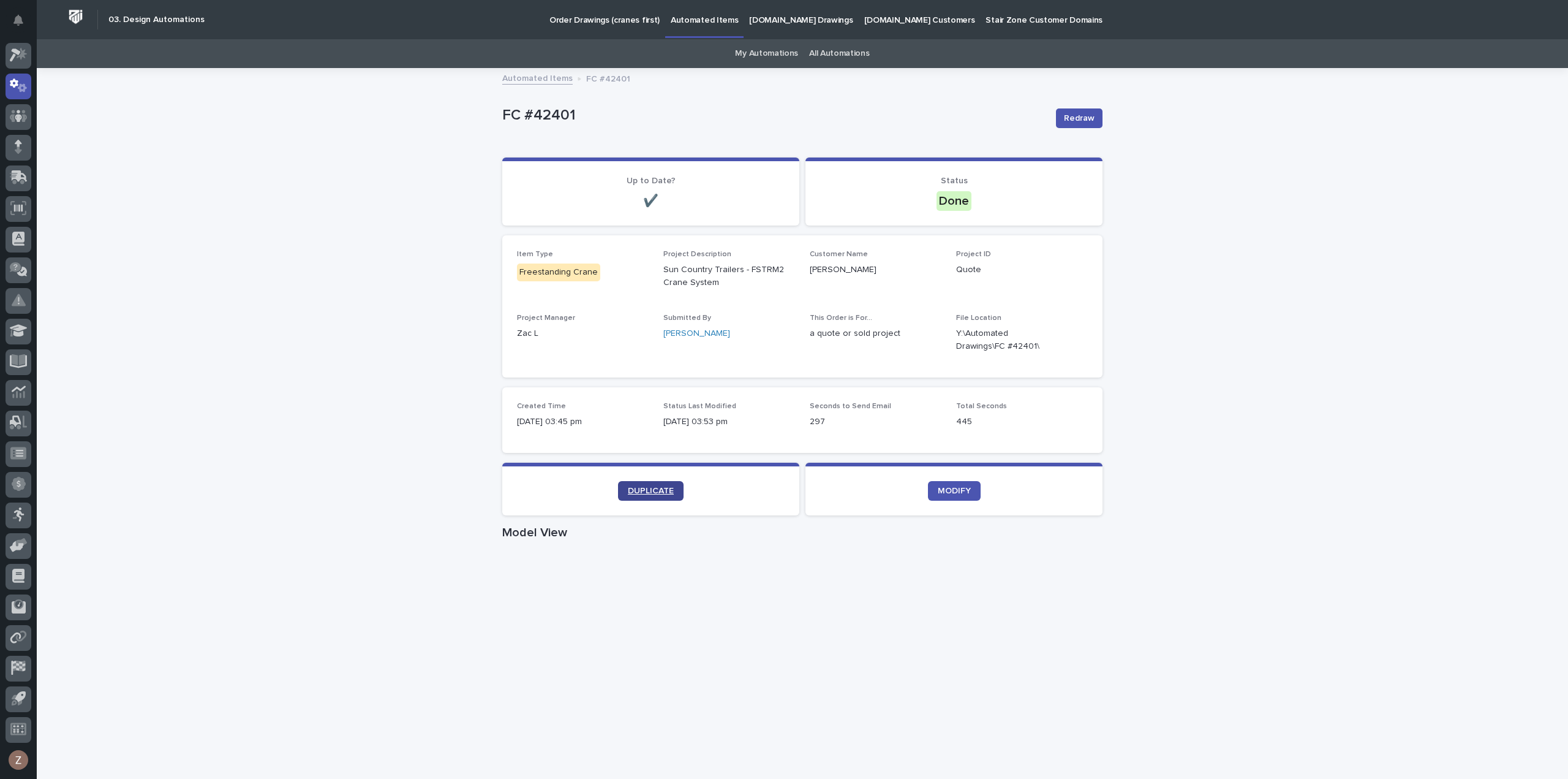
click at [632, 492] on span "DUPLICATE" at bounding box center [650, 491] width 46 height 8
